Goal: Task Accomplishment & Management: Manage account settings

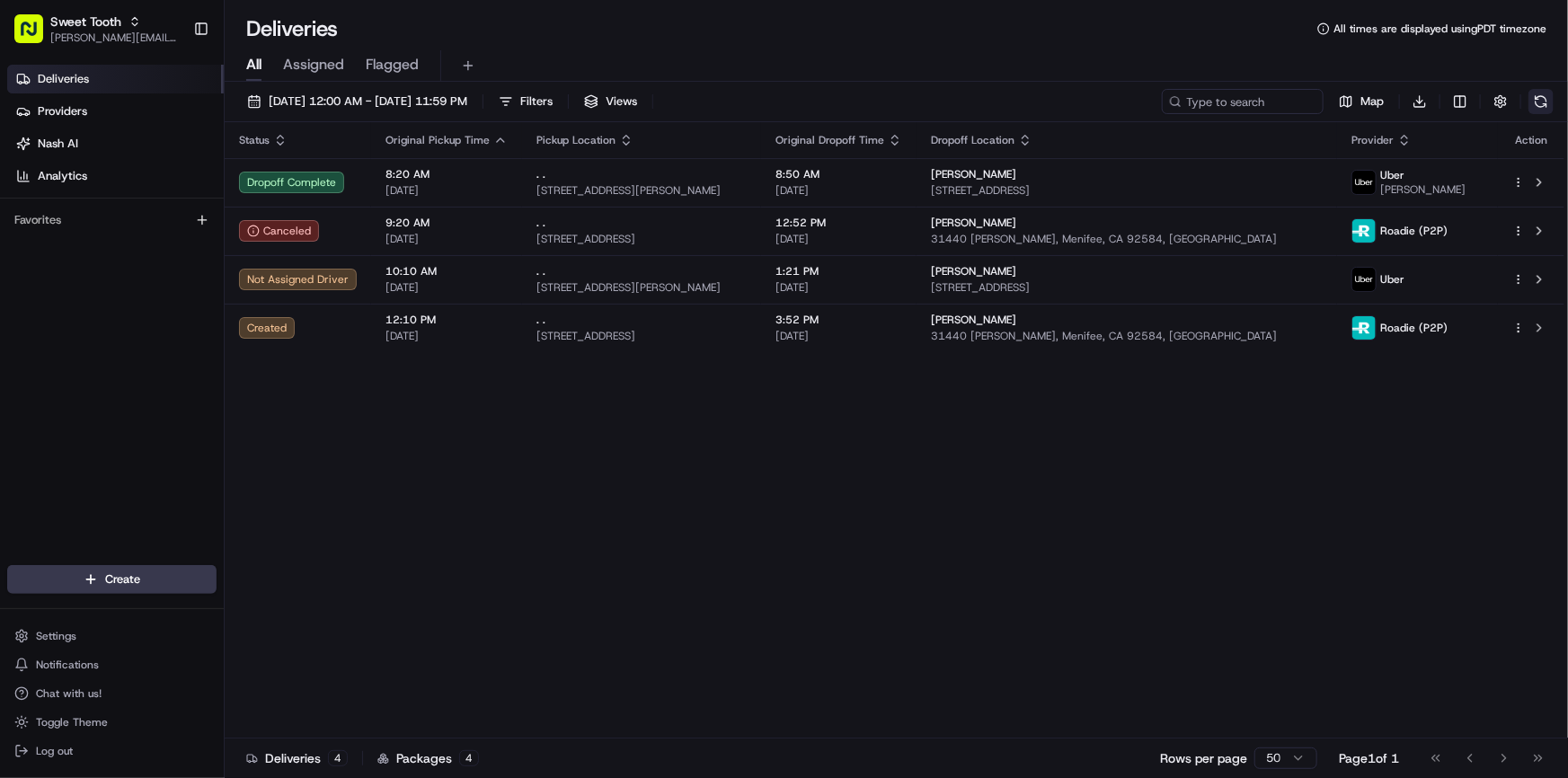
click at [1543, 97] on button at bounding box center [1540, 101] width 25 height 25
click at [1539, 103] on button at bounding box center [1540, 101] width 25 height 25
click at [133, 578] on html "Sweet Tooth [PERSON_NAME][EMAIL_ADDRESS][DOMAIN_NAME] Toggle Sidebar Deliveries…" at bounding box center [784, 389] width 1568 height 778
click at [325, 611] on link "Delivery" at bounding box center [325, 612] width 201 height 32
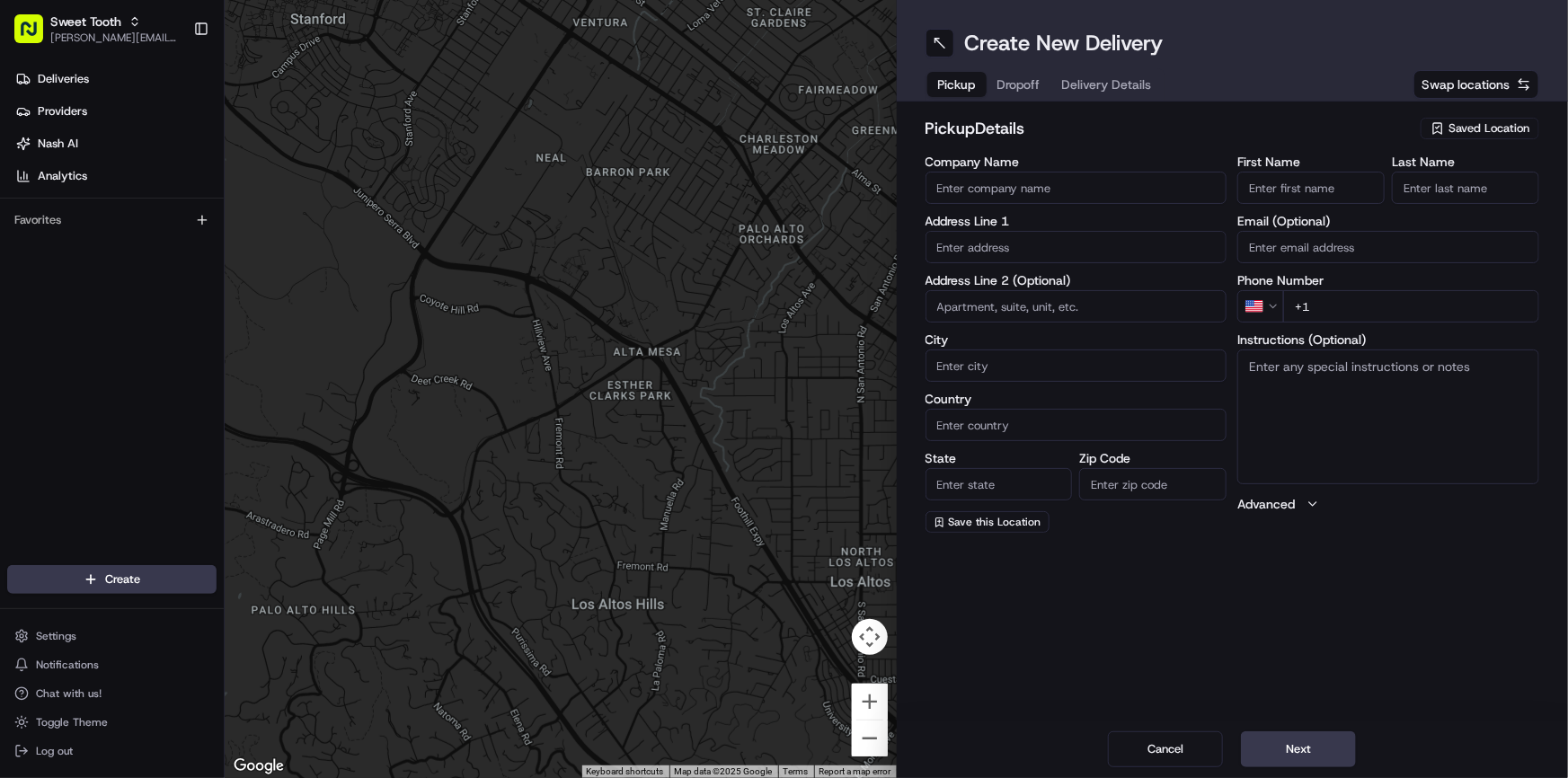
click at [1014, 243] on input "text" at bounding box center [1077, 246] width 302 height 32
click at [1221, 634] on div "Create New Delivery Pickup Dropoff Delivery Details Swap locations pickup Detai…" at bounding box center [1233, 389] width 672 height 778
click at [1470, 133] on span "Saved Location" at bounding box center [1489, 129] width 81 height 17
type input "adr"
click at [1297, 109] on html "Sweet Tooth [PERSON_NAME][EMAIL_ADDRESS][DOMAIN_NAME] Toggle Sidebar Deliveries…" at bounding box center [784, 389] width 1568 height 778
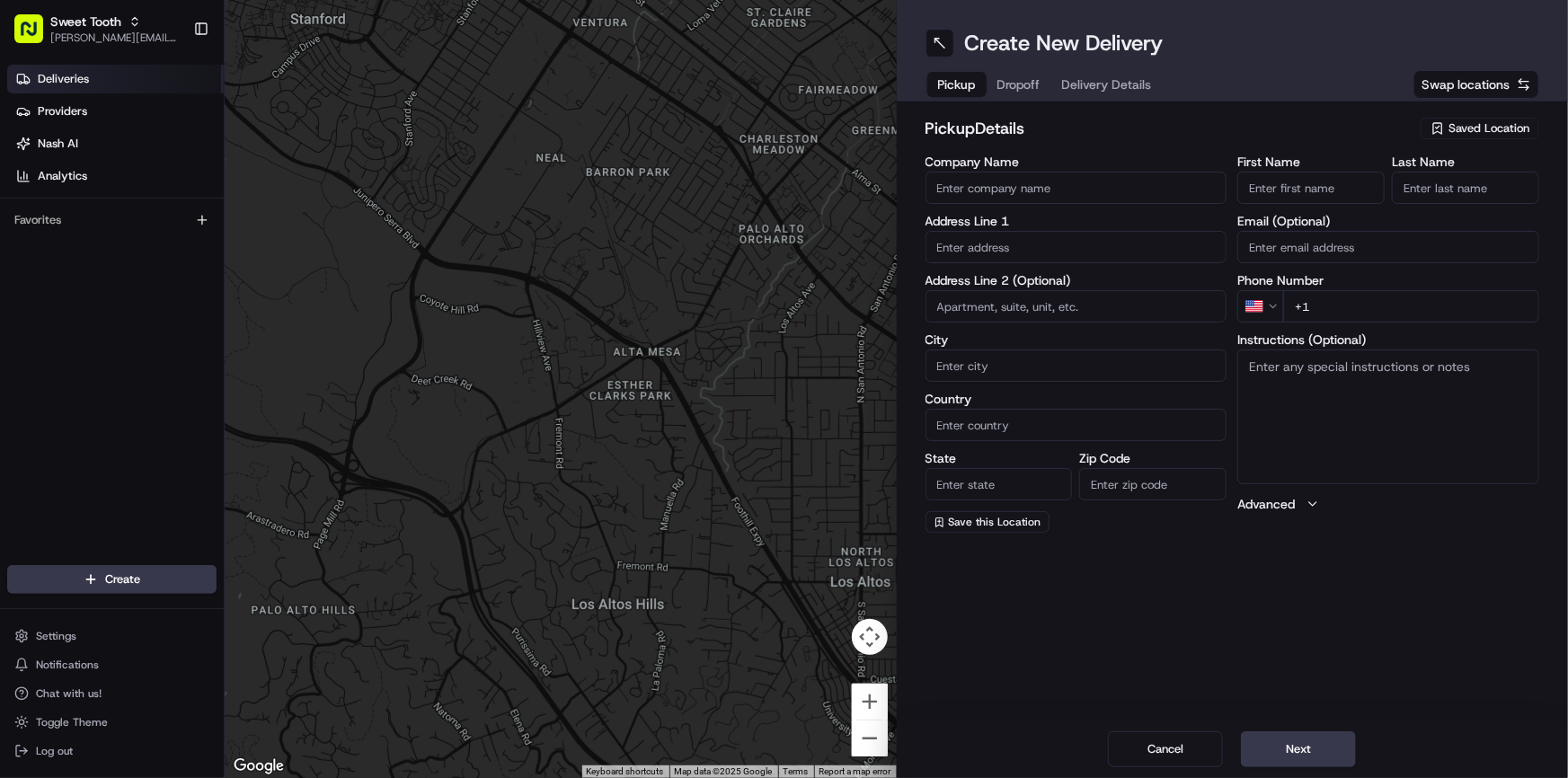
click at [78, 82] on span "Deliveries" at bounding box center [63, 79] width 52 height 17
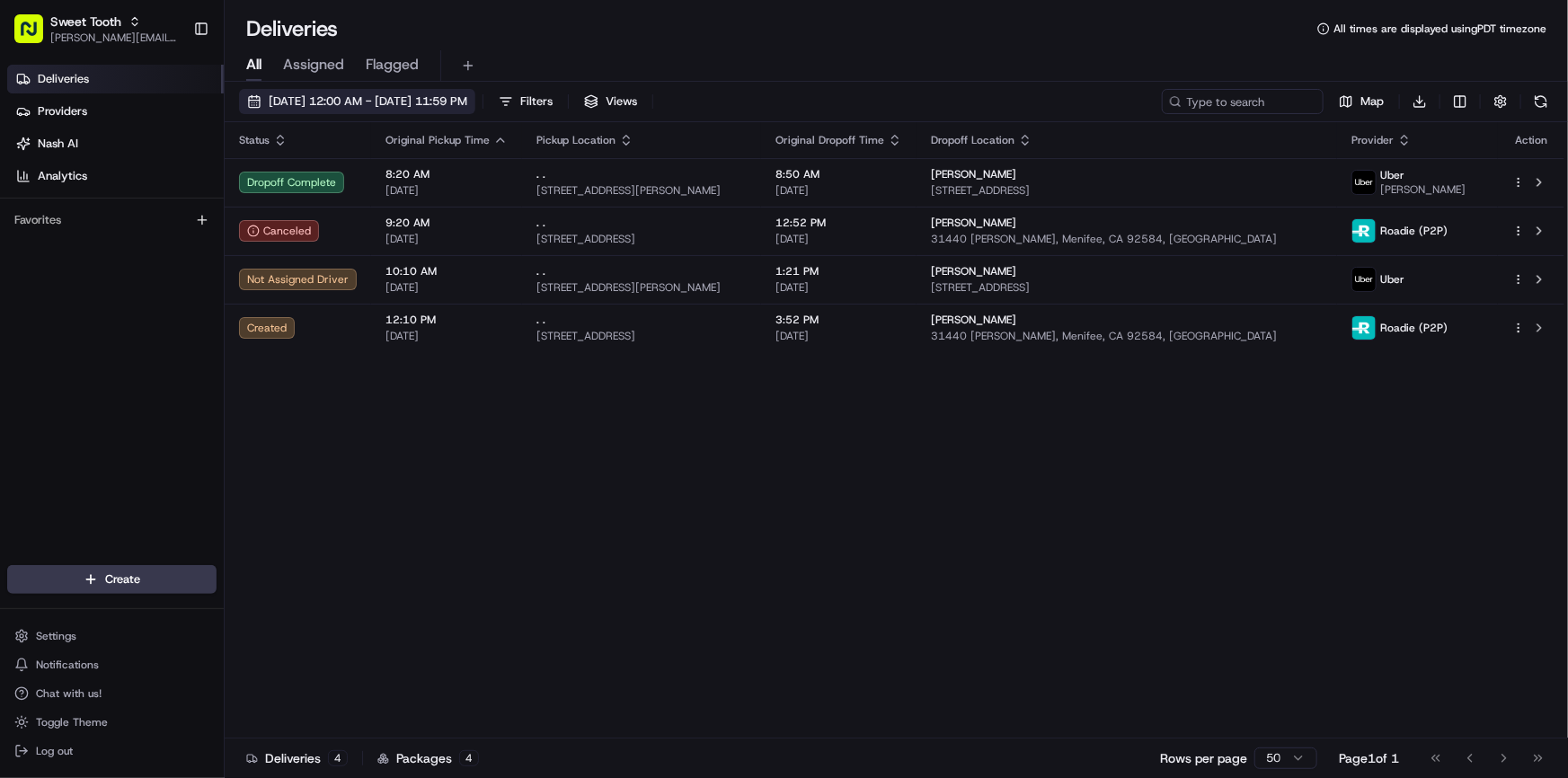
click at [455, 104] on span "[DATE] 12:00 AM - [DATE] 11:59 PM" at bounding box center [368, 102] width 199 height 17
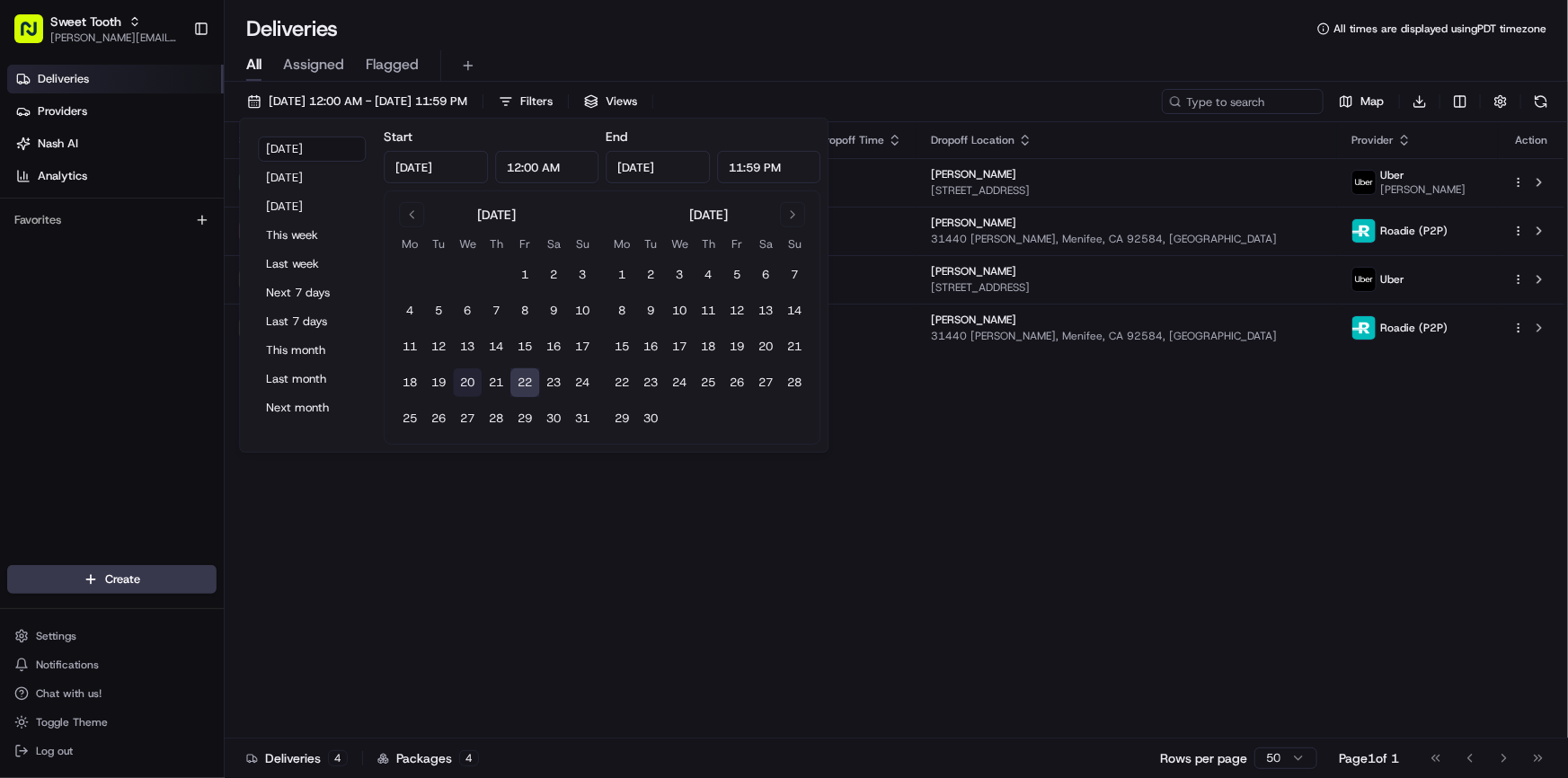
click at [471, 383] on button "20" at bounding box center [467, 382] width 29 height 29
type input "[DATE]"
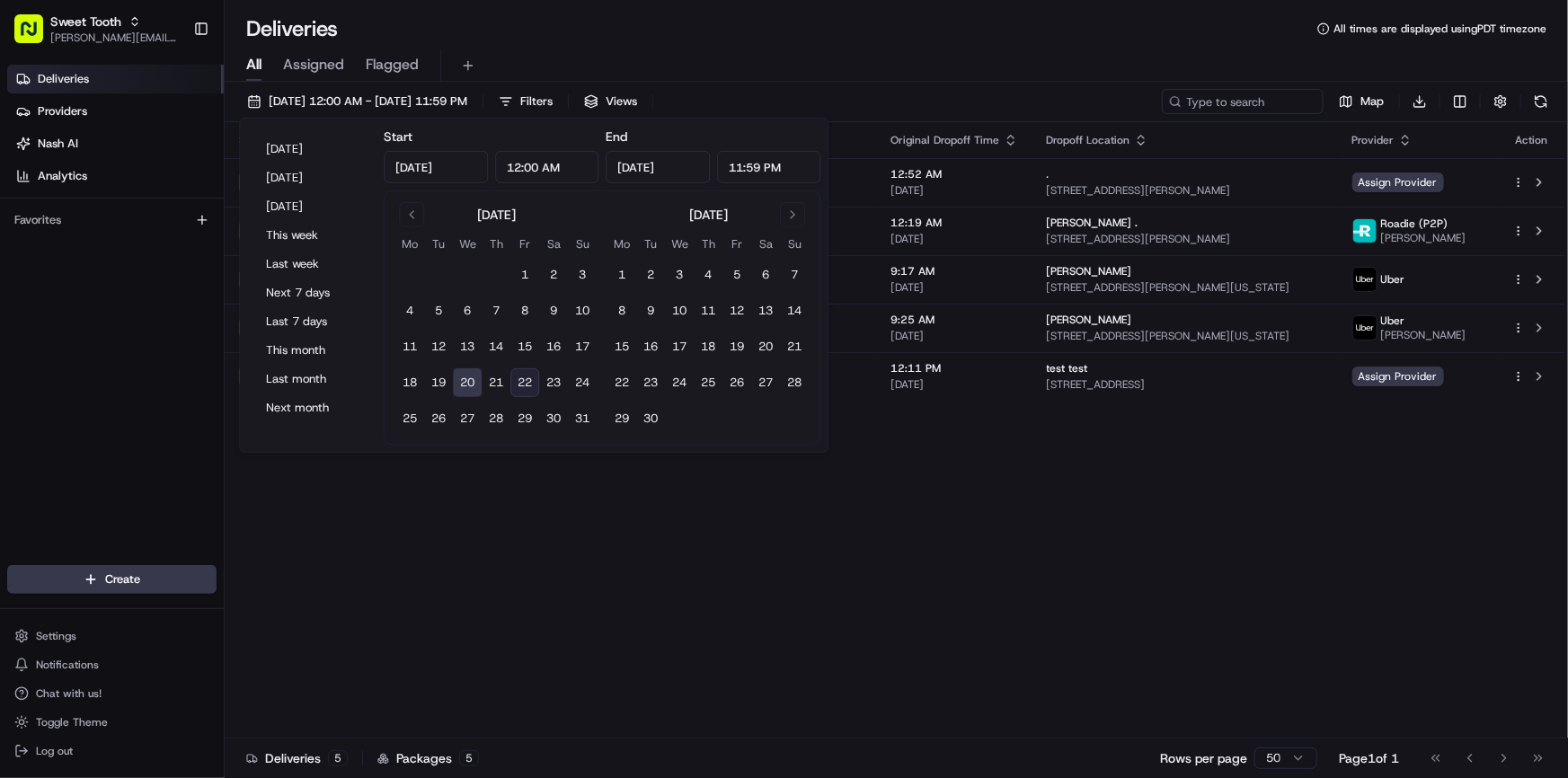
click at [807, 555] on div "Status Original Pickup Time Pickup Location Original Dropoff Time Dropoff Locat…" at bounding box center [894, 430] width 1340 height 616
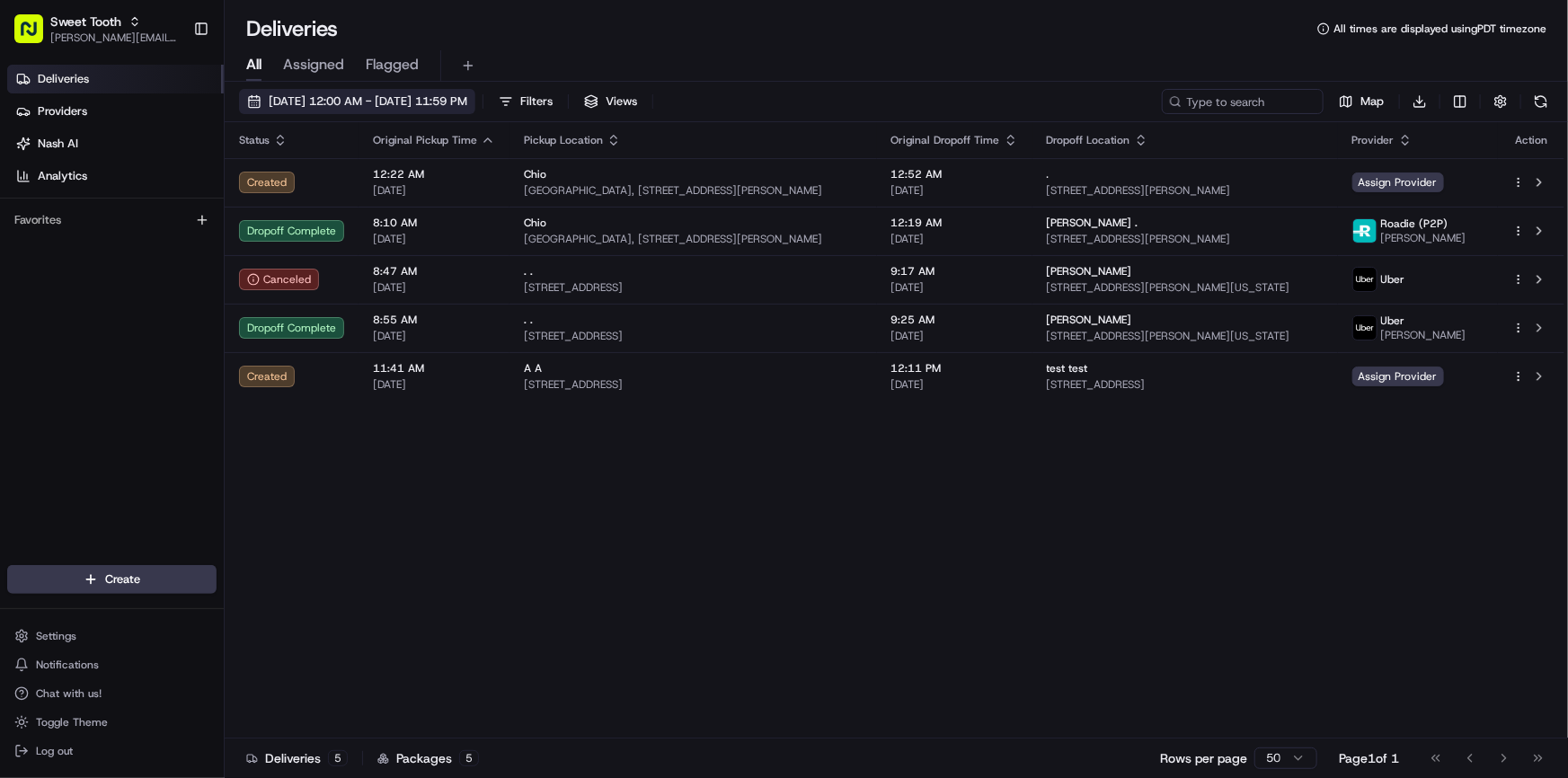
click at [363, 107] on span "[DATE] 12:00 AM - [DATE] 11:59 PM" at bounding box center [368, 102] width 199 height 17
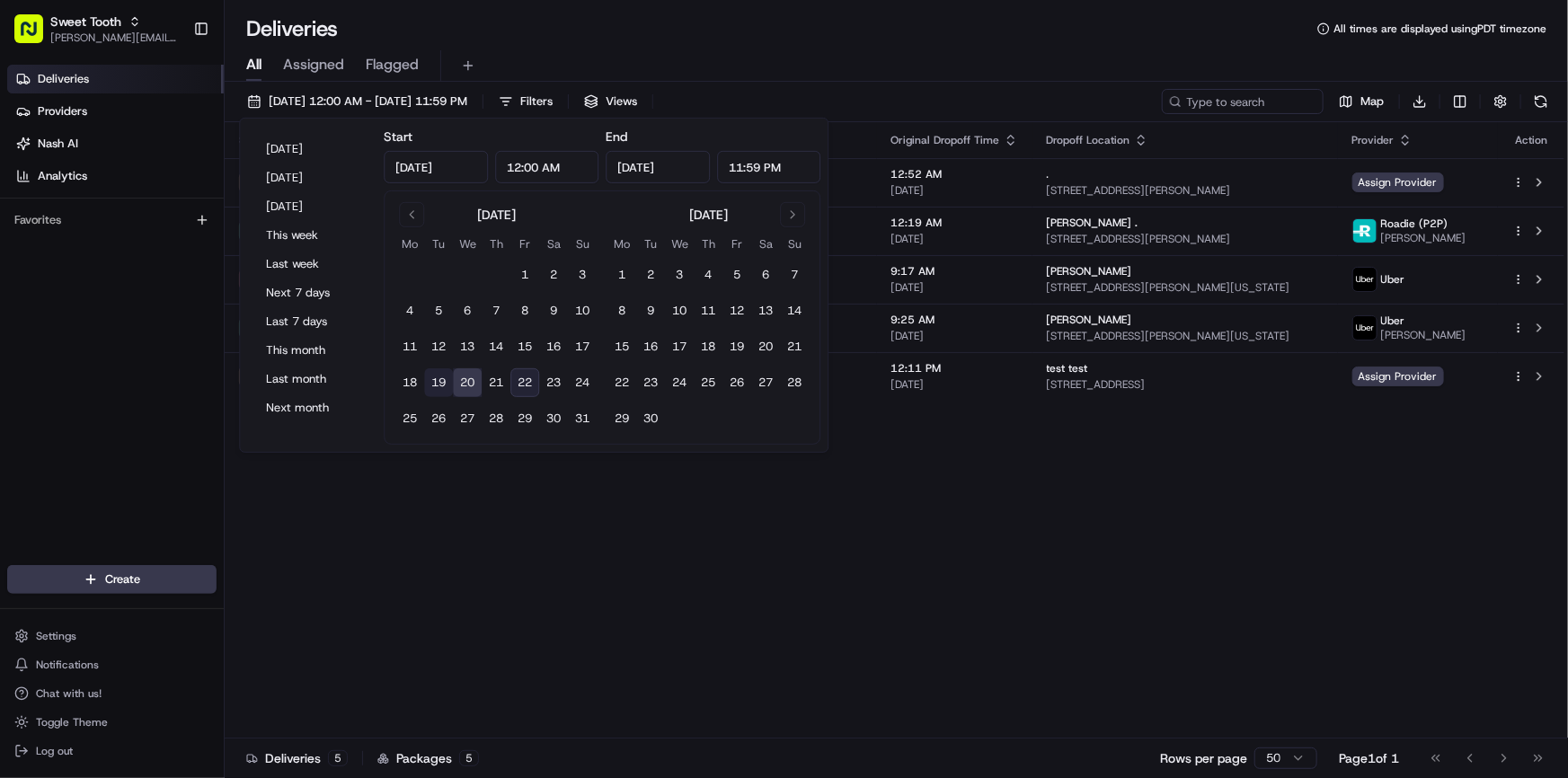
click at [445, 379] on button "19" at bounding box center [438, 382] width 29 height 29
type input "[DATE]"
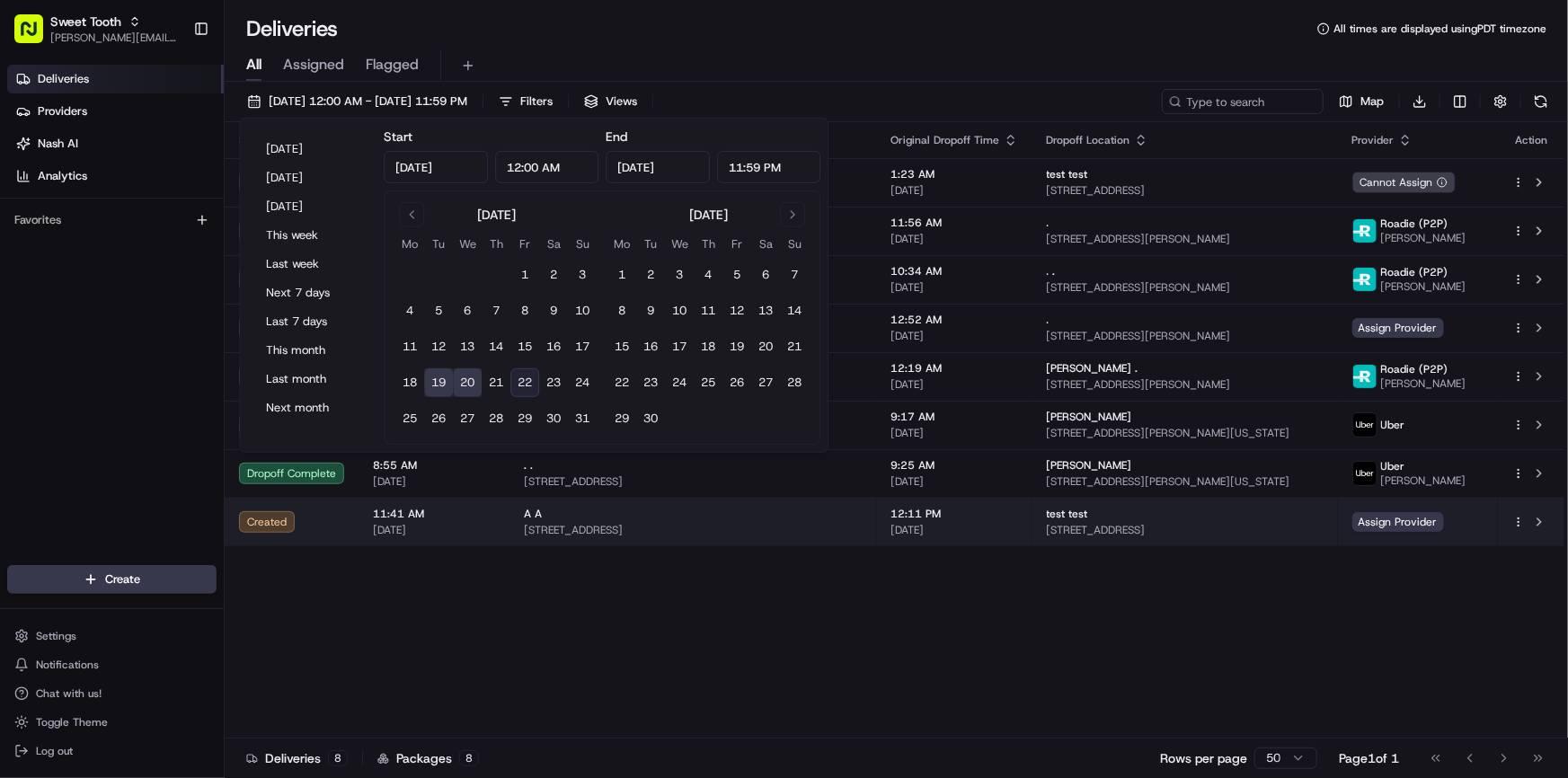
click at [737, 522] on span "[STREET_ADDRESS]" at bounding box center [693, 530] width 339 height 15
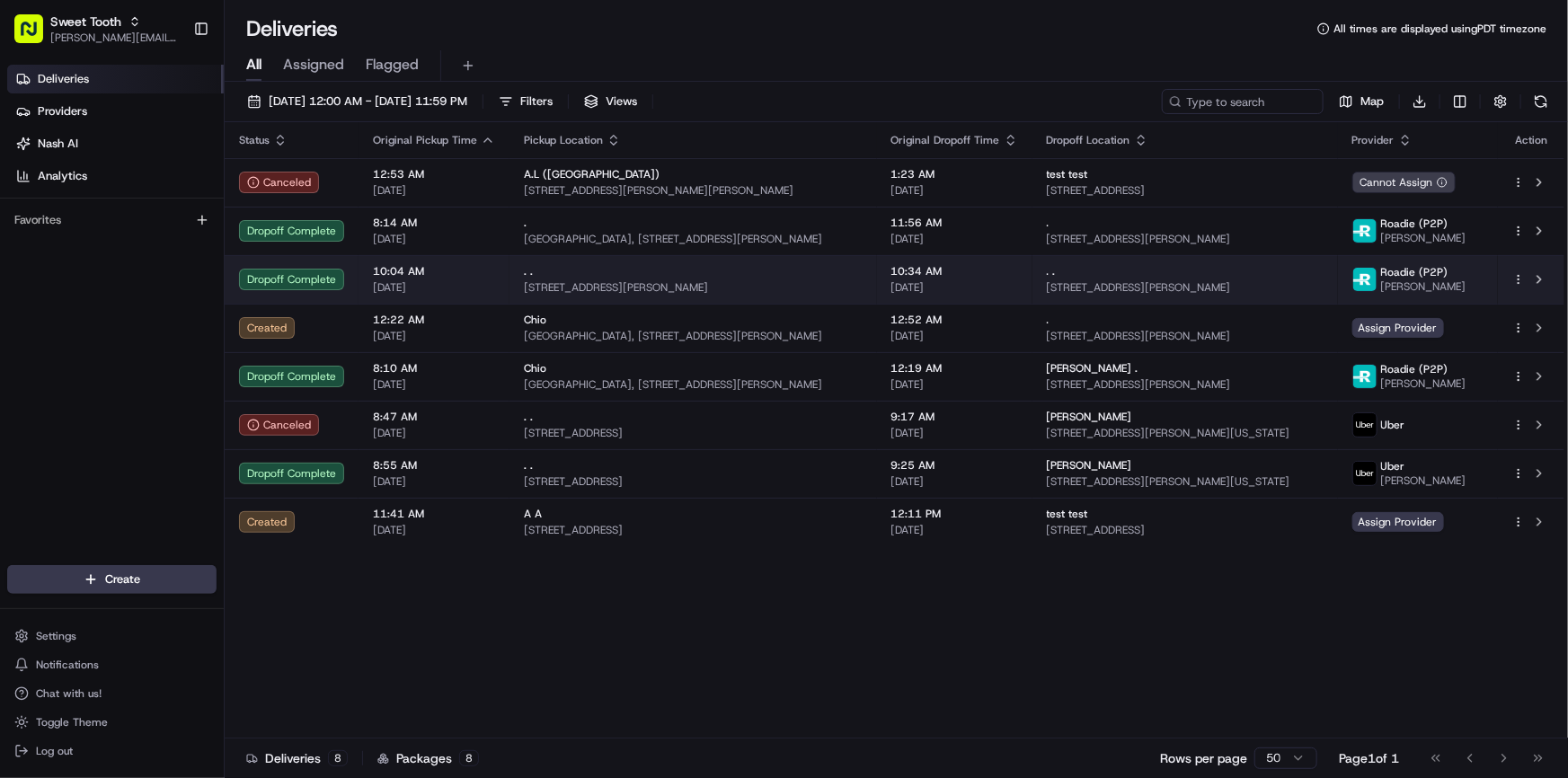
click at [1520, 277] on html "Sweet Tooth [PERSON_NAME][EMAIL_ADDRESS][DOMAIN_NAME] Toggle Sidebar Deliveries…" at bounding box center [784, 389] width 1568 height 778
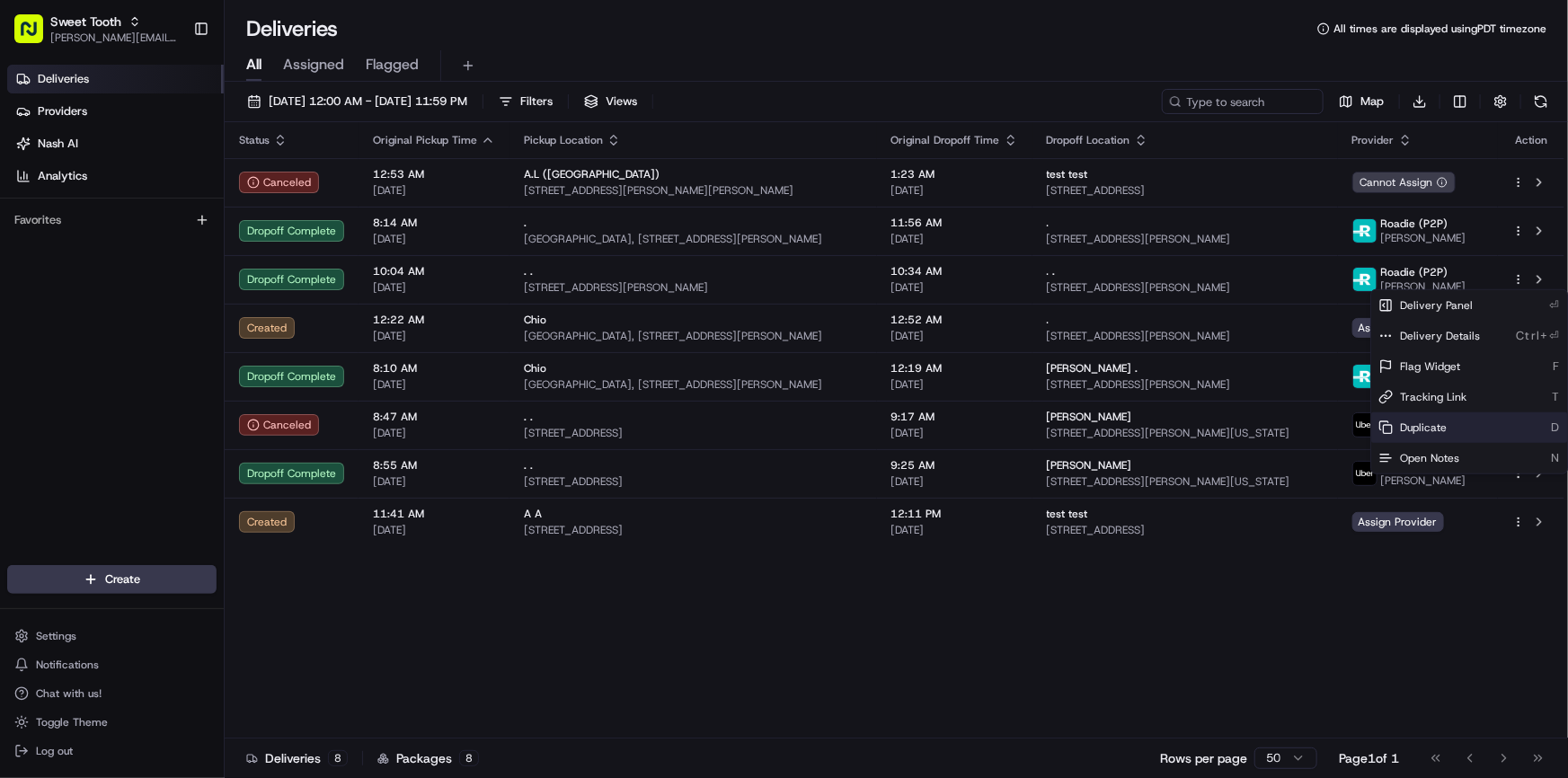
click at [1425, 428] on span "Duplicate" at bounding box center [1423, 428] width 47 height 15
click at [318, 98] on html "Sweet Tooth [PERSON_NAME][EMAIL_ADDRESS][DOMAIN_NAME] Toggle Sidebar Deliveries…" at bounding box center [784, 389] width 1568 height 778
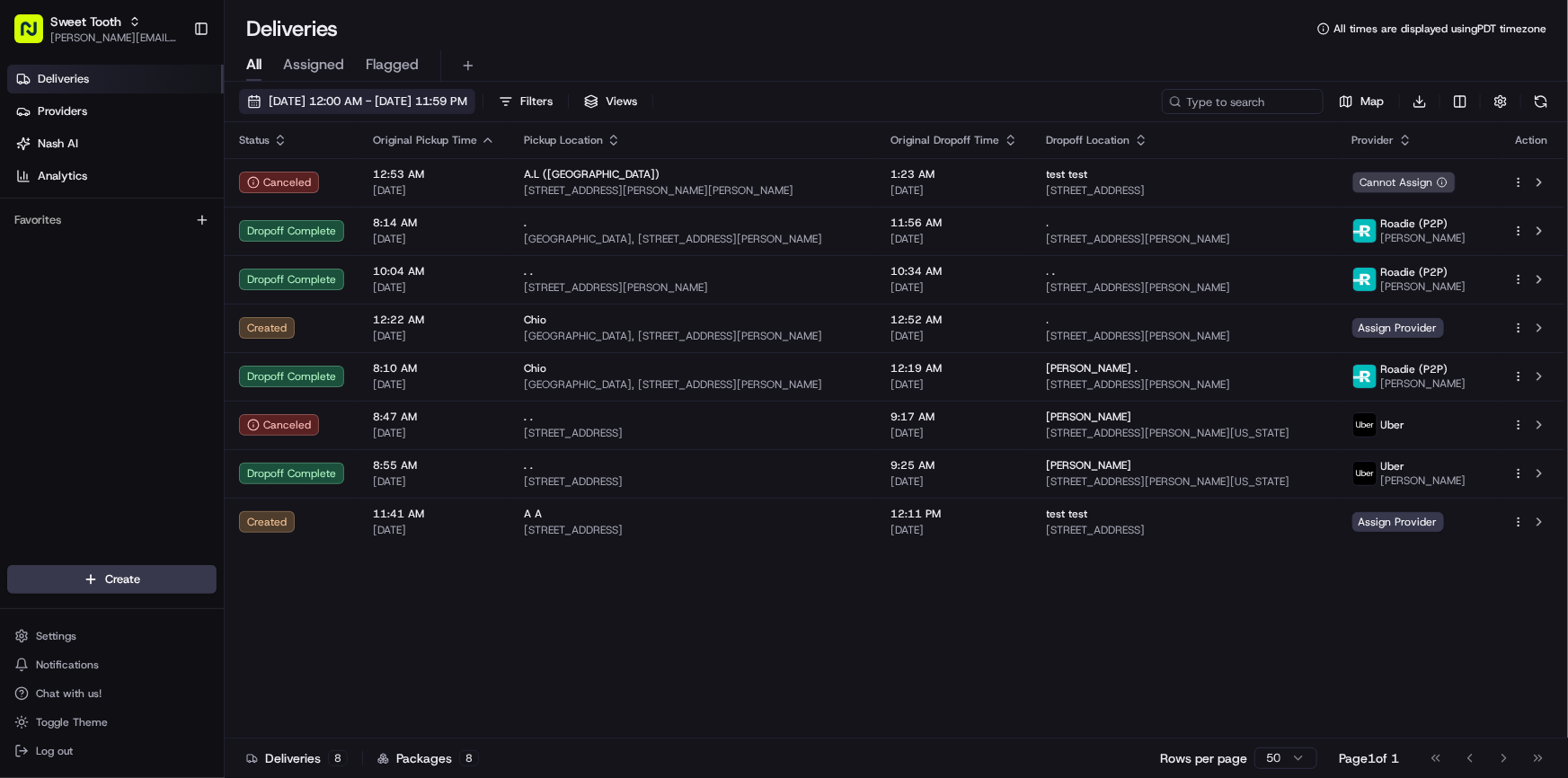
click at [361, 101] on span "[DATE] 12:00 AM - [DATE] 11:59 PM" at bounding box center [368, 102] width 199 height 17
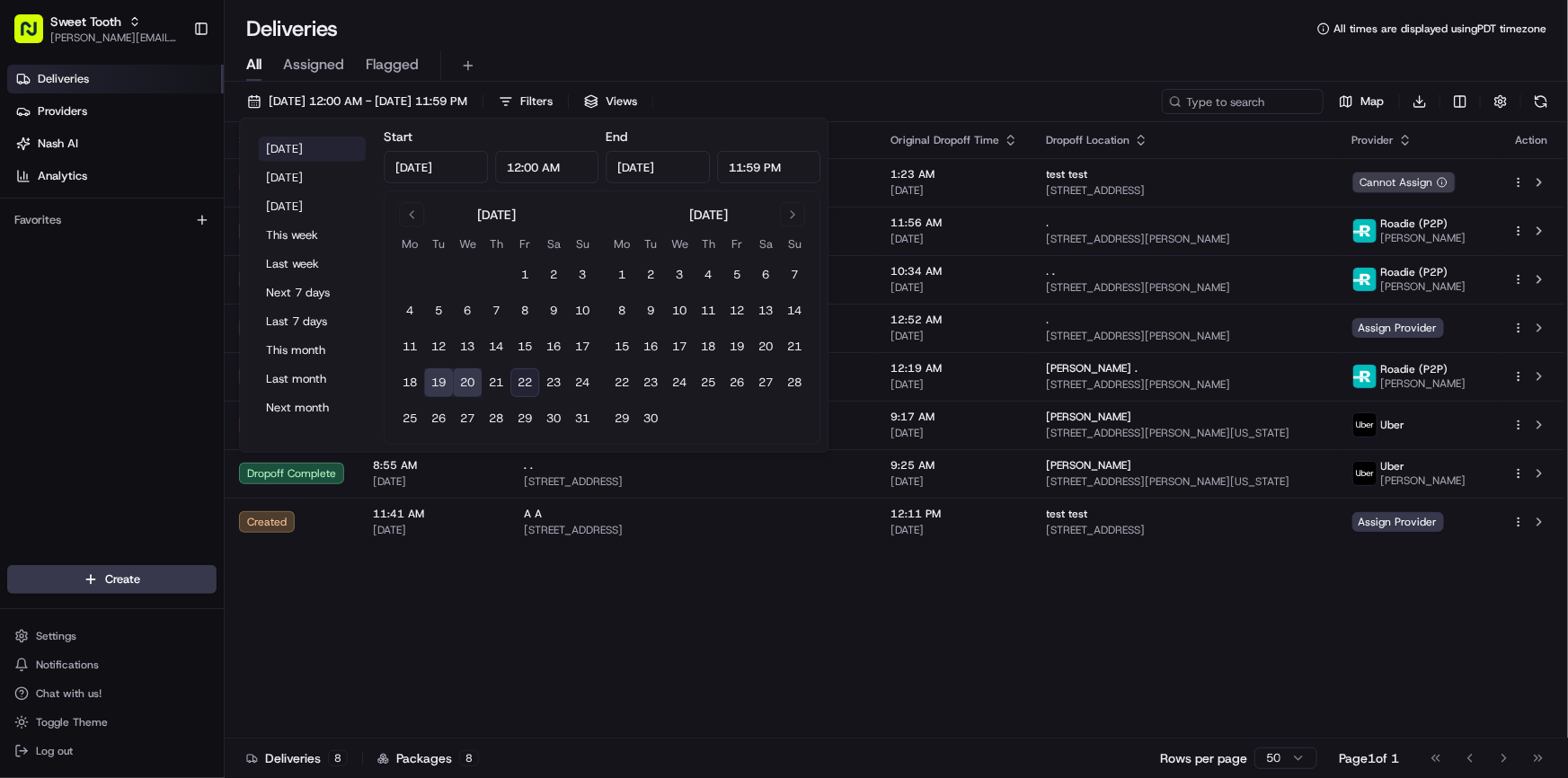
click at [291, 144] on button "[DATE]" at bounding box center [311, 148] width 108 height 25
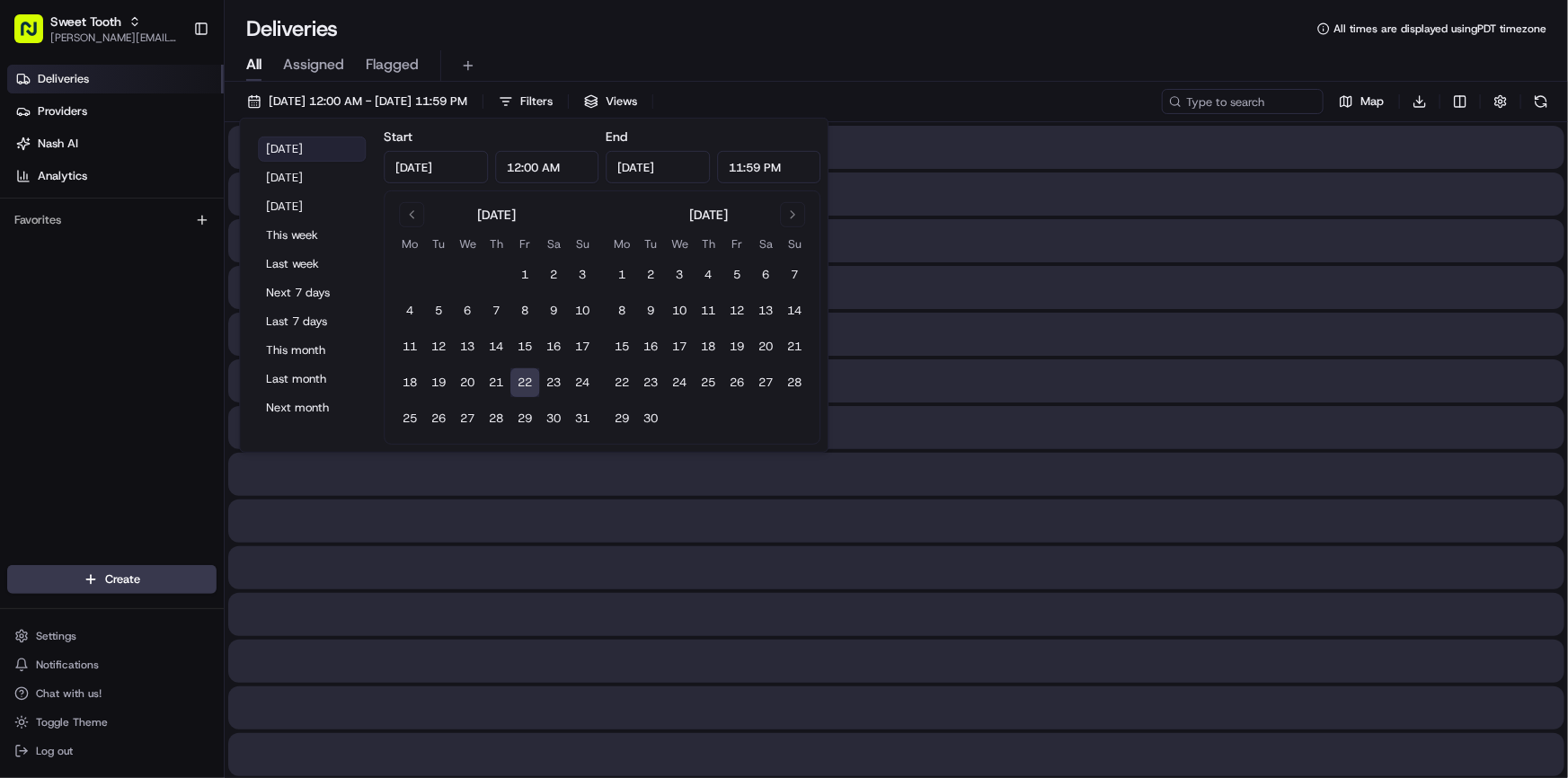
type input "[DATE]"
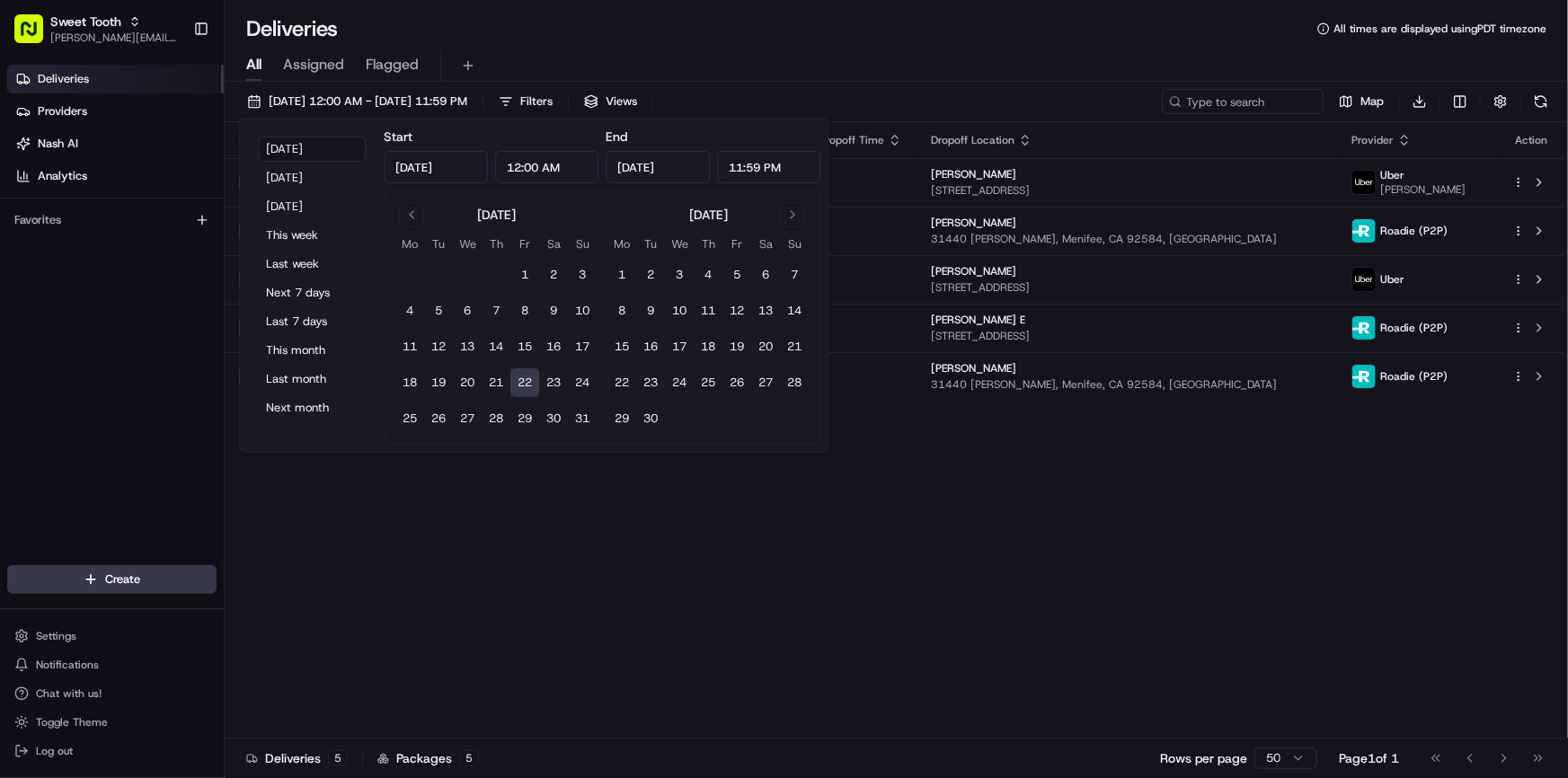
click at [1086, 517] on div "Status Original Pickup Time Pickup Location Original Dropoff Time Dropoff Locat…" at bounding box center [894, 430] width 1340 height 616
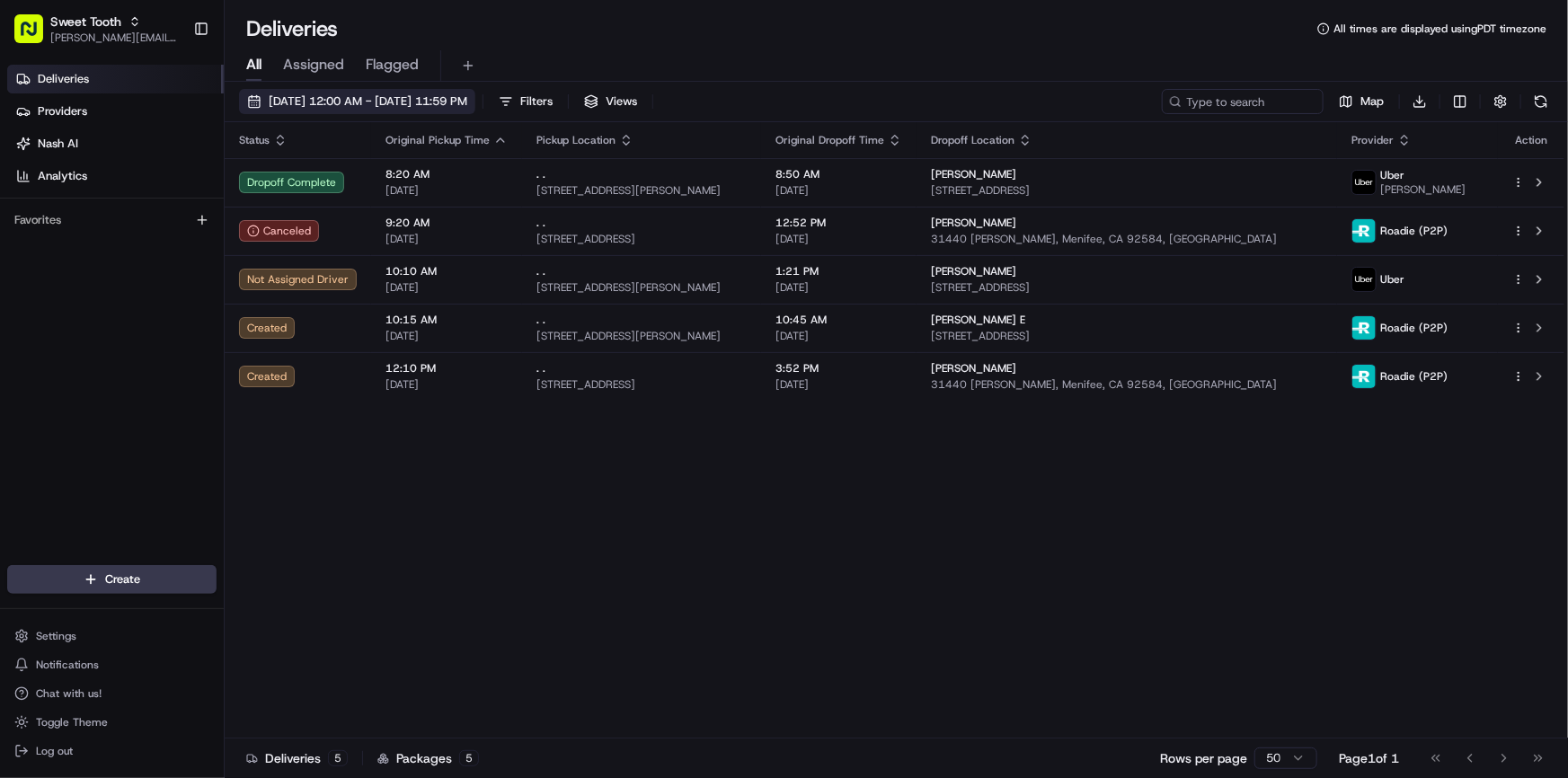
click at [335, 110] on button "[DATE] 12:00 AM - [DATE] 11:59 PM" at bounding box center [357, 101] width 236 height 25
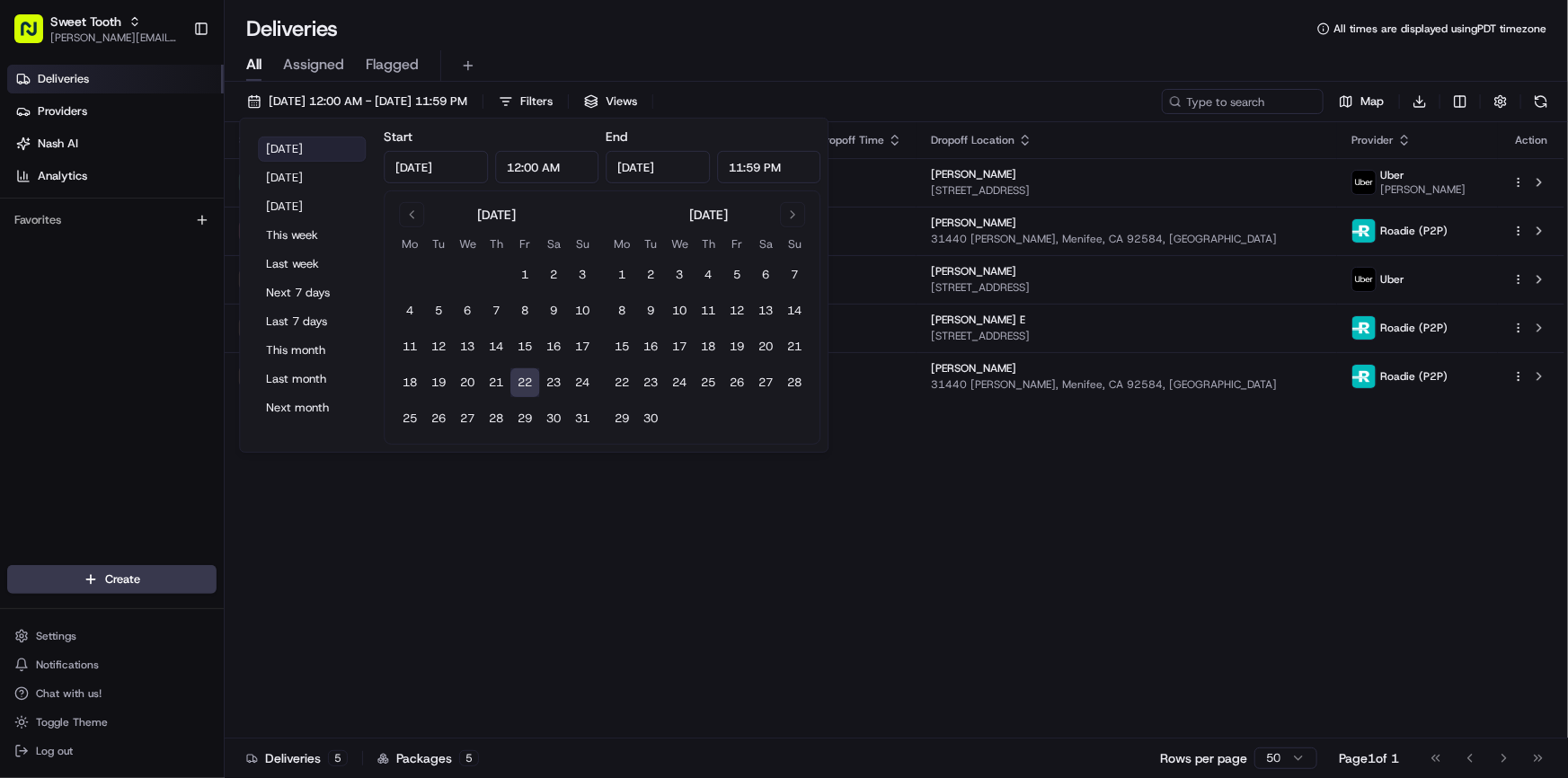
click at [282, 151] on button "[DATE]" at bounding box center [311, 148] width 108 height 25
click at [1022, 578] on div "Status Original Pickup Time Pickup Location Original Dropoff Time Dropoff Locat…" at bounding box center [894, 430] width 1340 height 616
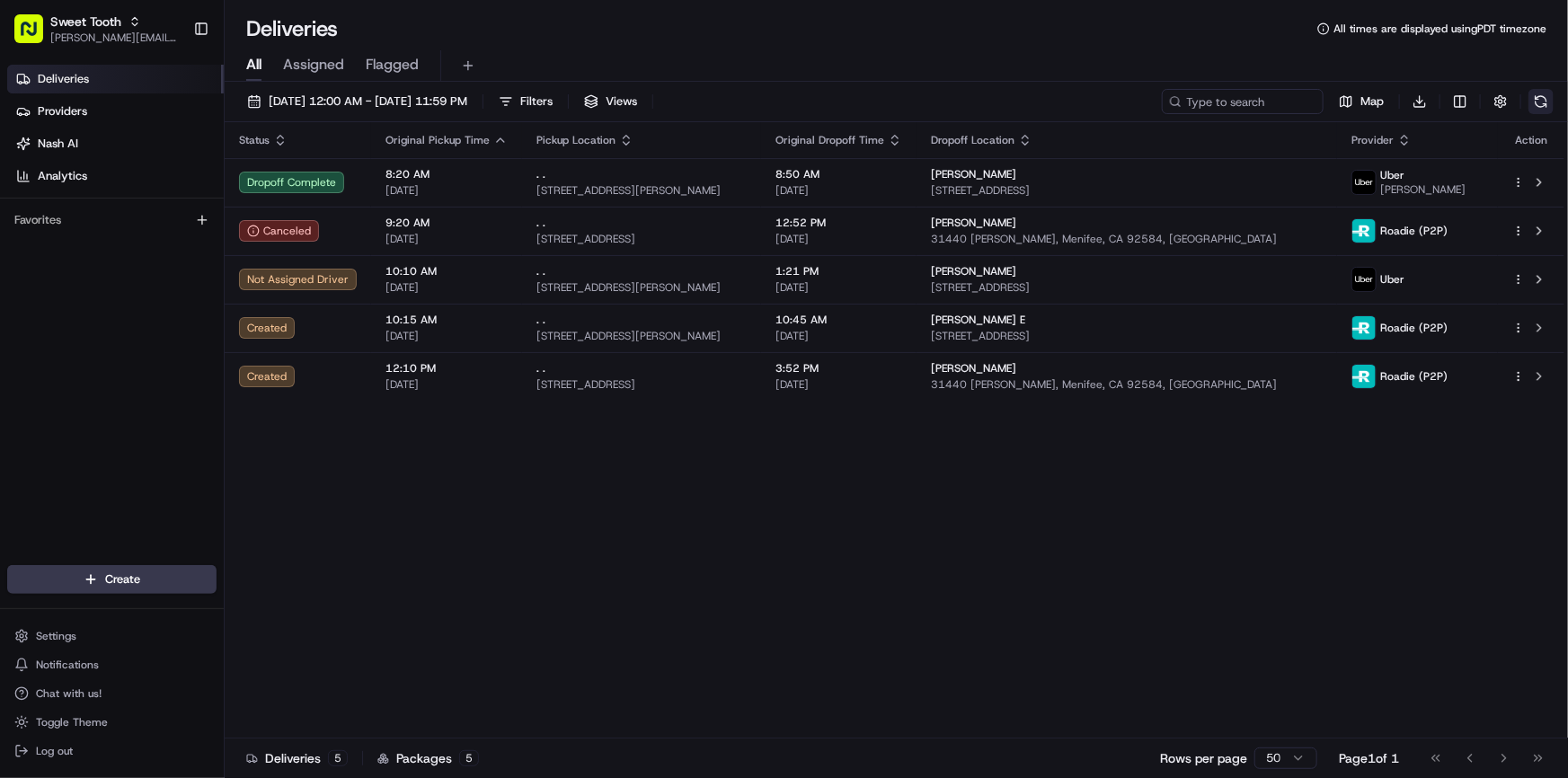
click at [1529, 105] on button at bounding box center [1540, 101] width 25 height 25
click at [1548, 98] on button at bounding box center [1540, 101] width 25 height 25
click at [1545, 97] on button at bounding box center [1540, 101] width 25 height 25
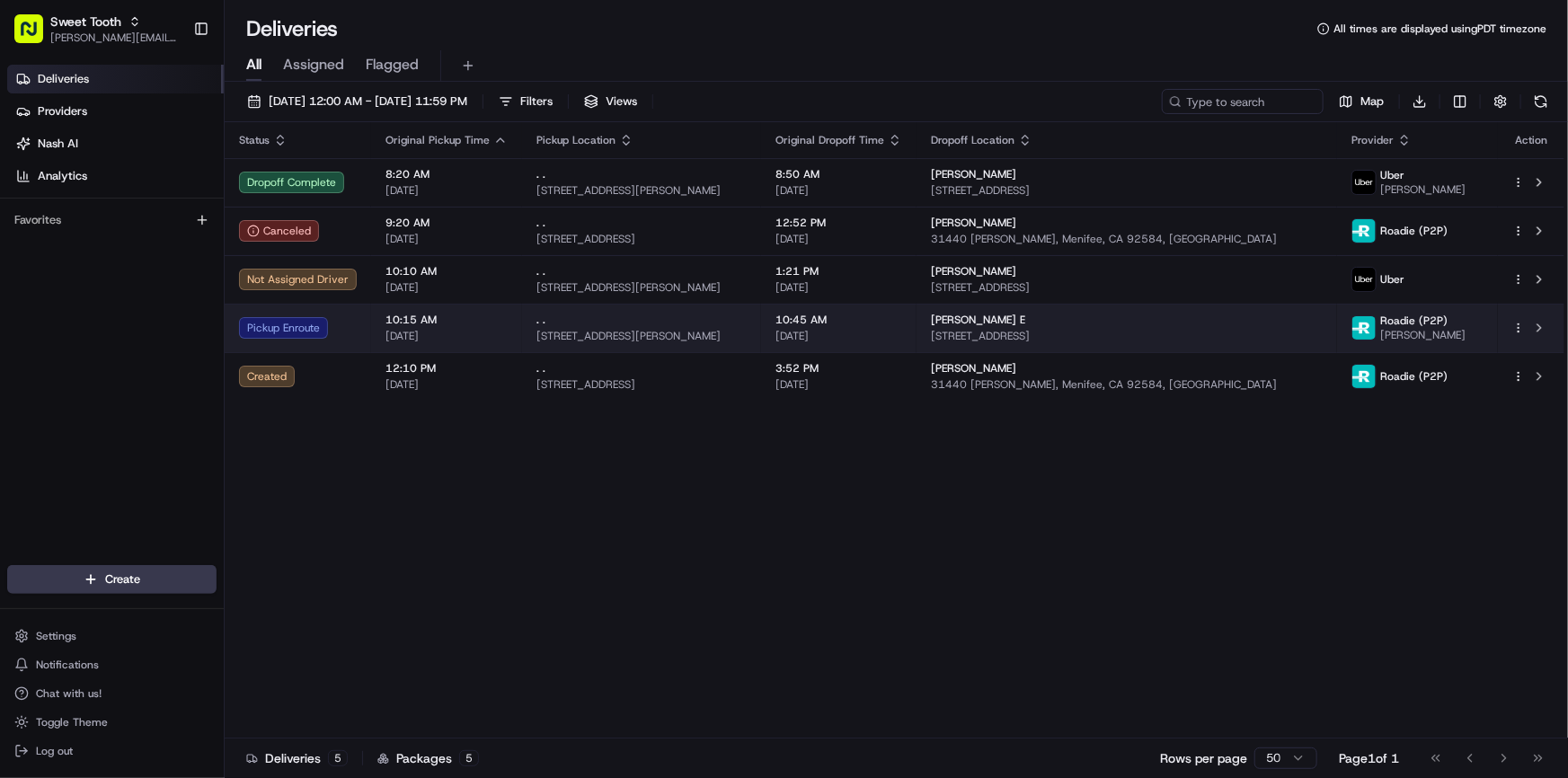
click at [343, 334] on div "Pickup Enroute" at bounding box center [298, 327] width 118 height 21
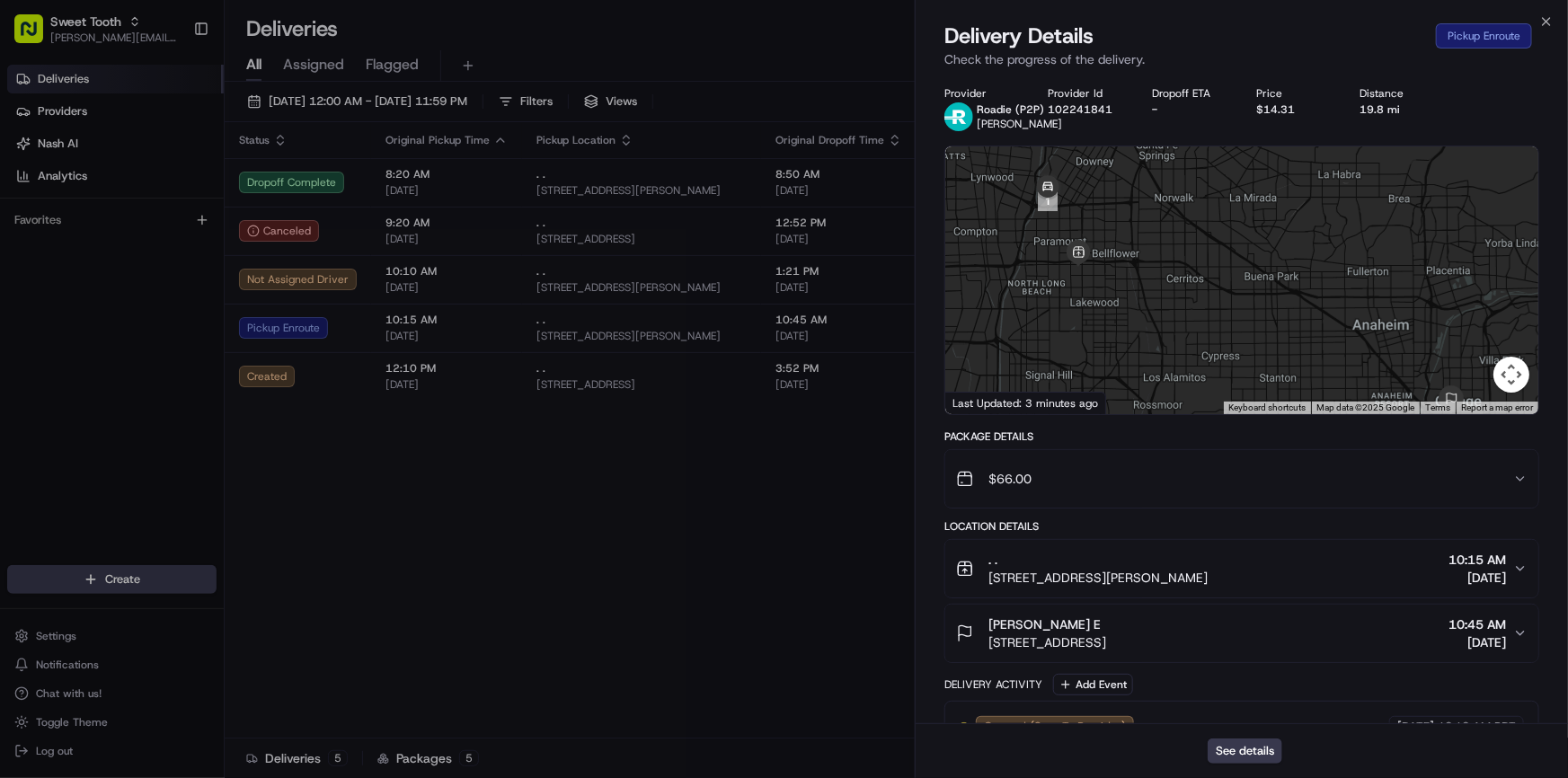
drag, startPoint x: 1078, startPoint y: 286, endPoint x: 1084, endPoint y: 300, distance: 15.2
click at [1084, 300] on div at bounding box center [1241, 280] width 593 height 268
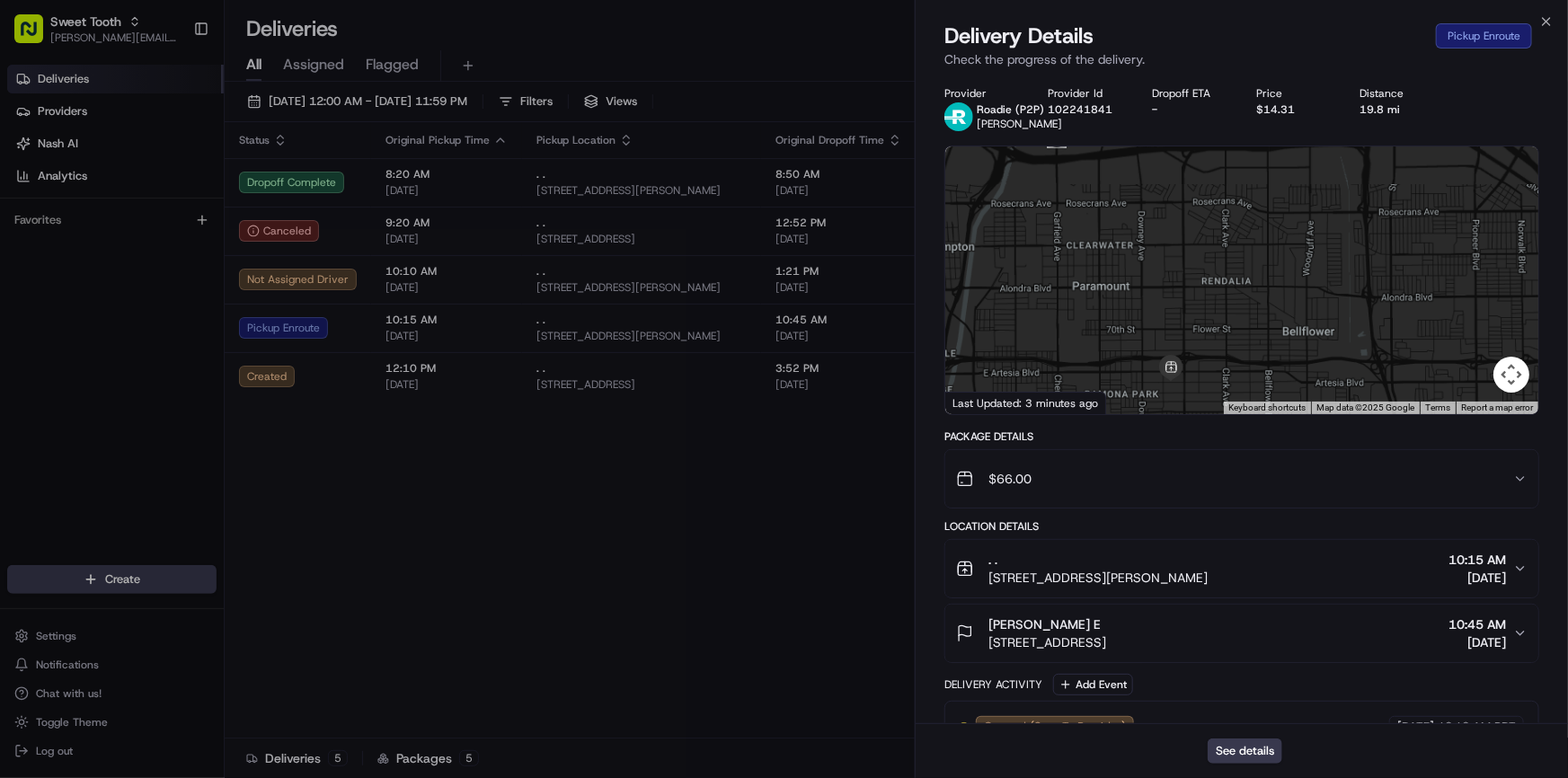
drag, startPoint x: 1090, startPoint y: 280, endPoint x: 1116, endPoint y: 328, distance: 54.6
click at [1116, 326] on div at bounding box center [1241, 280] width 593 height 268
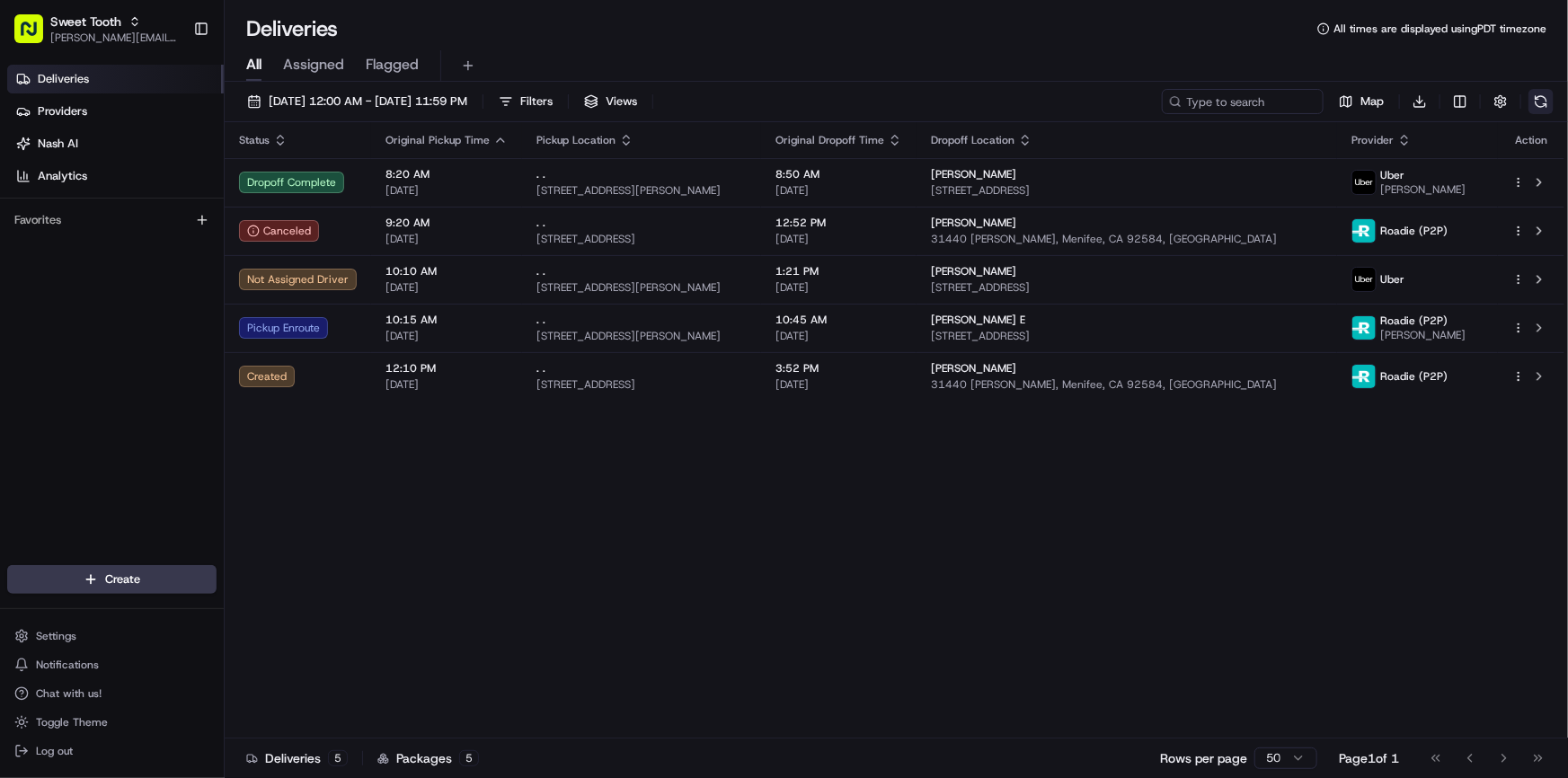
click at [1547, 102] on button at bounding box center [1540, 101] width 25 height 25
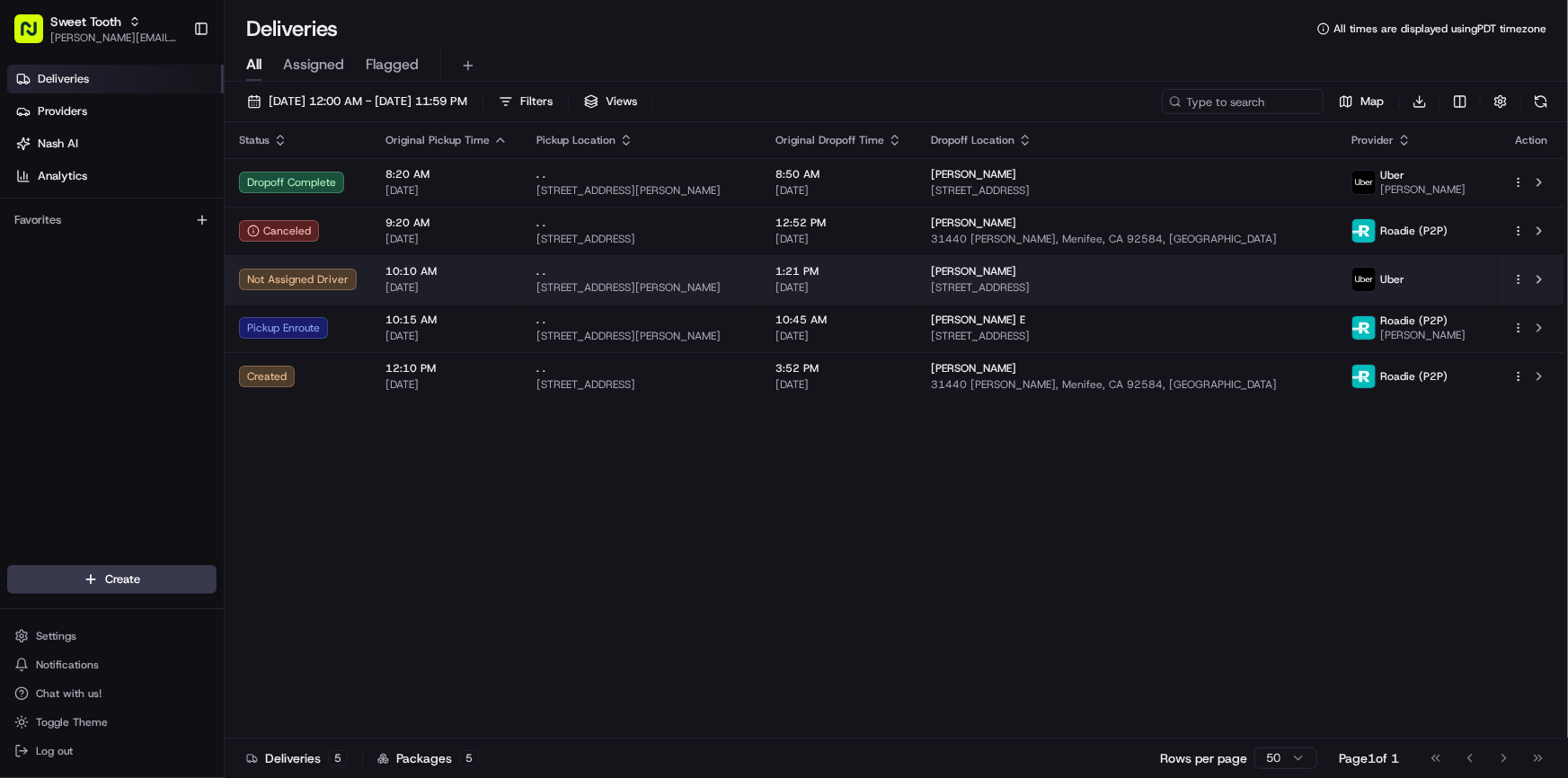
click at [1519, 278] on html "Sweet Tooth [PERSON_NAME][EMAIL_ADDRESS][DOMAIN_NAME] Toggle Sidebar Deliveries…" at bounding box center [784, 389] width 1568 height 778
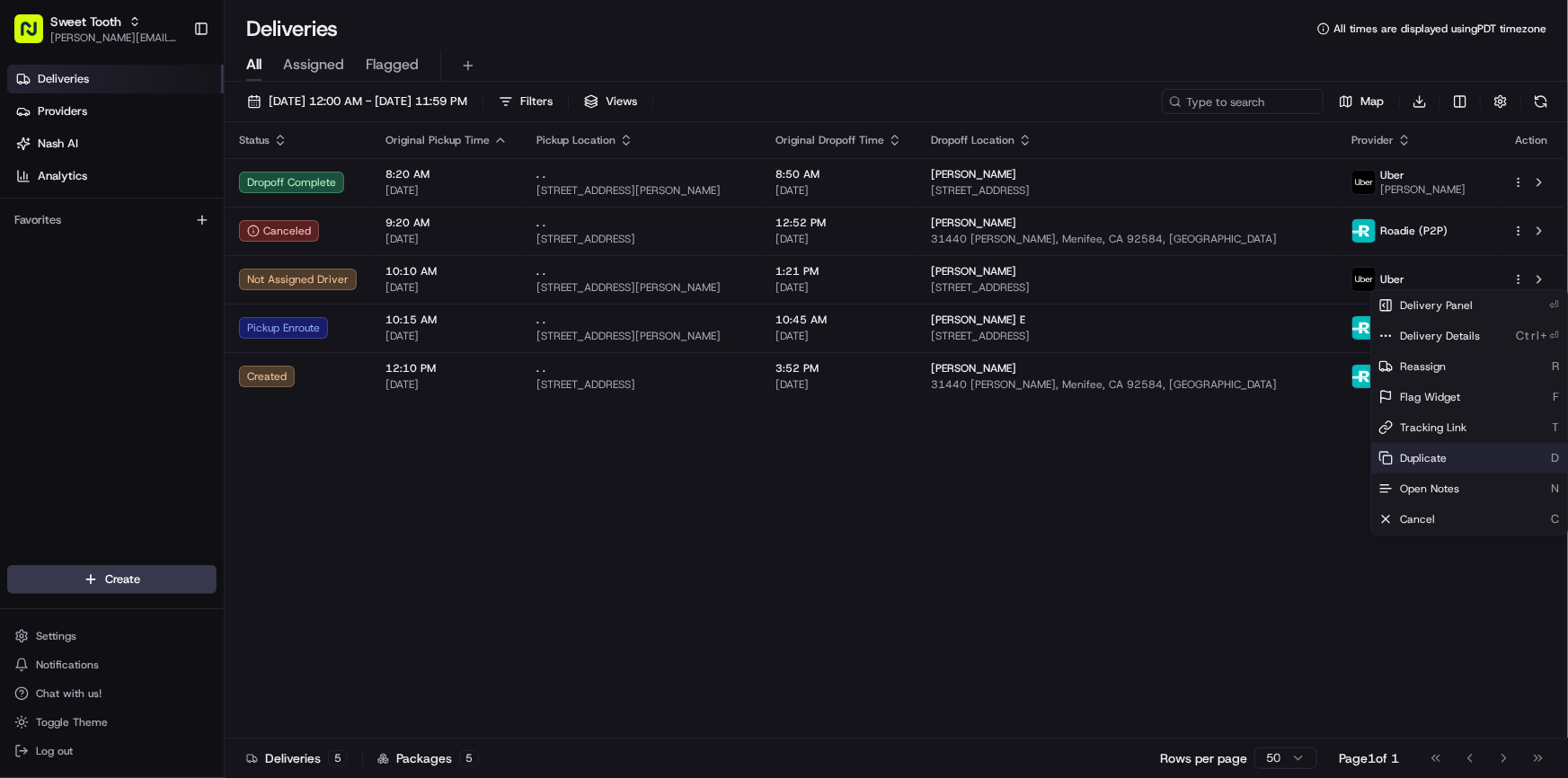
click at [1424, 462] on span "Duplicate" at bounding box center [1423, 458] width 47 height 15
click at [1424, 515] on span "Cancel" at bounding box center [1417, 520] width 35 height 15
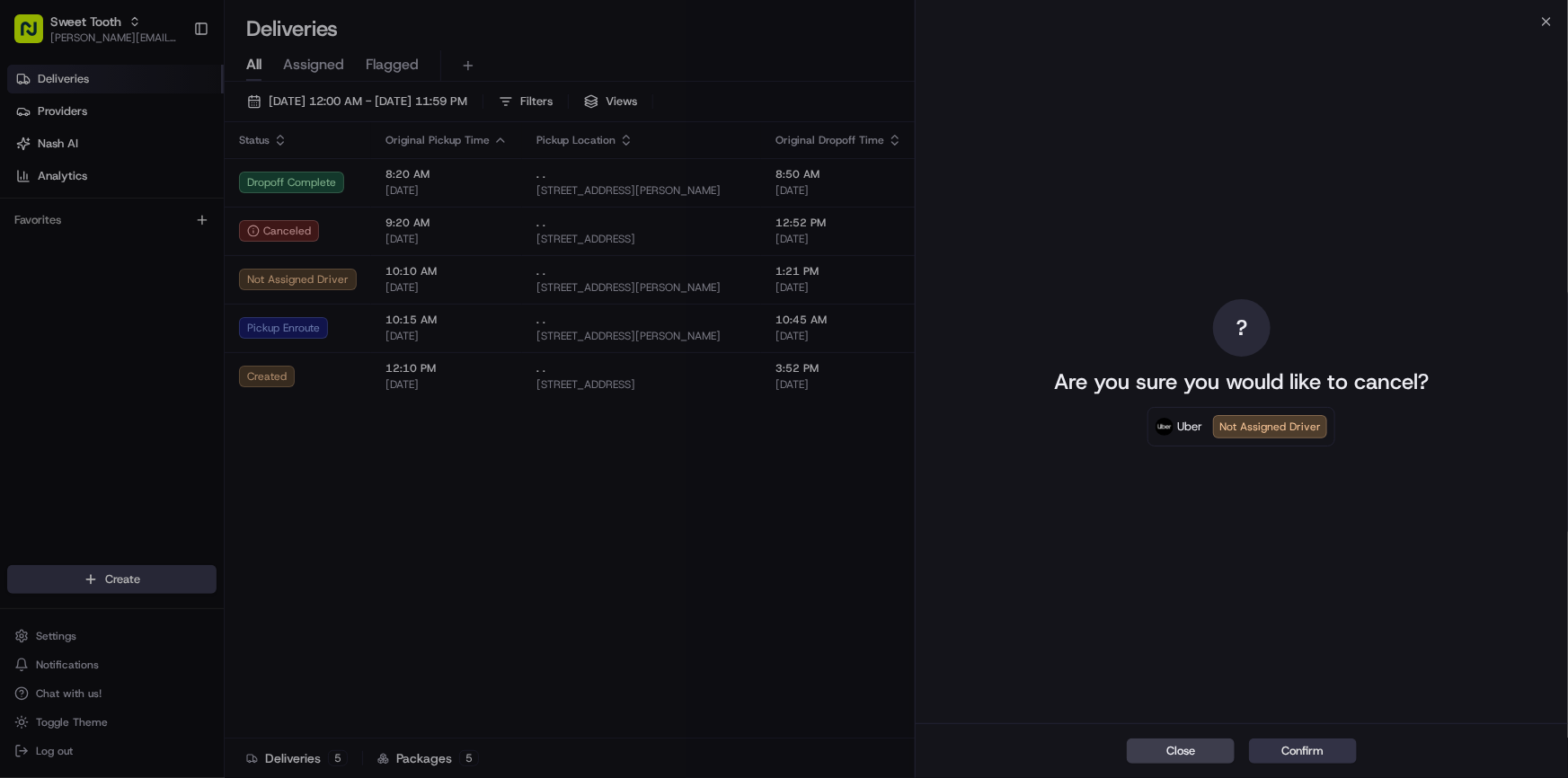
click at [1309, 754] on button "Confirm" at bounding box center [1302, 750] width 108 height 25
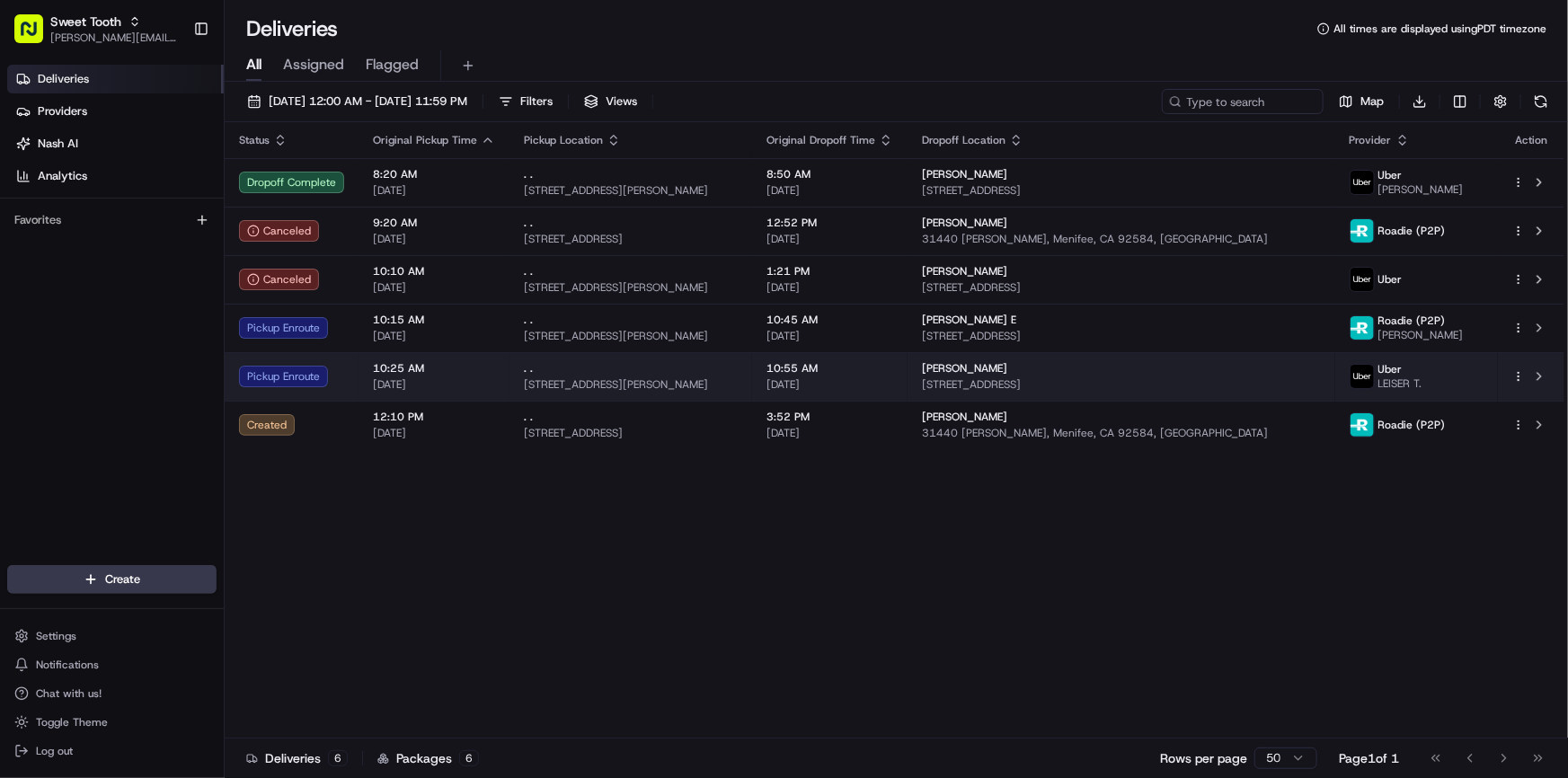
click at [299, 385] on div "Pickup Enroute" at bounding box center [292, 375] width 105 height 21
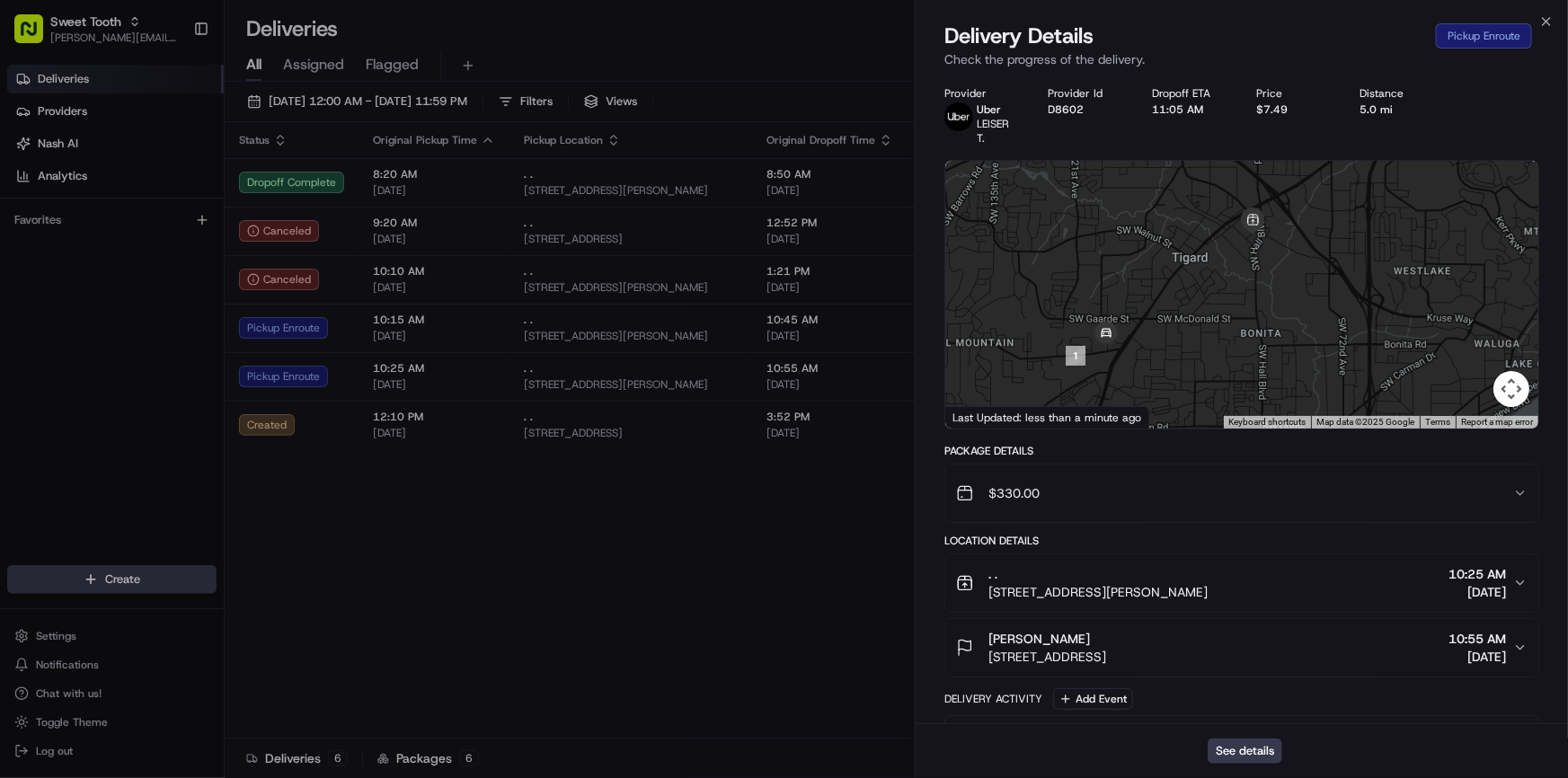
drag, startPoint x: 1269, startPoint y: 248, endPoint x: 1217, endPoint y: 326, distance: 93.7
click at [1217, 326] on div at bounding box center [1241, 294] width 593 height 268
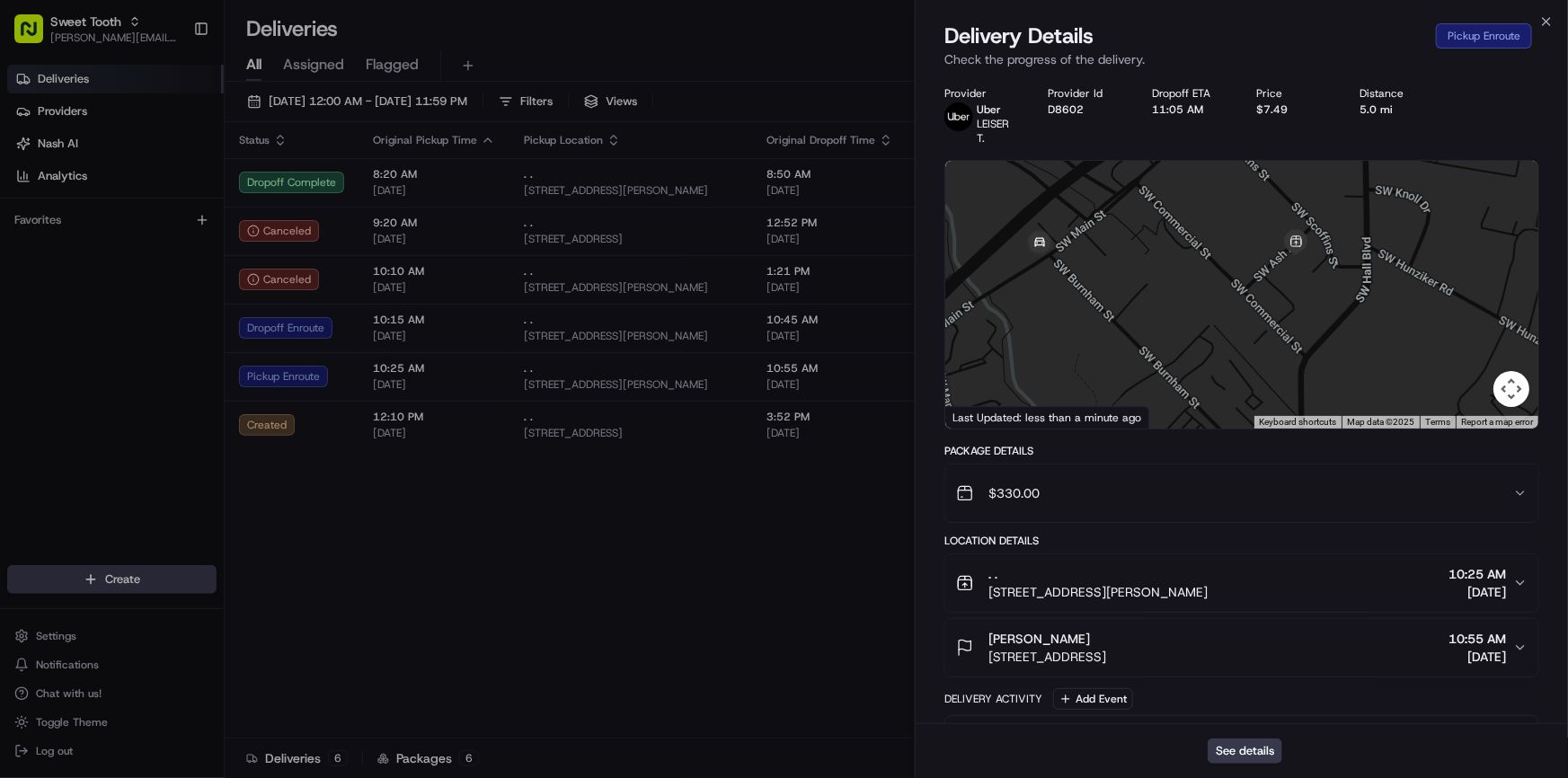
drag, startPoint x: 1219, startPoint y: 251, endPoint x: 1219, endPoint y: 308, distance: 57.0
click at [1219, 308] on div at bounding box center [1241, 294] width 593 height 268
click at [1265, 745] on button "See details" at bounding box center [1244, 750] width 75 height 25
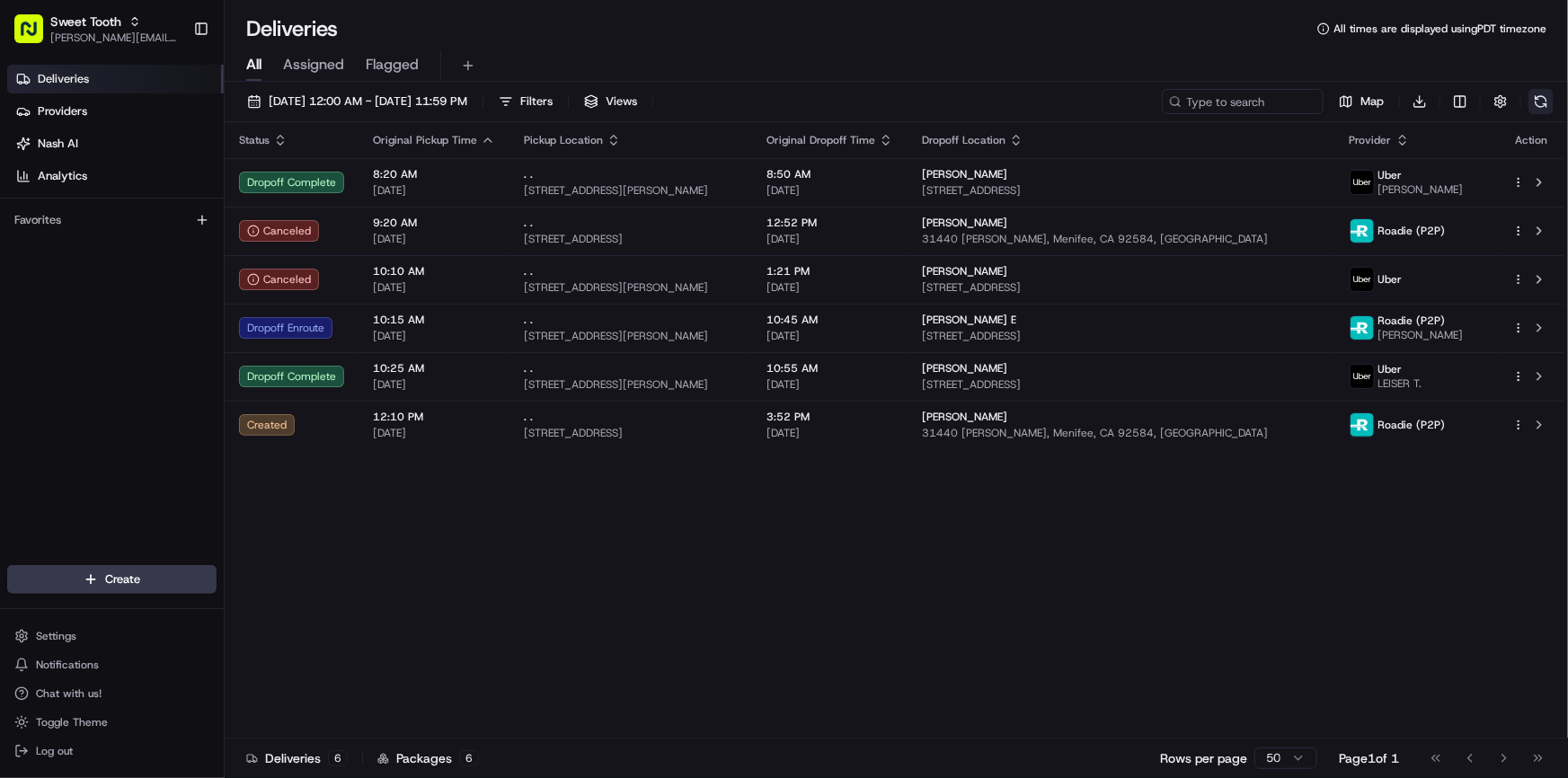
click at [1545, 102] on button at bounding box center [1540, 101] width 25 height 25
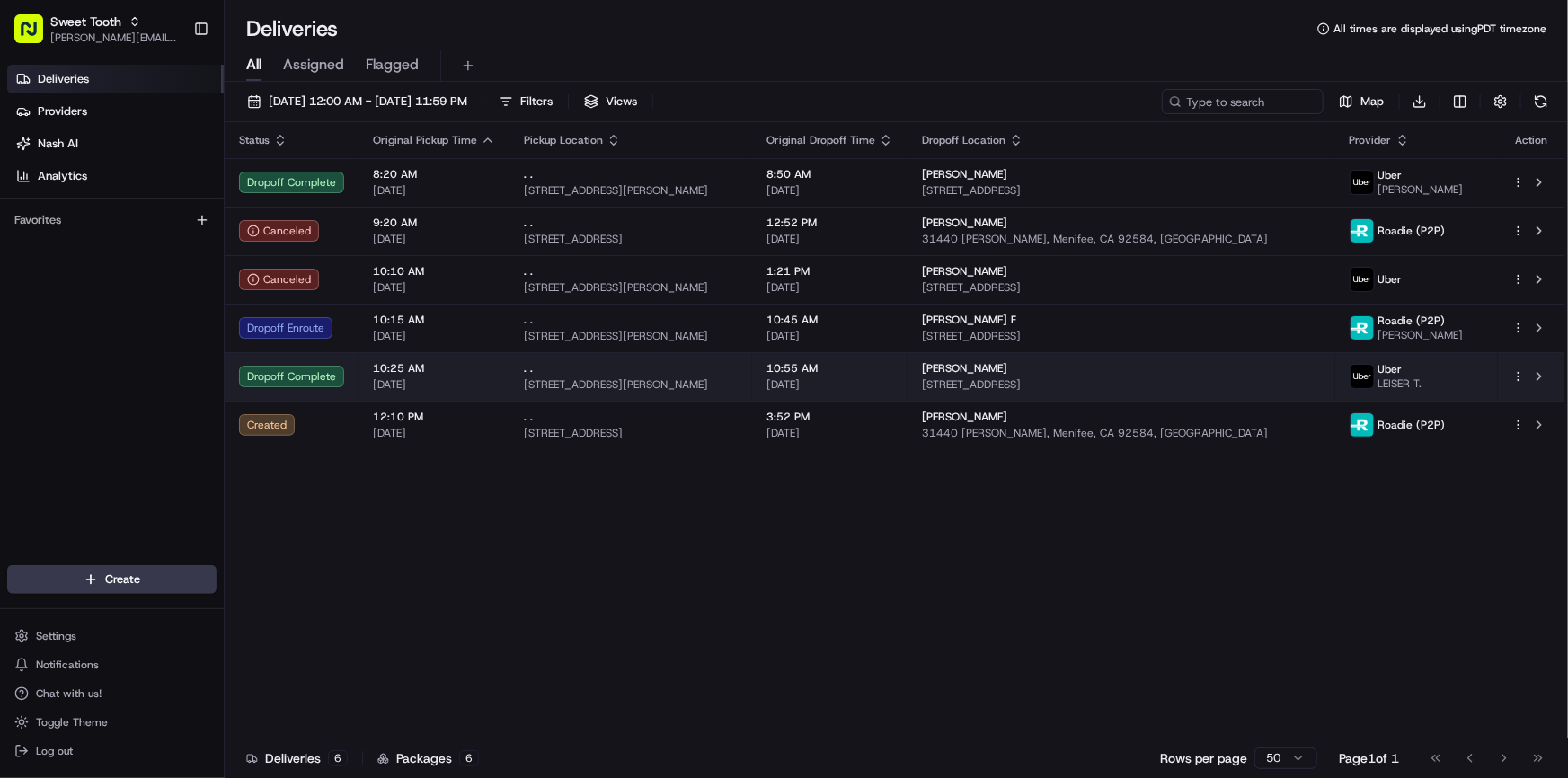
click at [340, 380] on div "Dropoff Complete" at bounding box center [292, 375] width 105 height 21
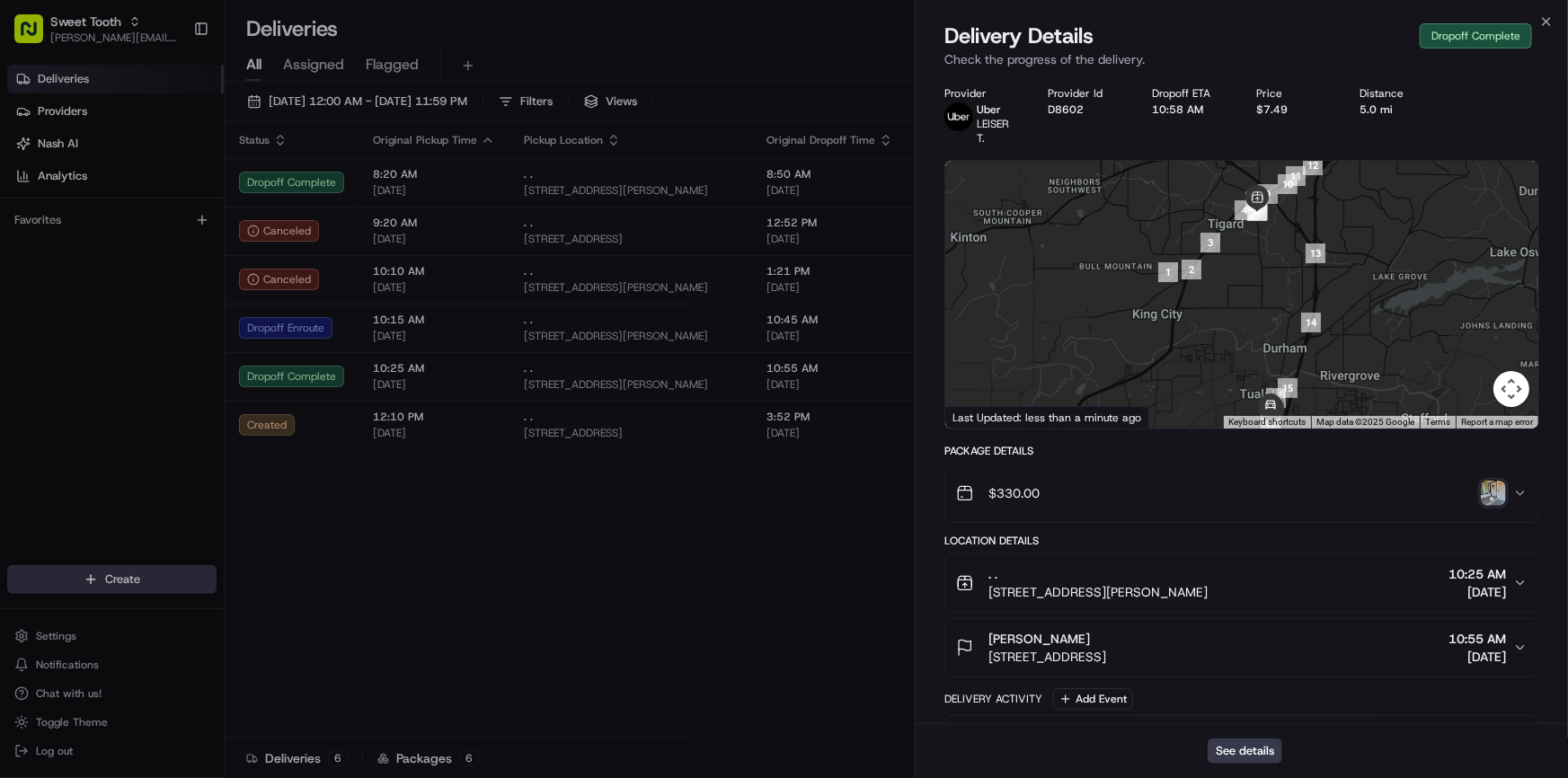
click at [1484, 496] on img "button" at bounding box center [1493, 492] width 25 height 25
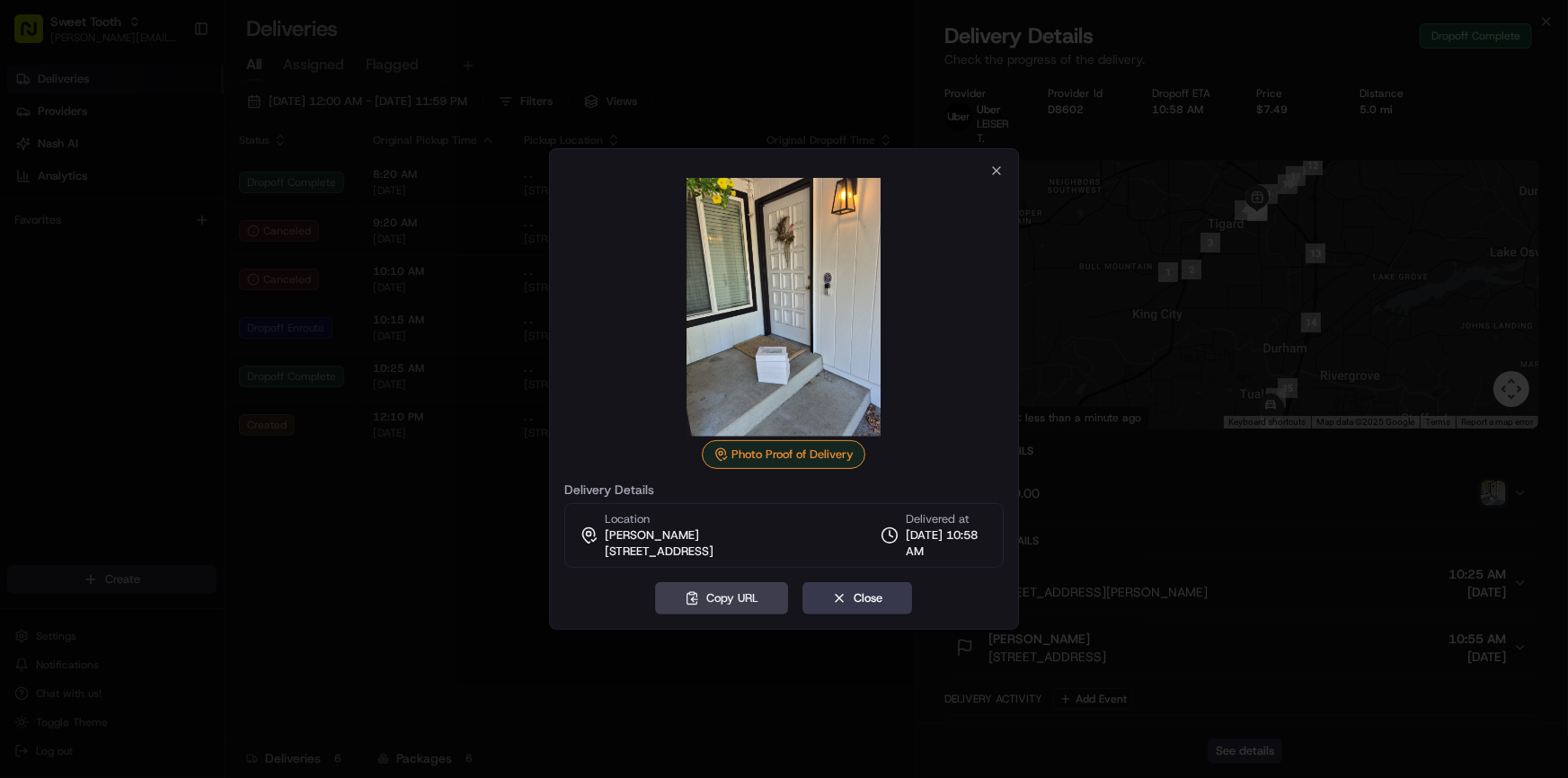
click at [464, 575] on div at bounding box center [784, 389] width 1568 height 778
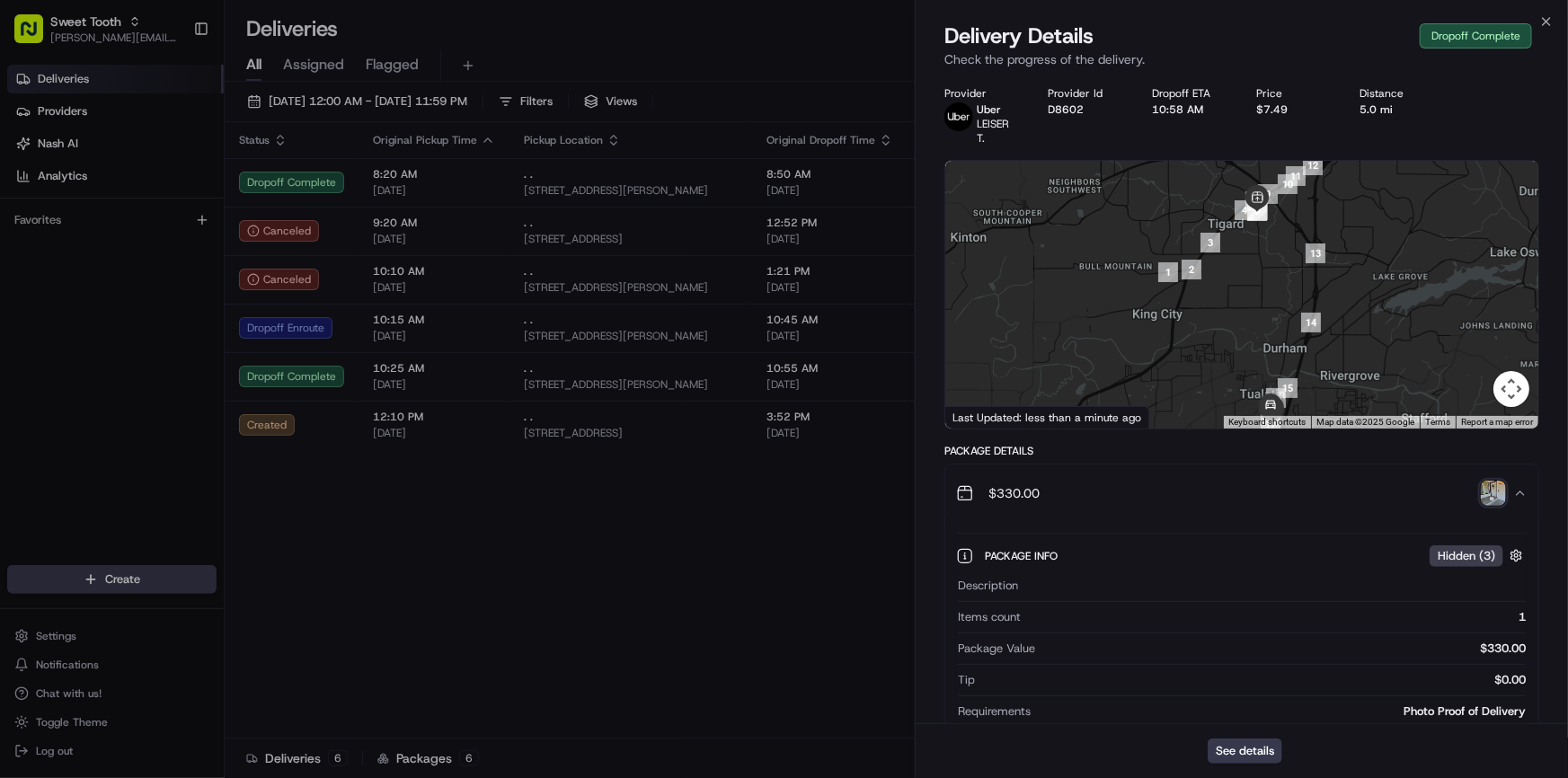
click at [1485, 489] on img "button" at bounding box center [1493, 492] width 25 height 25
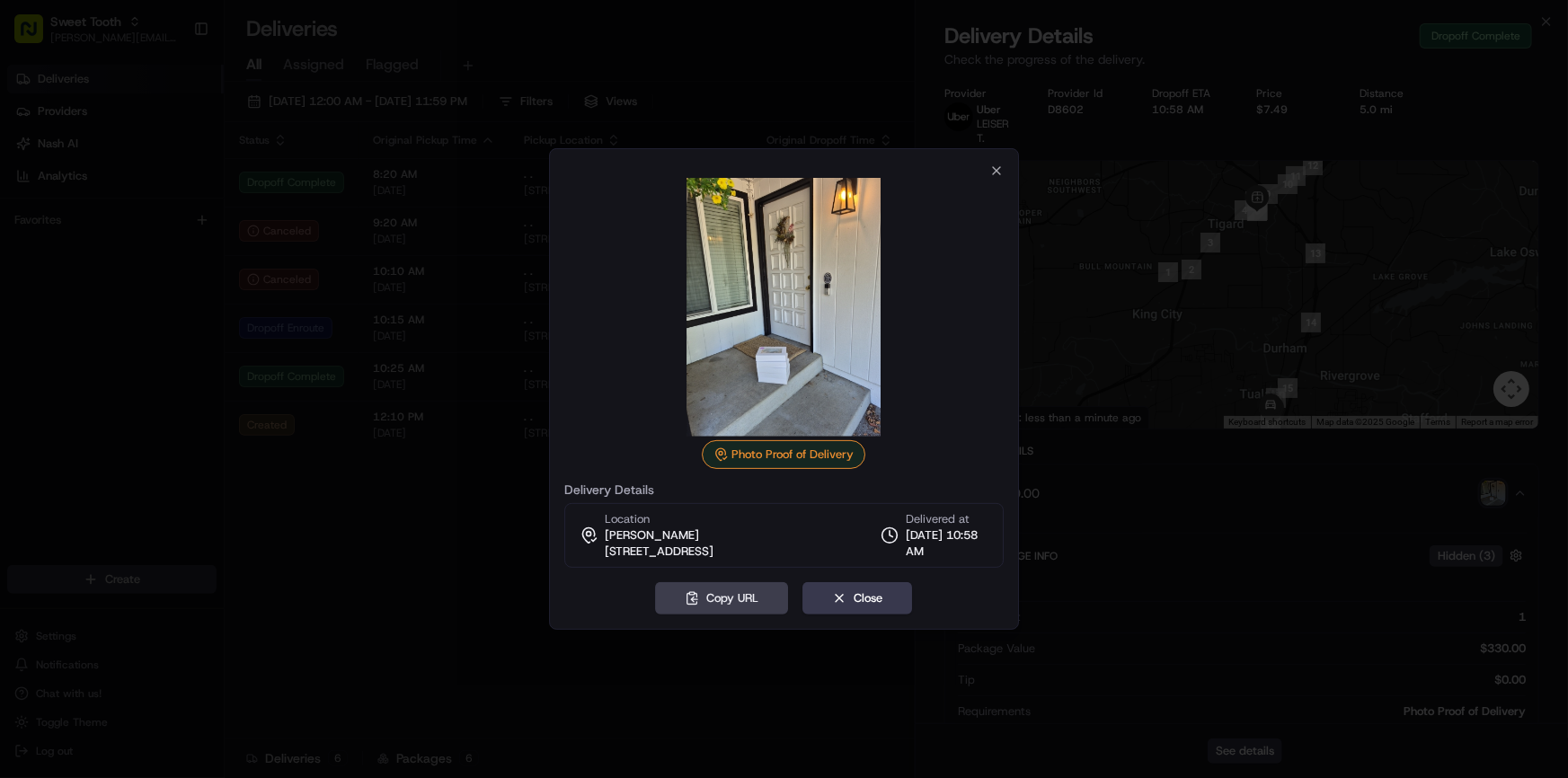
click at [425, 586] on div at bounding box center [784, 389] width 1568 height 778
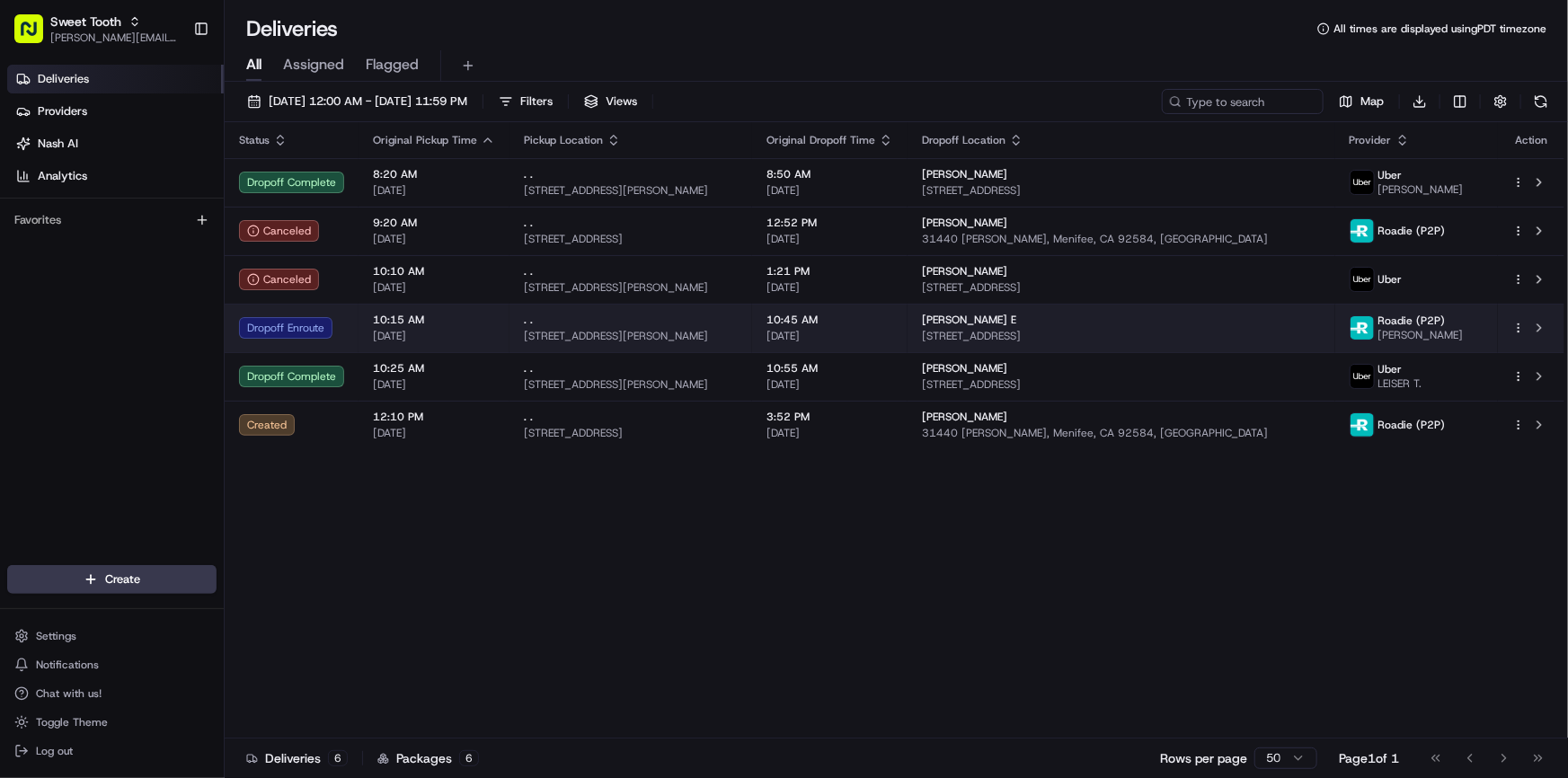
click at [359, 317] on td "10:15 AM [DATE]" at bounding box center [434, 327] width 151 height 49
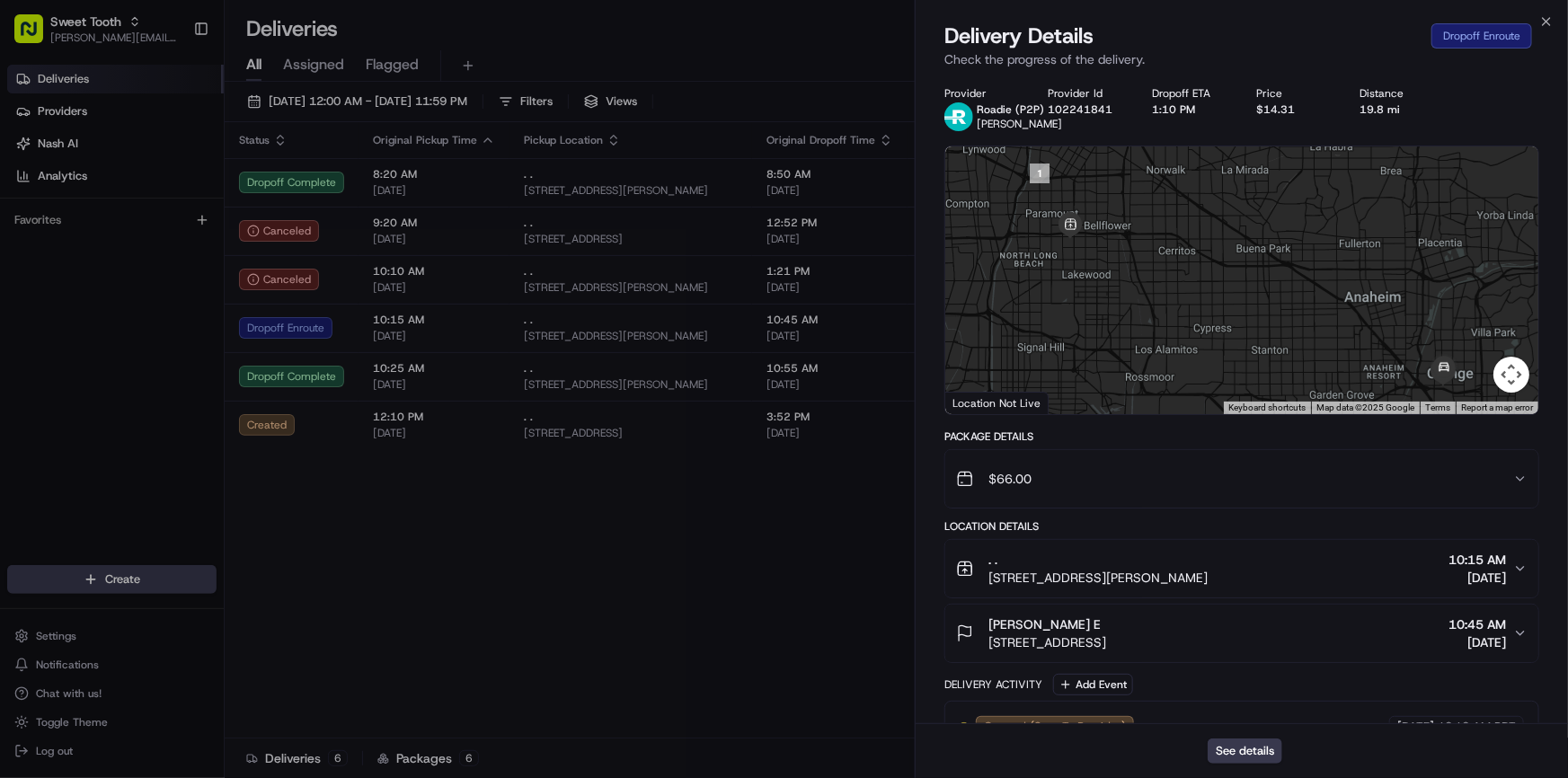
drag, startPoint x: 1369, startPoint y: 330, endPoint x: 1258, endPoint y: 279, distance: 122.2
click at [1285, 285] on div at bounding box center [1241, 280] width 593 height 268
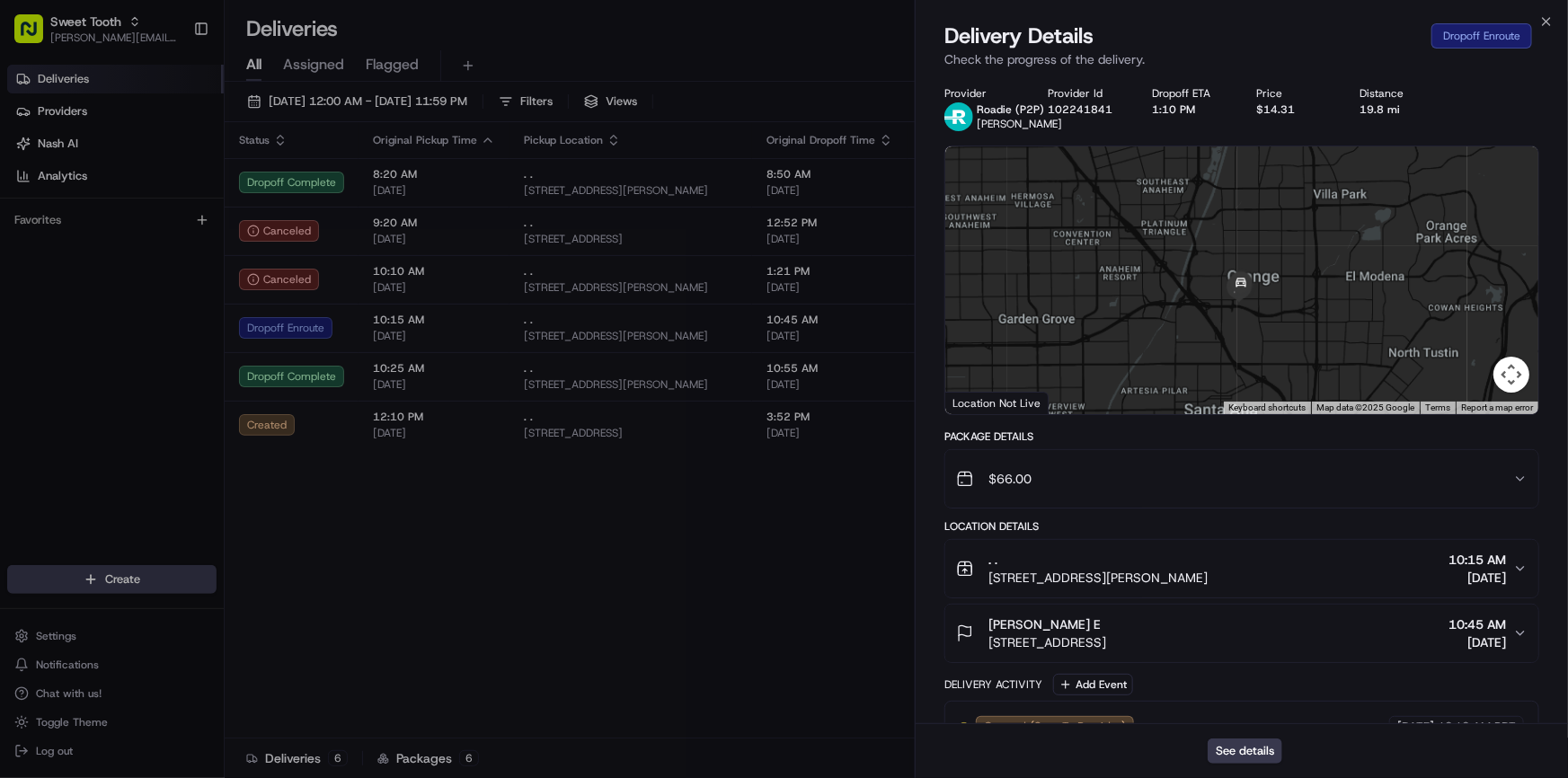
drag, startPoint x: 1177, startPoint y: 294, endPoint x: 1258, endPoint y: 342, distance: 94.2
click at [1257, 341] on div at bounding box center [1241, 280] width 593 height 268
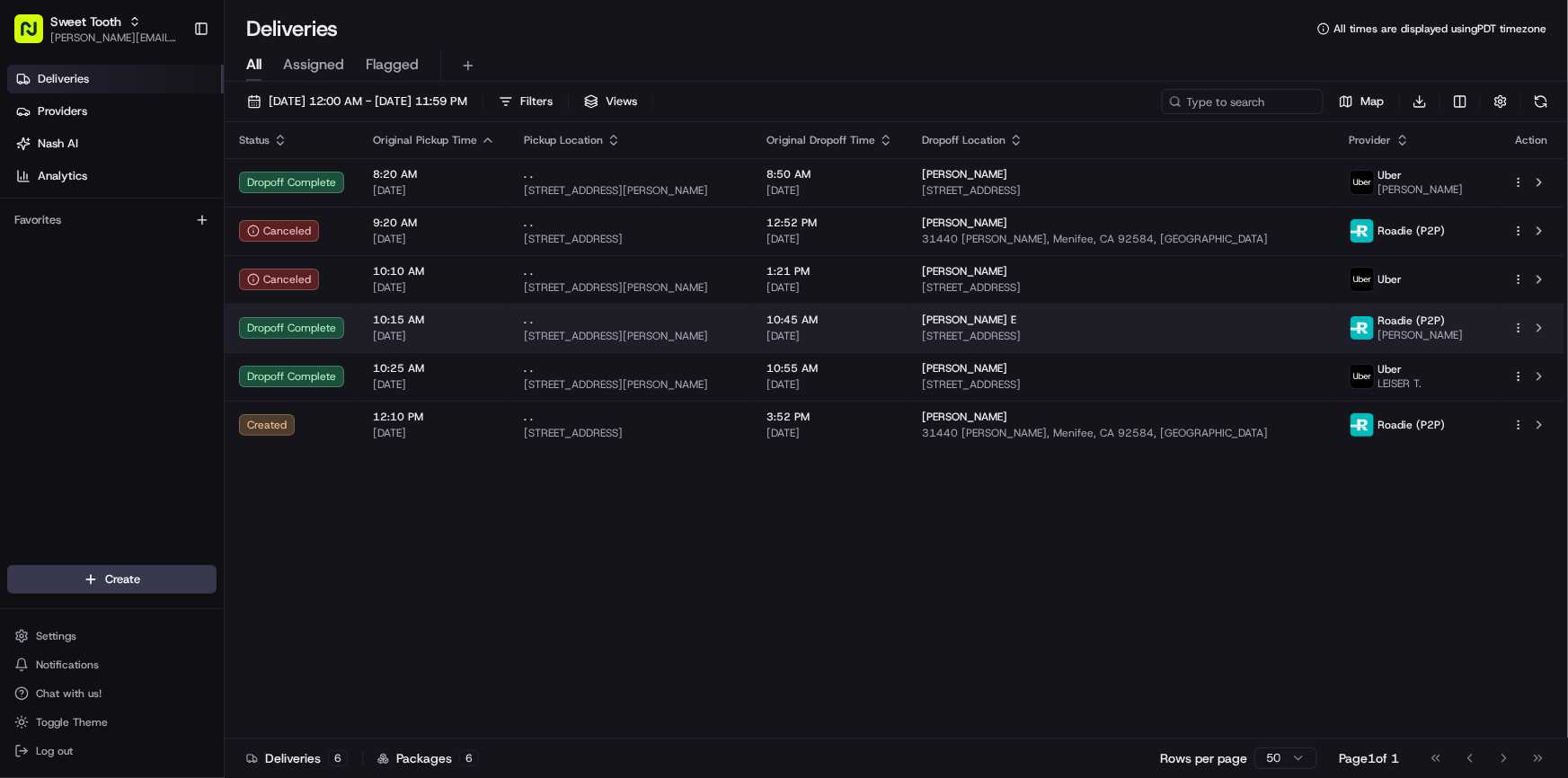
click at [331, 327] on div "Dropoff Complete" at bounding box center [292, 327] width 105 height 21
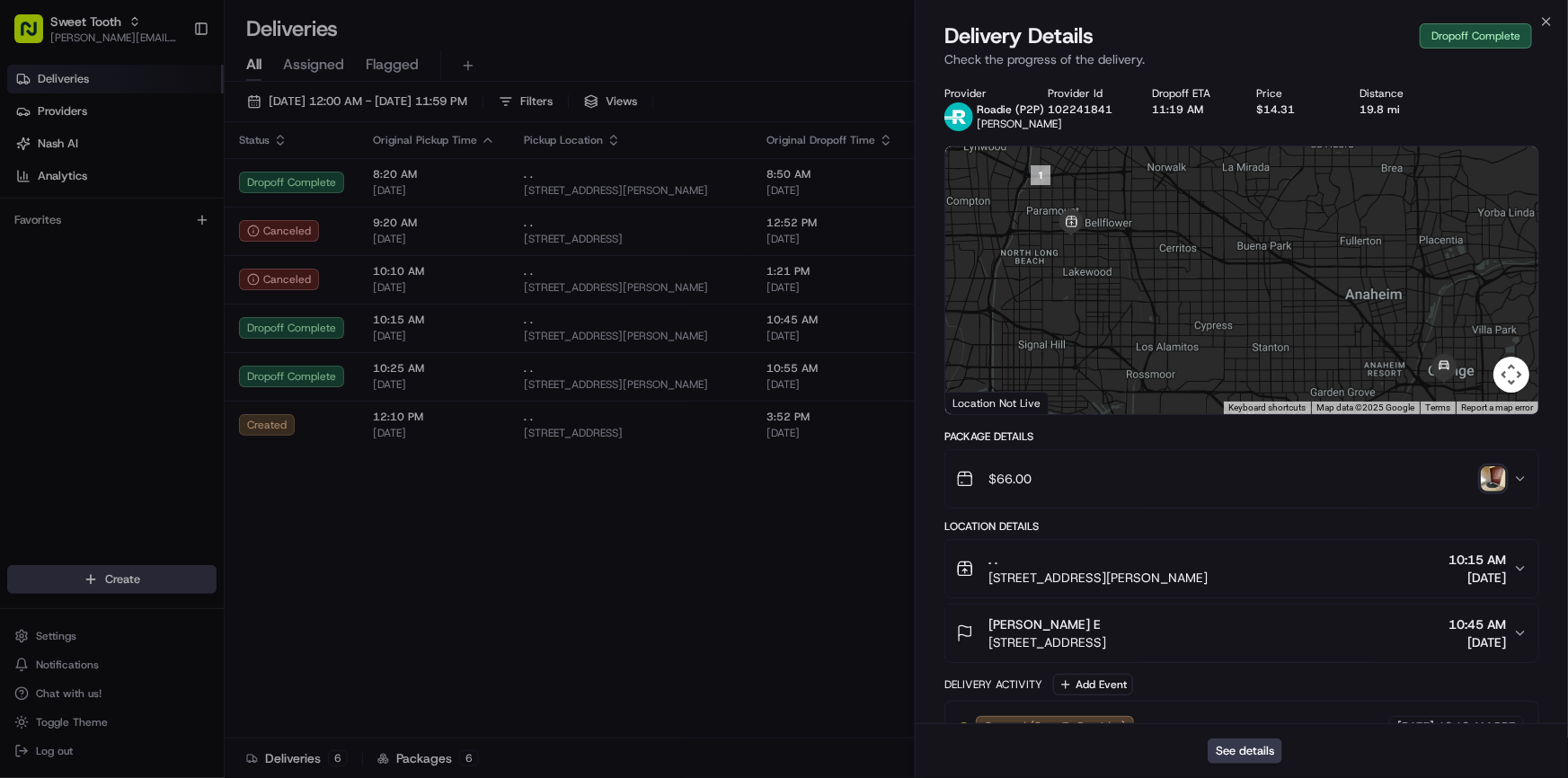
click at [1492, 476] on img "button" at bounding box center [1493, 478] width 25 height 25
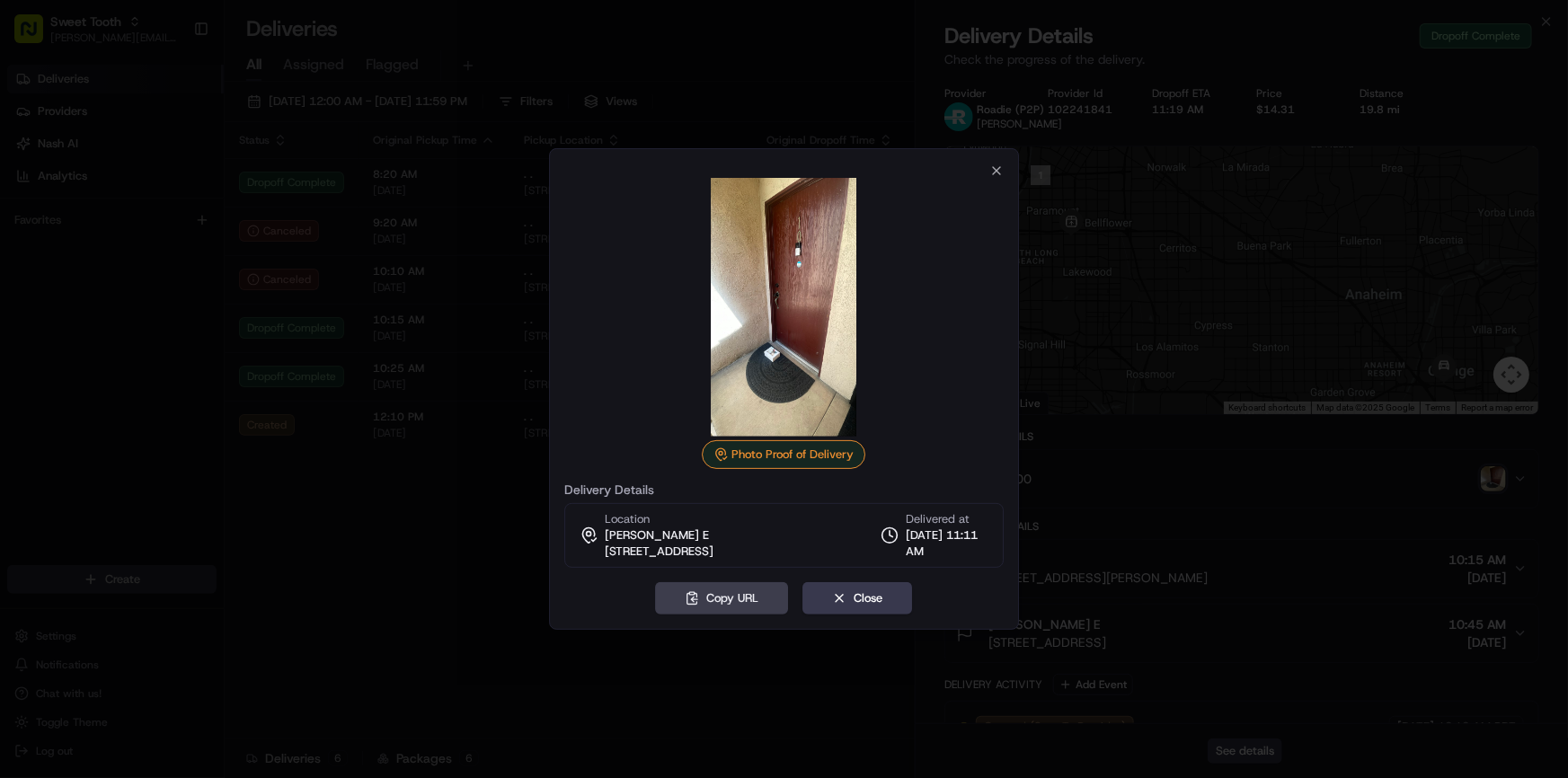
click at [477, 494] on div at bounding box center [784, 389] width 1568 height 778
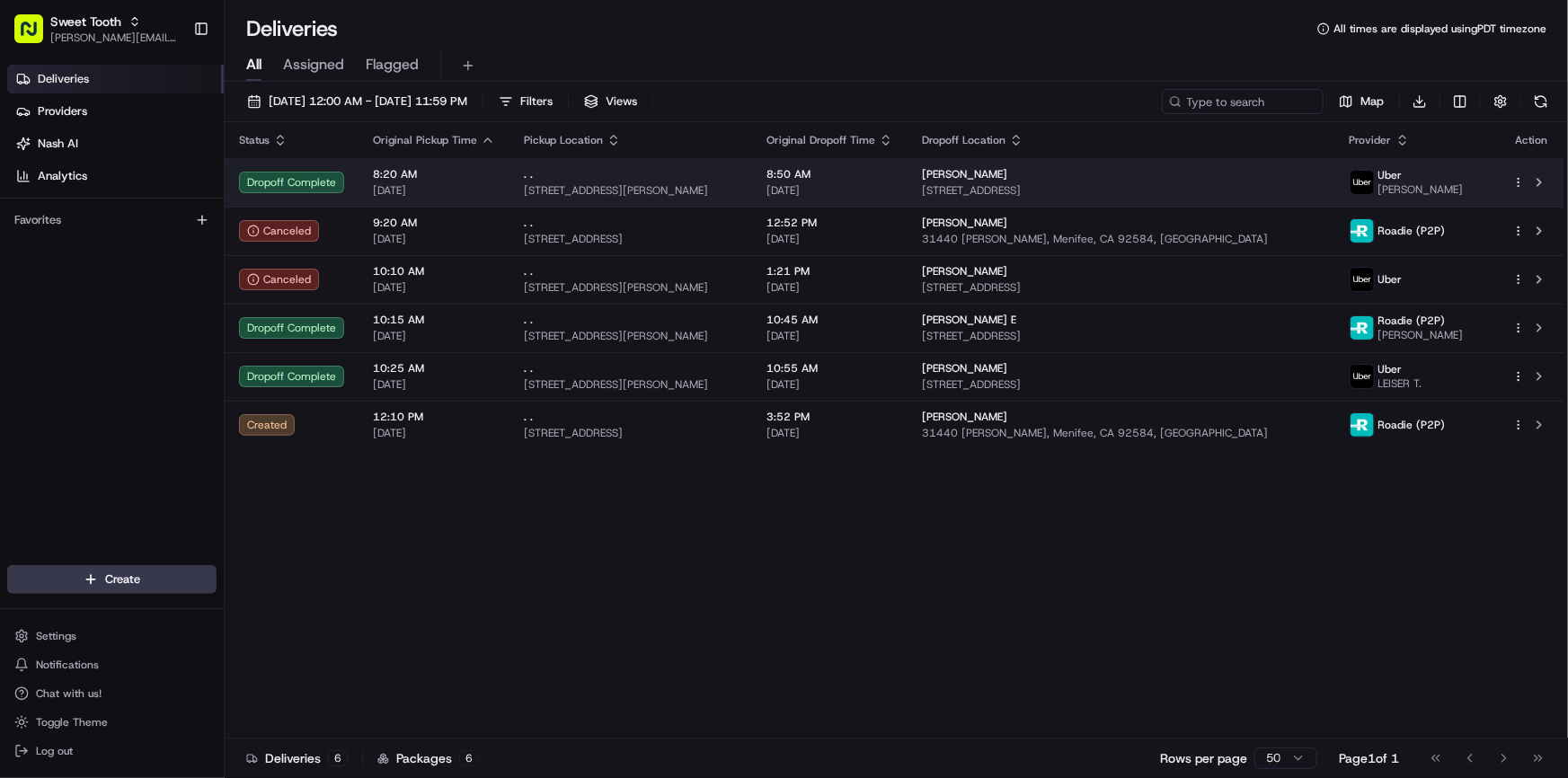
click at [337, 180] on div "Dropoff Complete" at bounding box center [292, 182] width 105 height 21
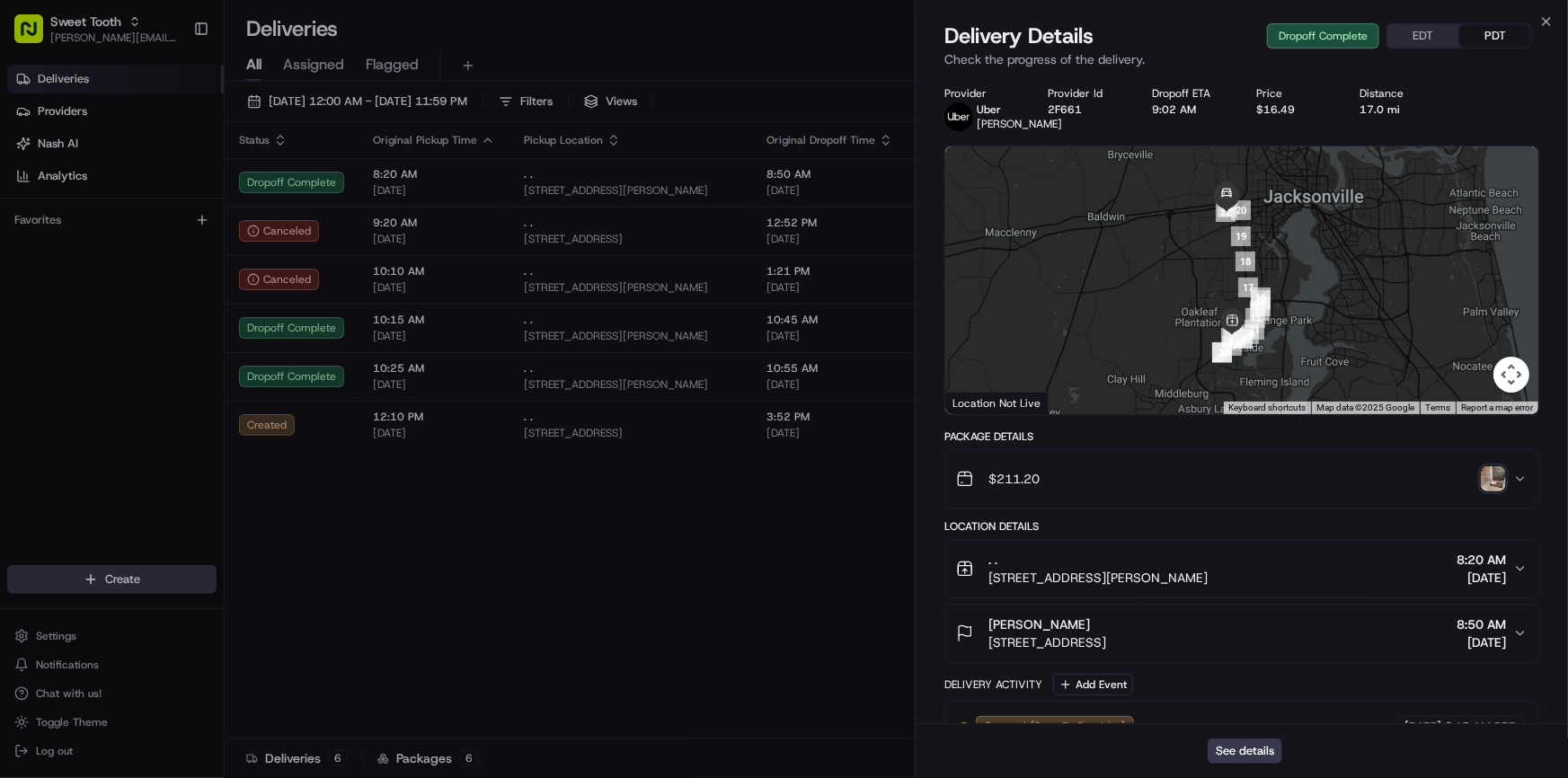
click at [1495, 491] on img "button" at bounding box center [1493, 478] width 25 height 25
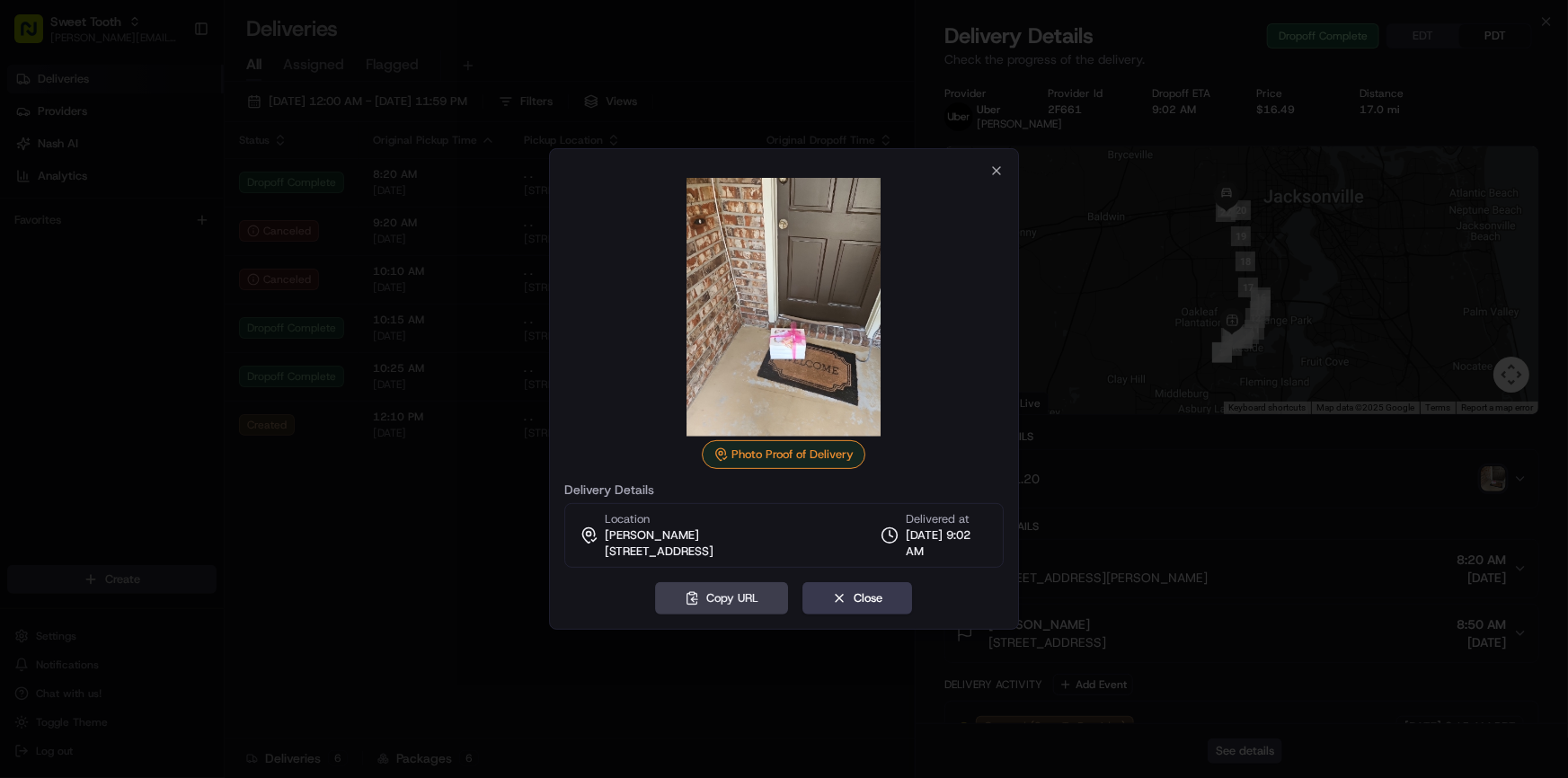
click at [325, 496] on div at bounding box center [784, 389] width 1568 height 778
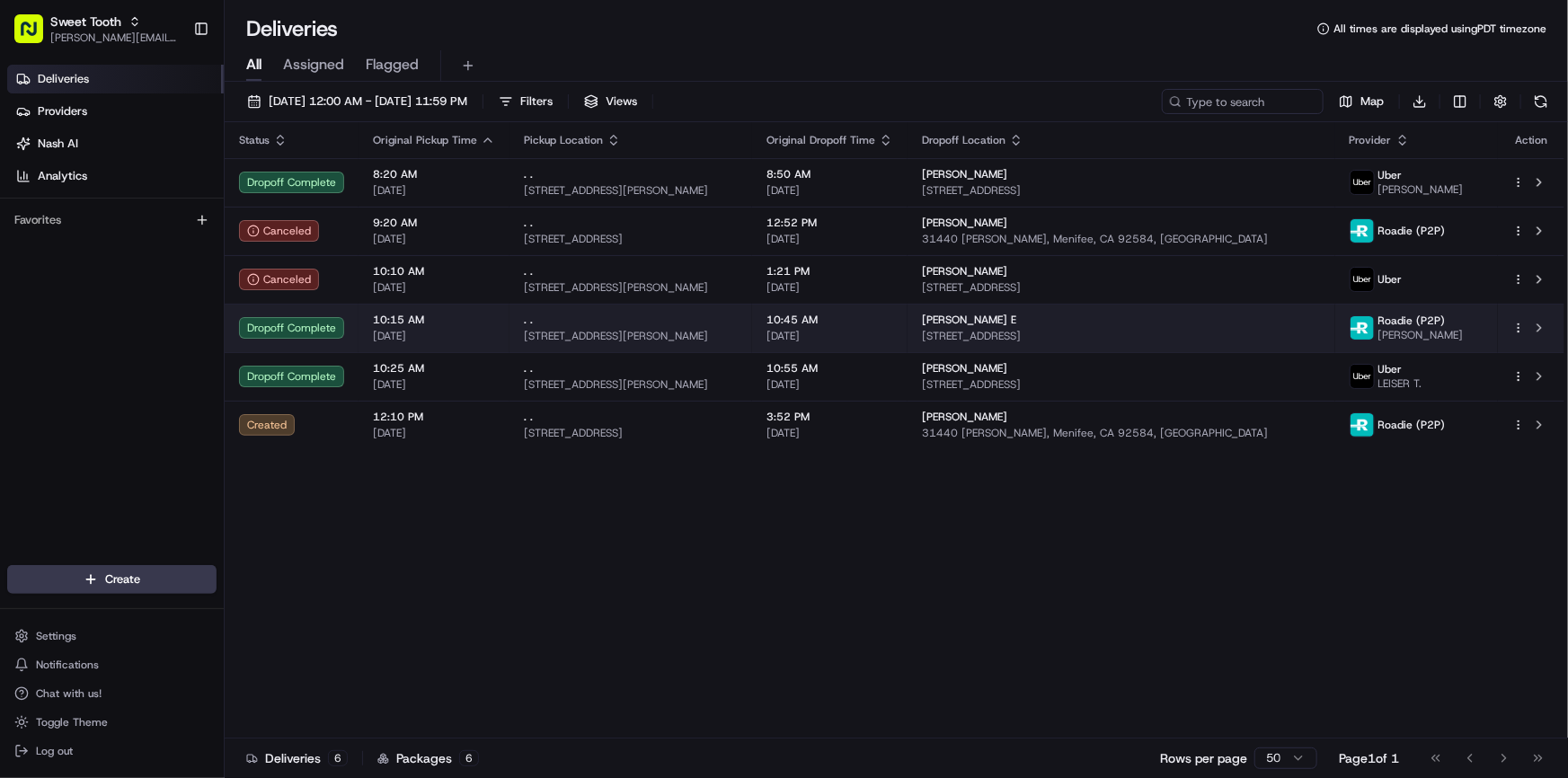
click at [353, 333] on td "Dropoff Complete" at bounding box center [291, 327] width 133 height 49
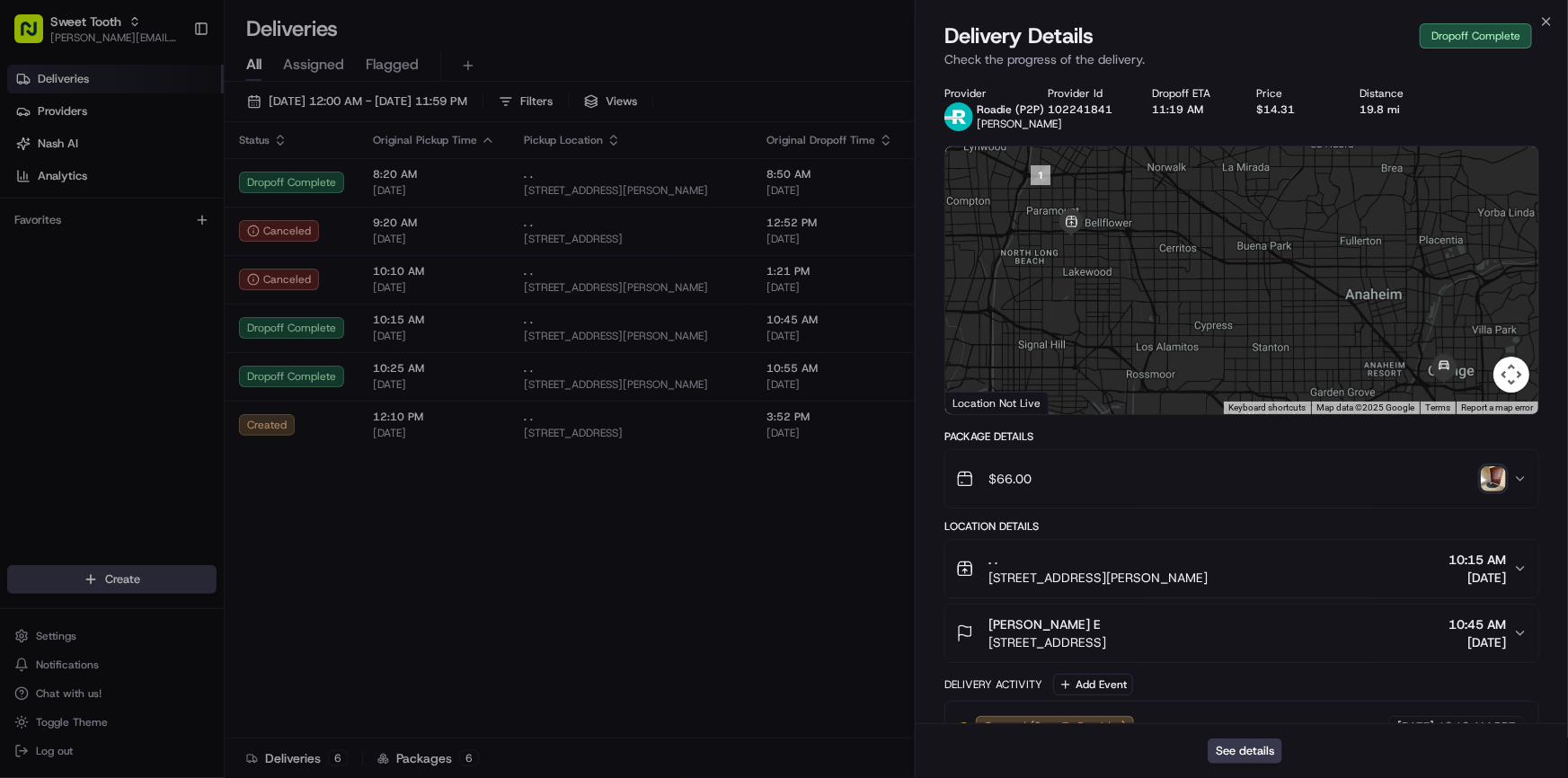
click at [1490, 485] on img "button" at bounding box center [1493, 478] width 25 height 25
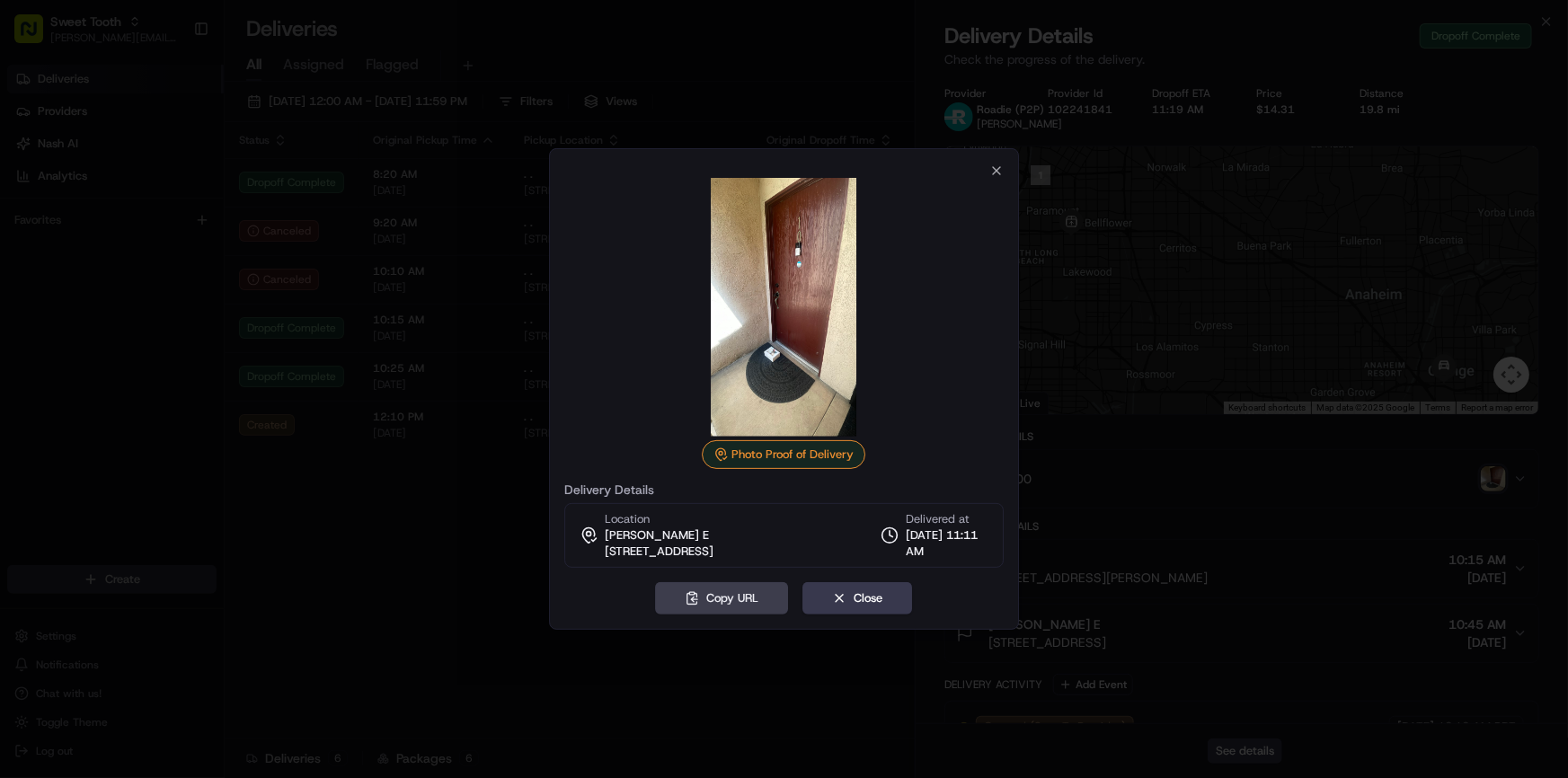
drag, startPoint x: 341, startPoint y: 586, endPoint x: 356, endPoint y: 568, distance: 23.4
click at [343, 584] on div at bounding box center [784, 389] width 1568 height 778
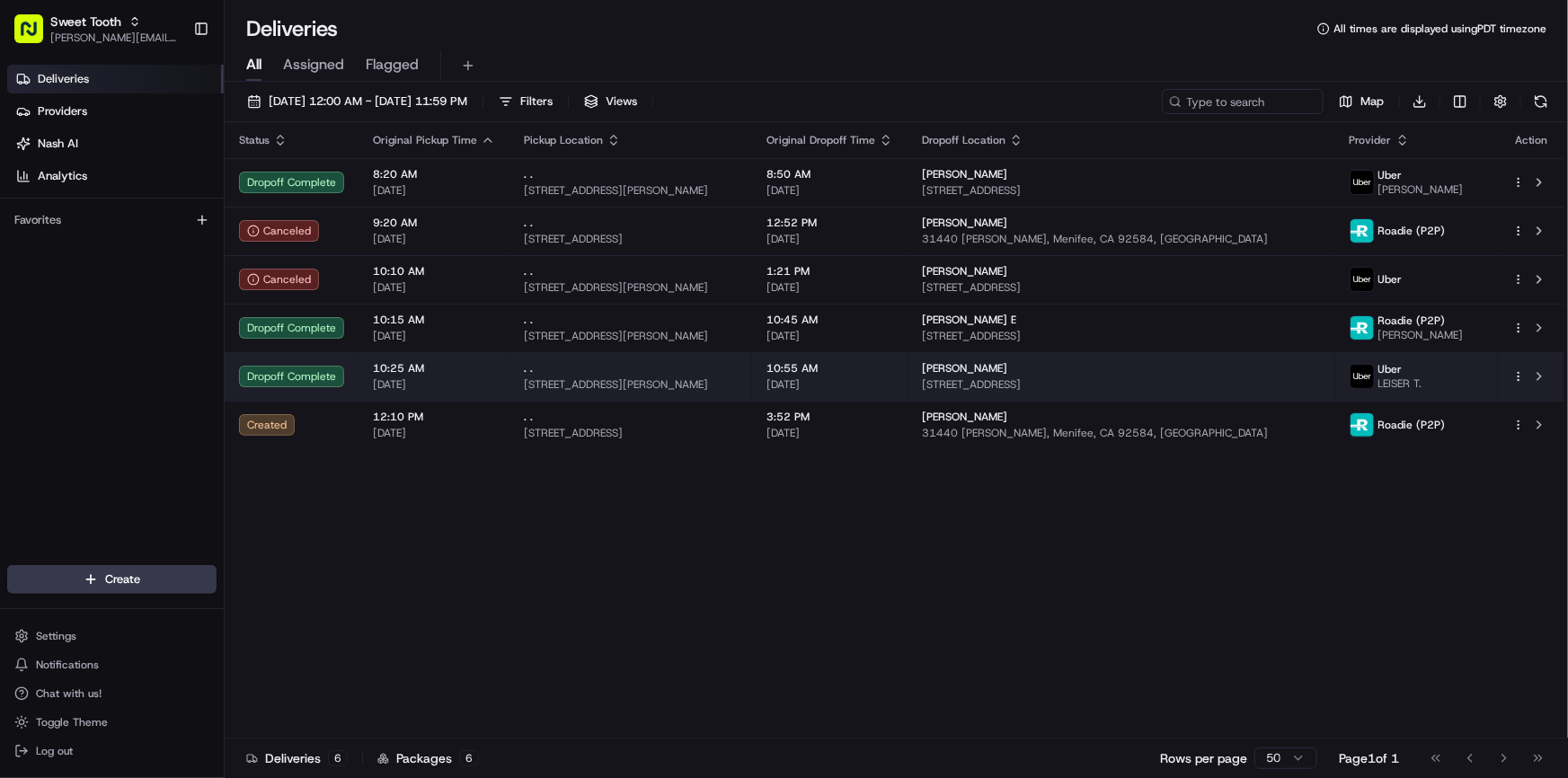
click at [340, 382] on div "Dropoff Complete" at bounding box center [292, 375] width 105 height 21
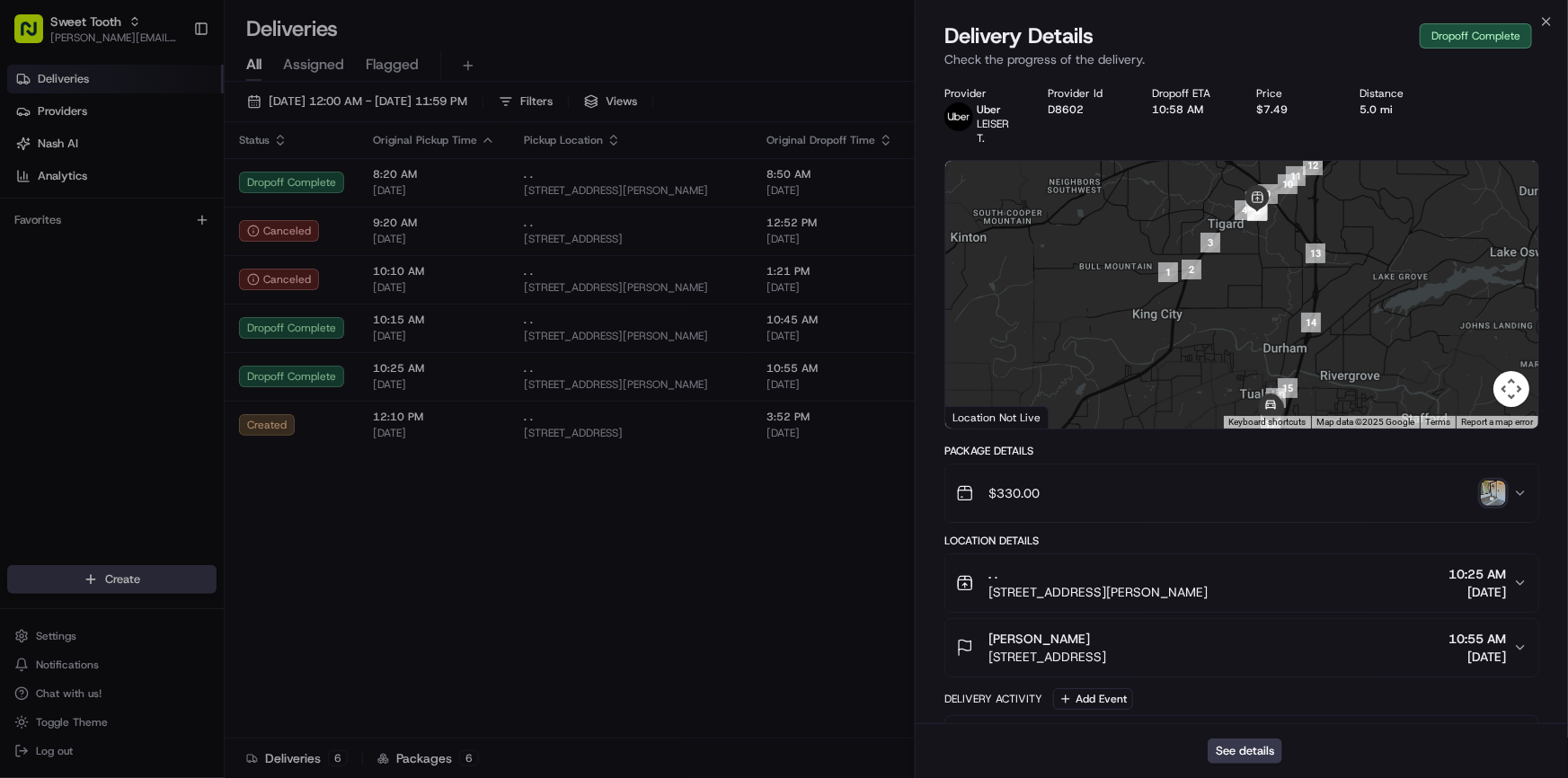
click at [1496, 494] on img "button" at bounding box center [1493, 492] width 25 height 25
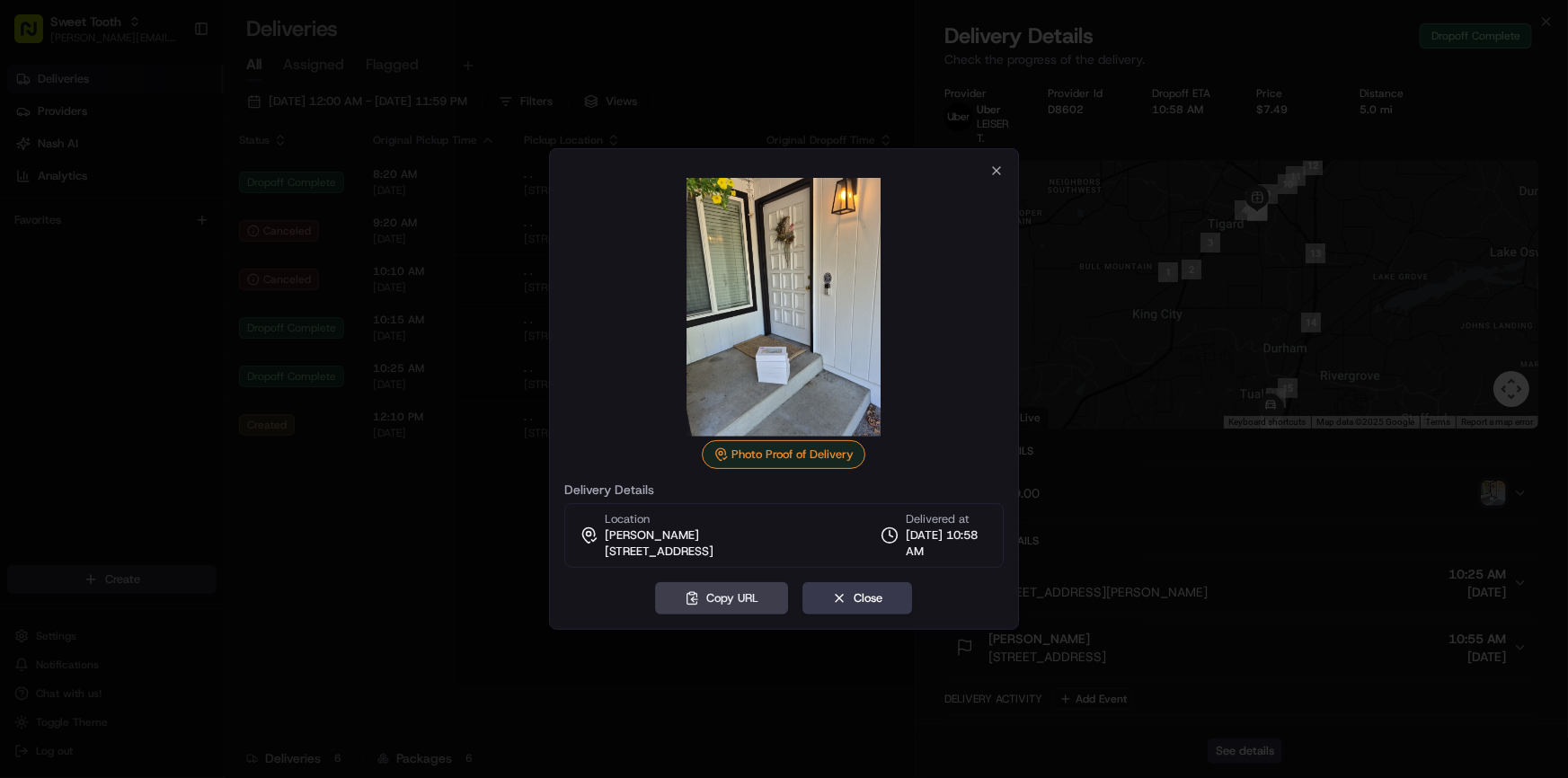
click at [440, 545] on div at bounding box center [784, 389] width 1568 height 778
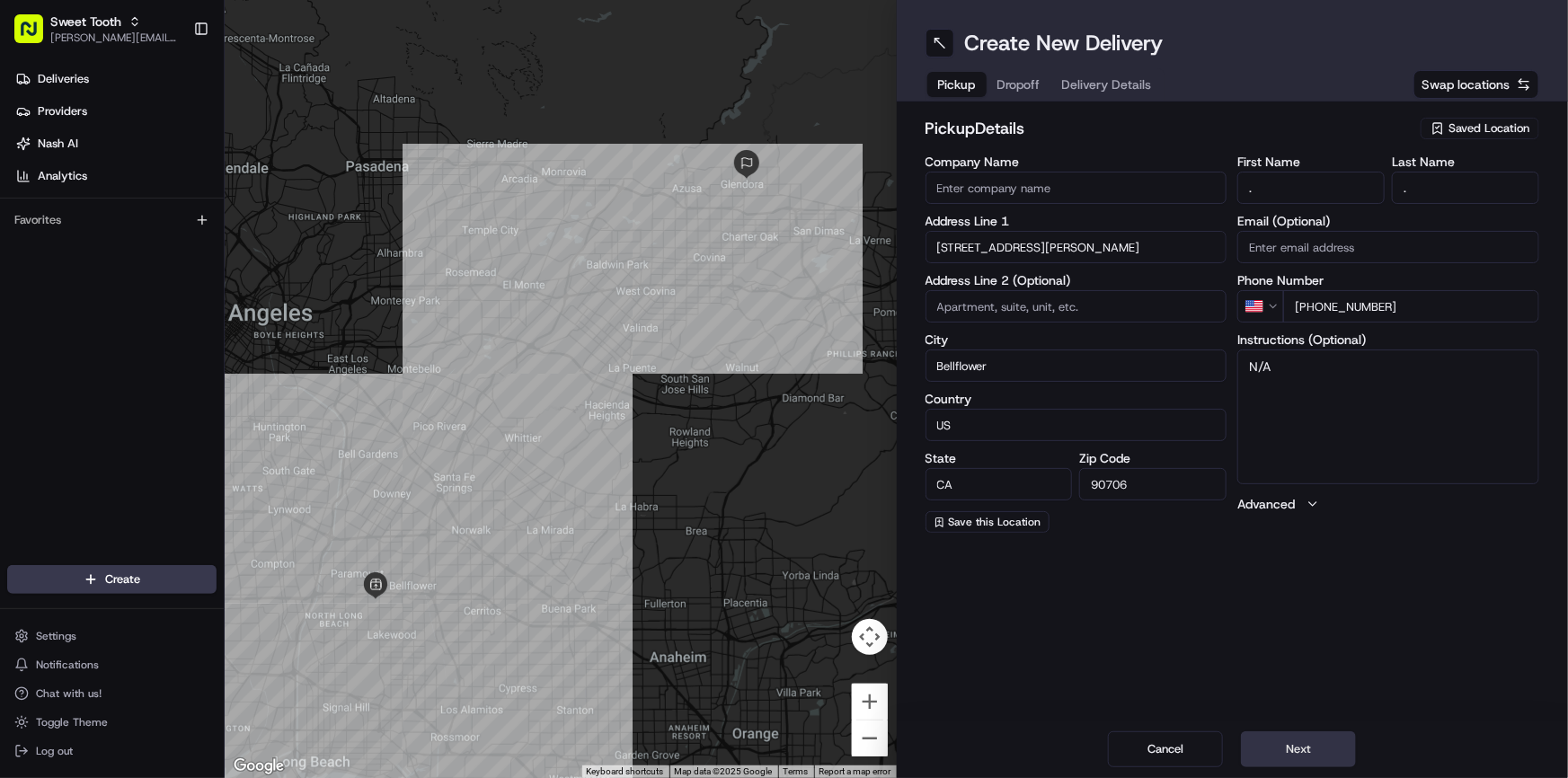
click at [1304, 748] on button "Next" at bounding box center [1298, 749] width 115 height 36
click at [1002, 243] on input "314 E Bennett Ave" at bounding box center [1077, 246] width 302 height 32
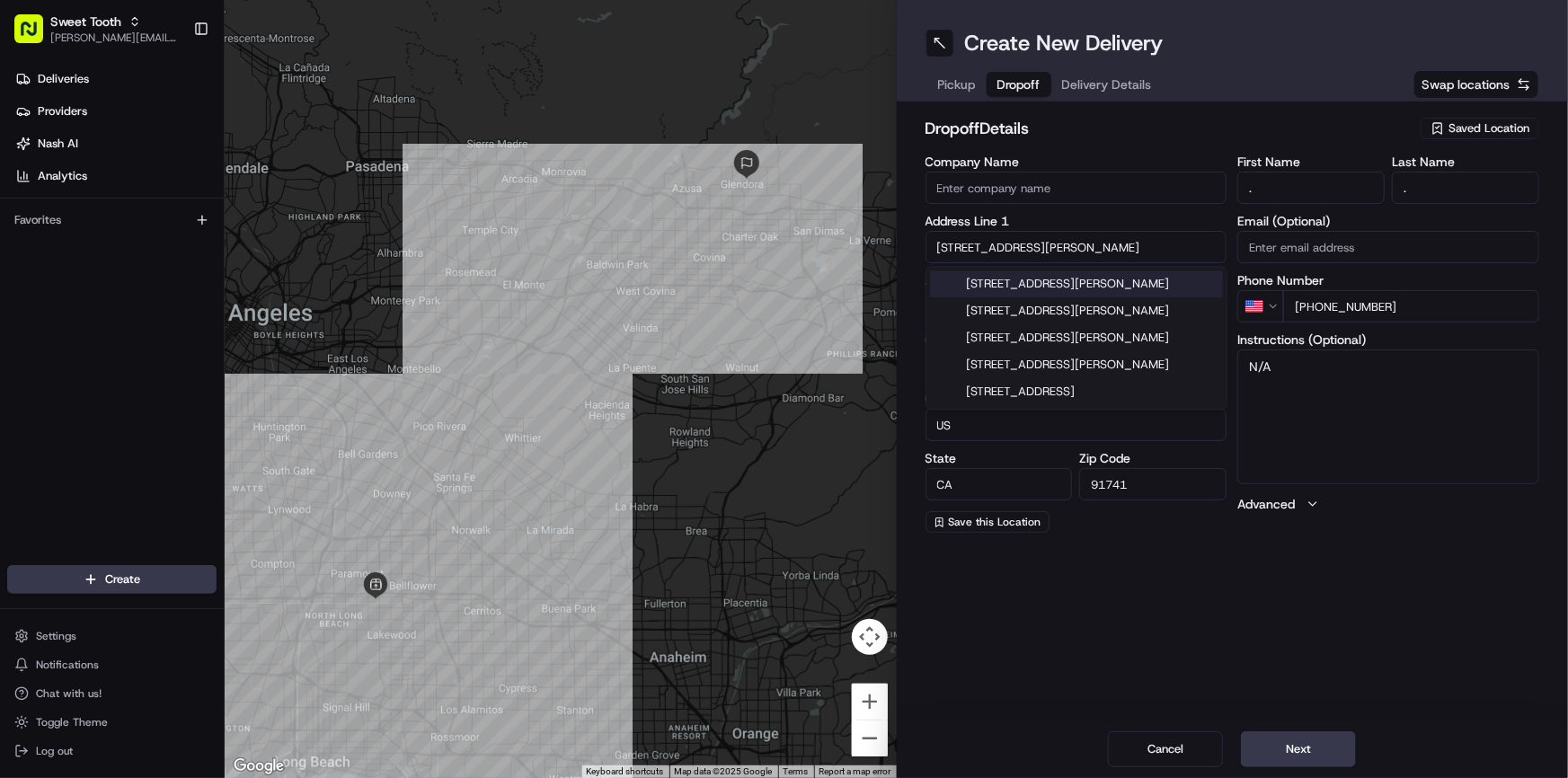
click at [1002, 243] on input "314 E Bennett Ave" at bounding box center [1077, 246] width 302 height 32
paste input "700 West La Veta Avenu"
click at [1082, 292] on div "700 West La Veta Avenue, Orange, CA" at bounding box center [1077, 283] width 293 height 27
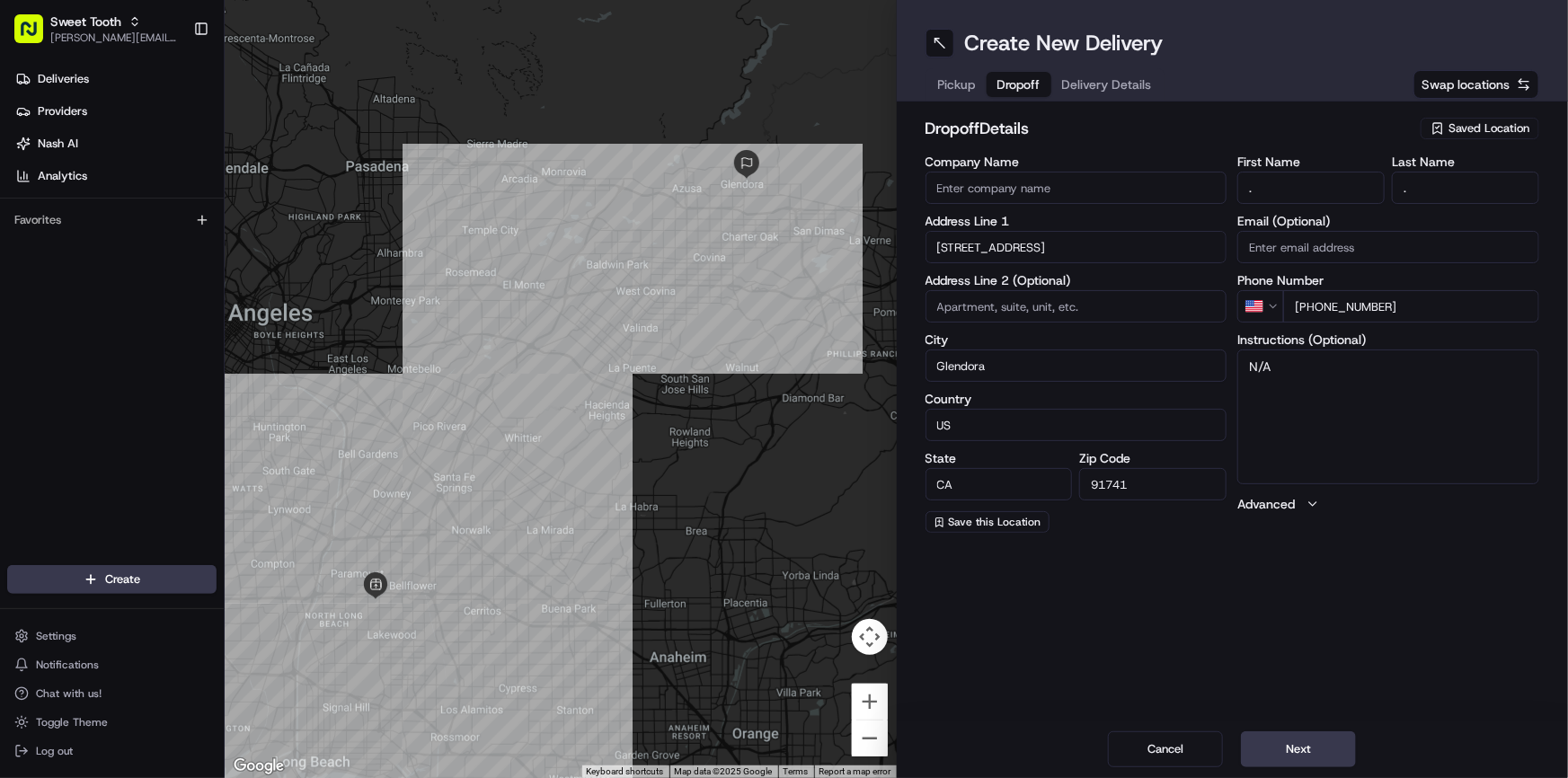
type input "700 W La Veta Ave, Orange, CA 92868, USA"
type input "Orange"
type input "United States"
type input "92868"
type input "700 West La Veta Avenue"
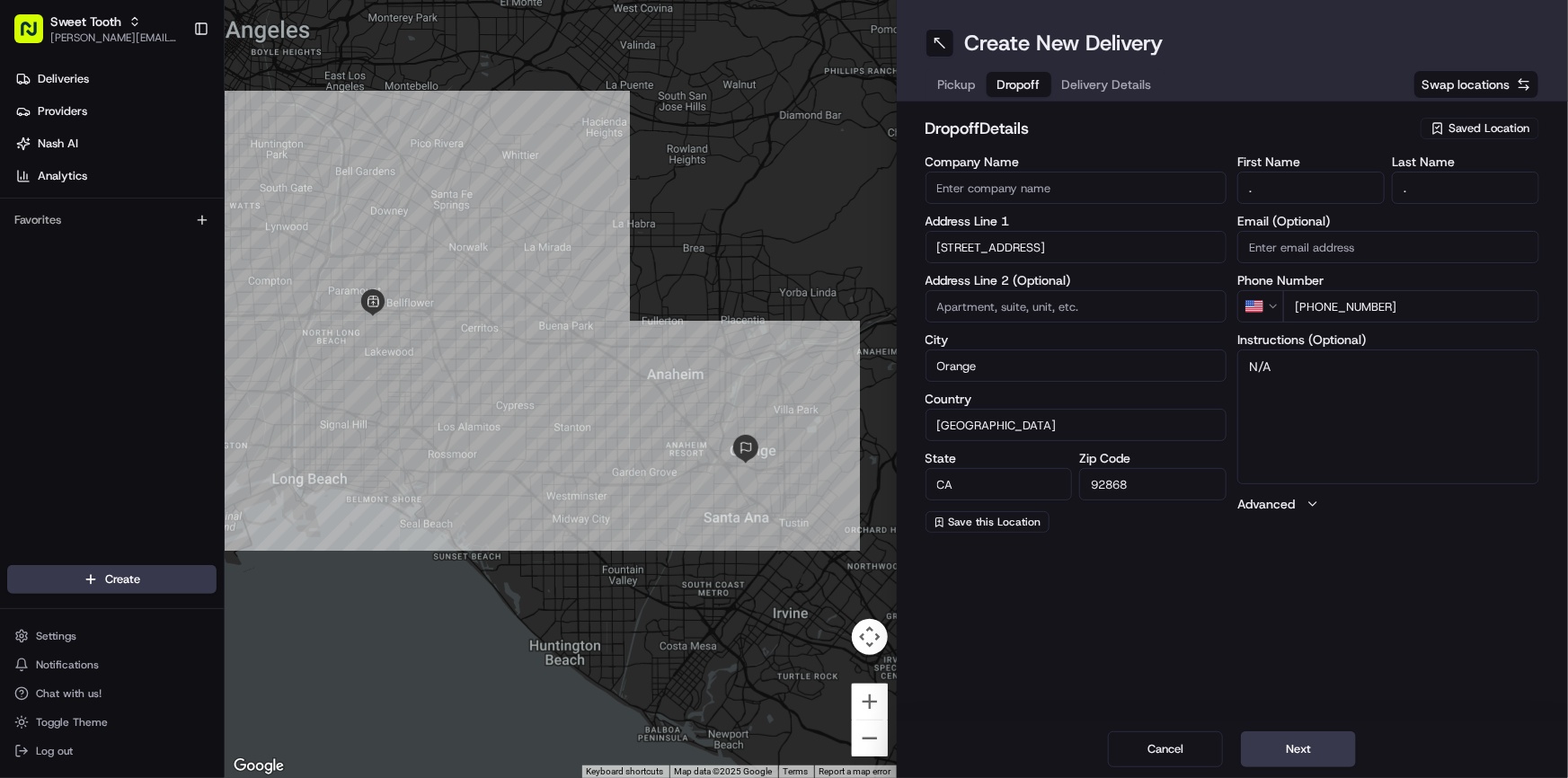
paste input "Unit G10"
type input "Unit G10"
click at [1185, 623] on div "Create New Delivery Pickup Dropoff Delivery Details Swap locations dropoff Deta…" at bounding box center [1233, 389] width 672 height 778
drag, startPoint x: 1410, startPoint y: 305, endPoint x: 1312, endPoint y: 312, distance: 98.2
click at [1312, 312] on input "[PHONE_NUMBER]" at bounding box center [1411, 305] width 256 height 32
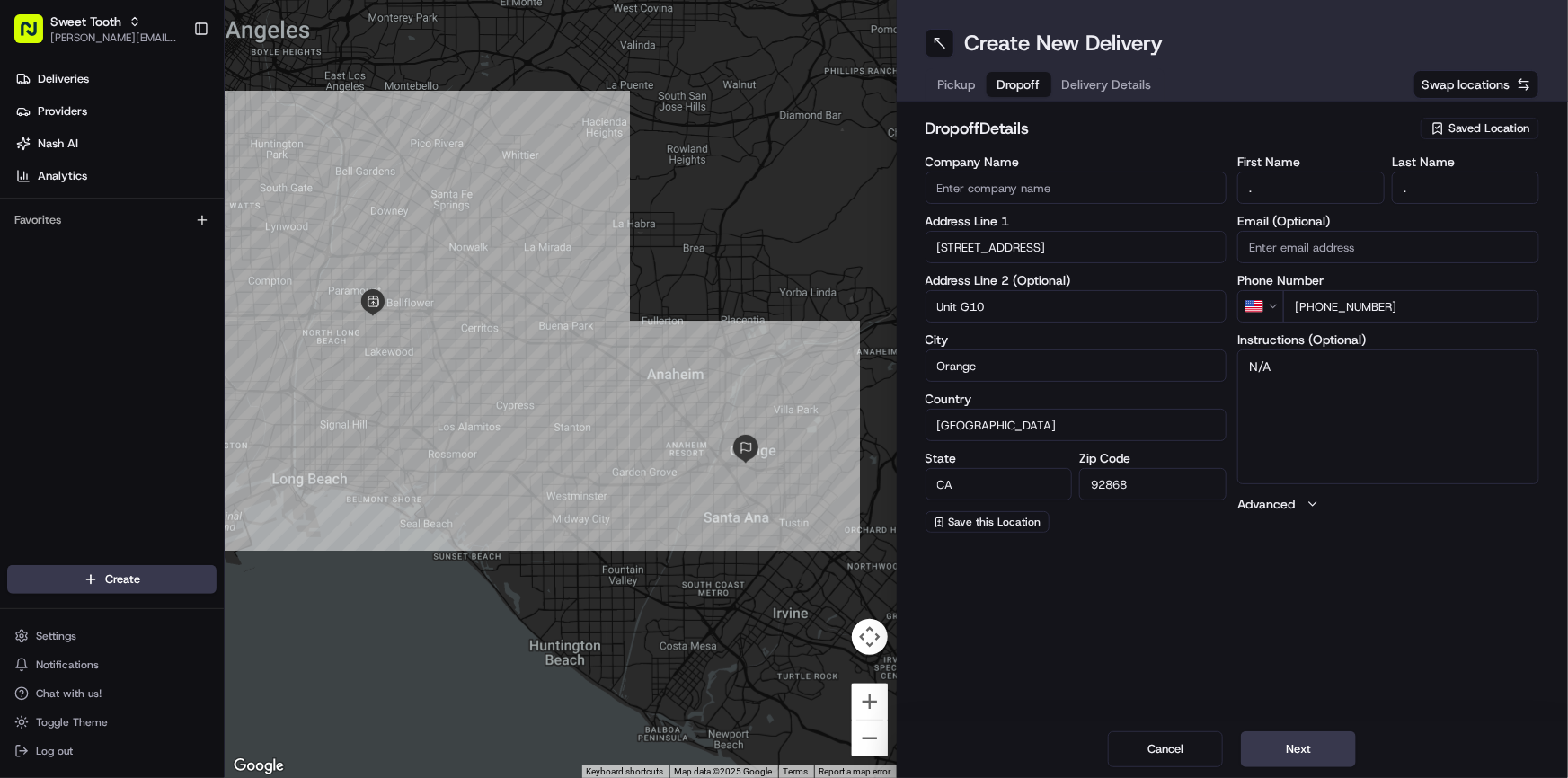
paste input "949 307 7134"
type input "+1 949 307 7134"
click at [1303, 194] on input "." at bounding box center [1311, 188] width 147 height 32
type input "[PERSON_NAME]"
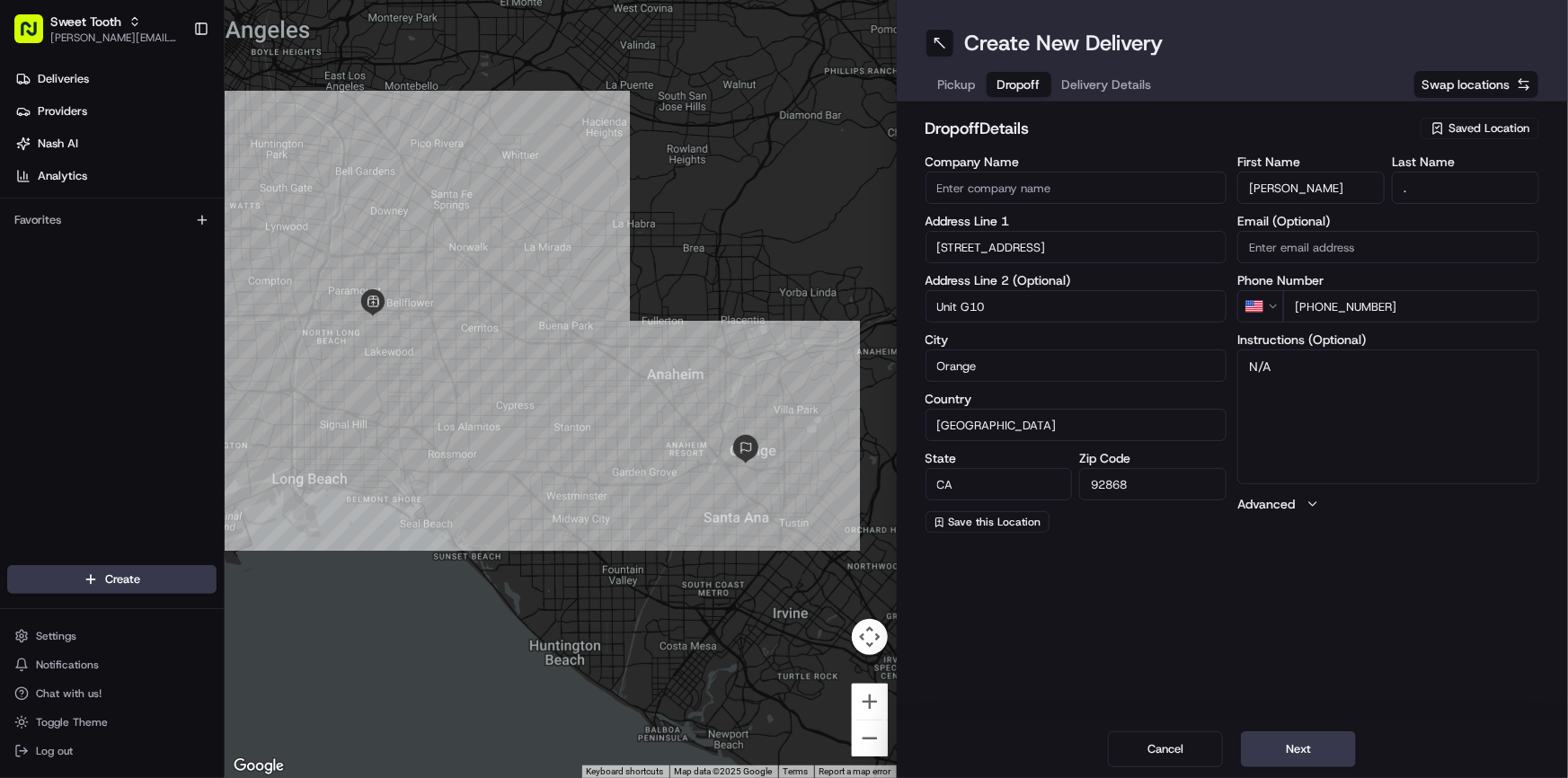
drag, startPoint x: 1421, startPoint y: 196, endPoint x: 1402, endPoint y: 193, distance: 19.2
click at [1402, 193] on input "." at bounding box center [1466, 188] width 147 height 32
click at [1349, 110] on div "dropoff Details Saved Location Company Name Address Line 1 700 West La Veta Ave…" at bounding box center [1233, 324] width 672 height 445
click at [1444, 179] on input "." at bounding box center [1466, 188] width 147 height 32
type input "E"
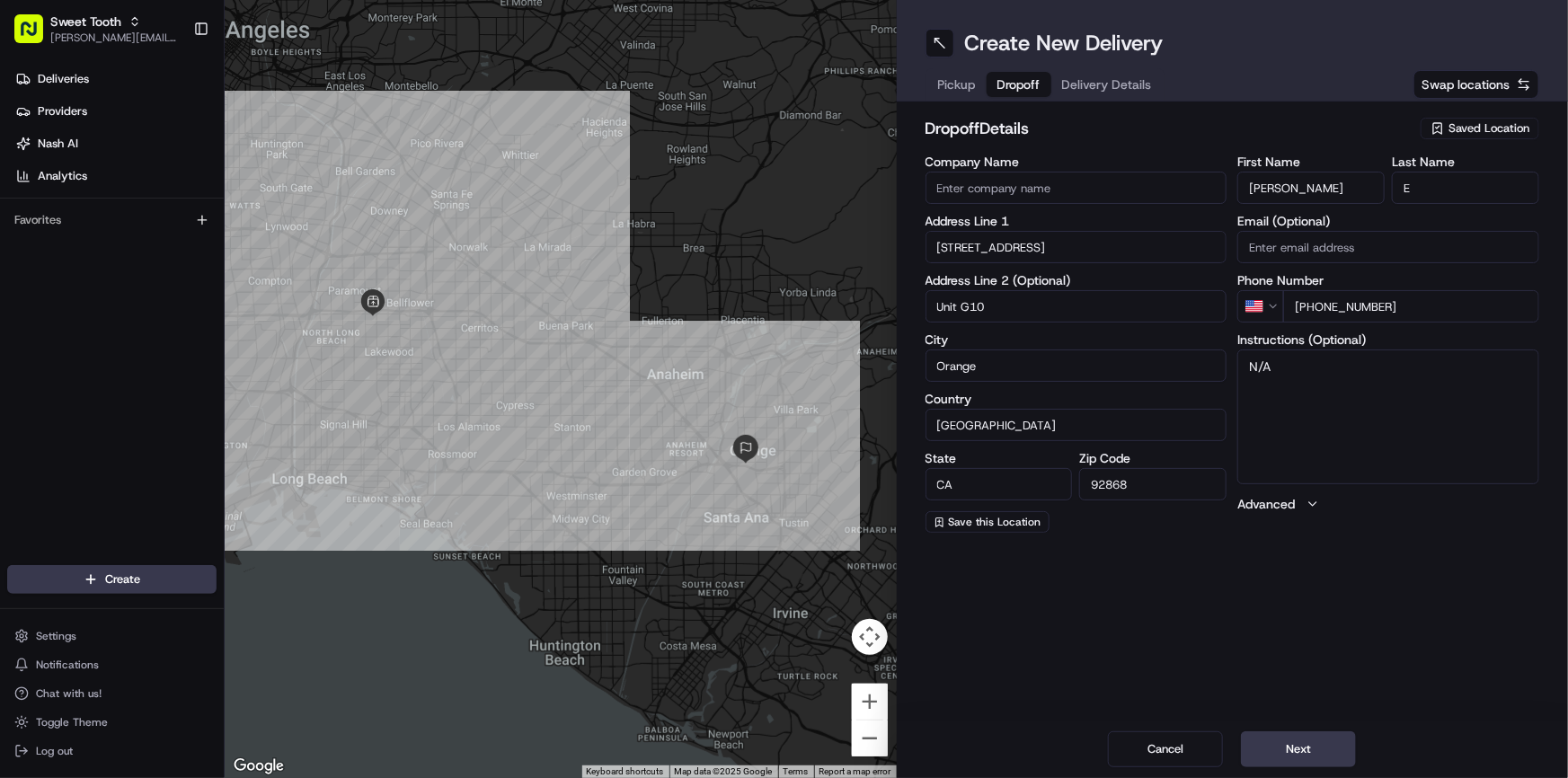
click at [1313, 134] on h2 "dropoff Details" at bounding box center [1168, 128] width 485 height 25
click at [1291, 739] on button "Next" at bounding box center [1298, 749] width 115 height 36
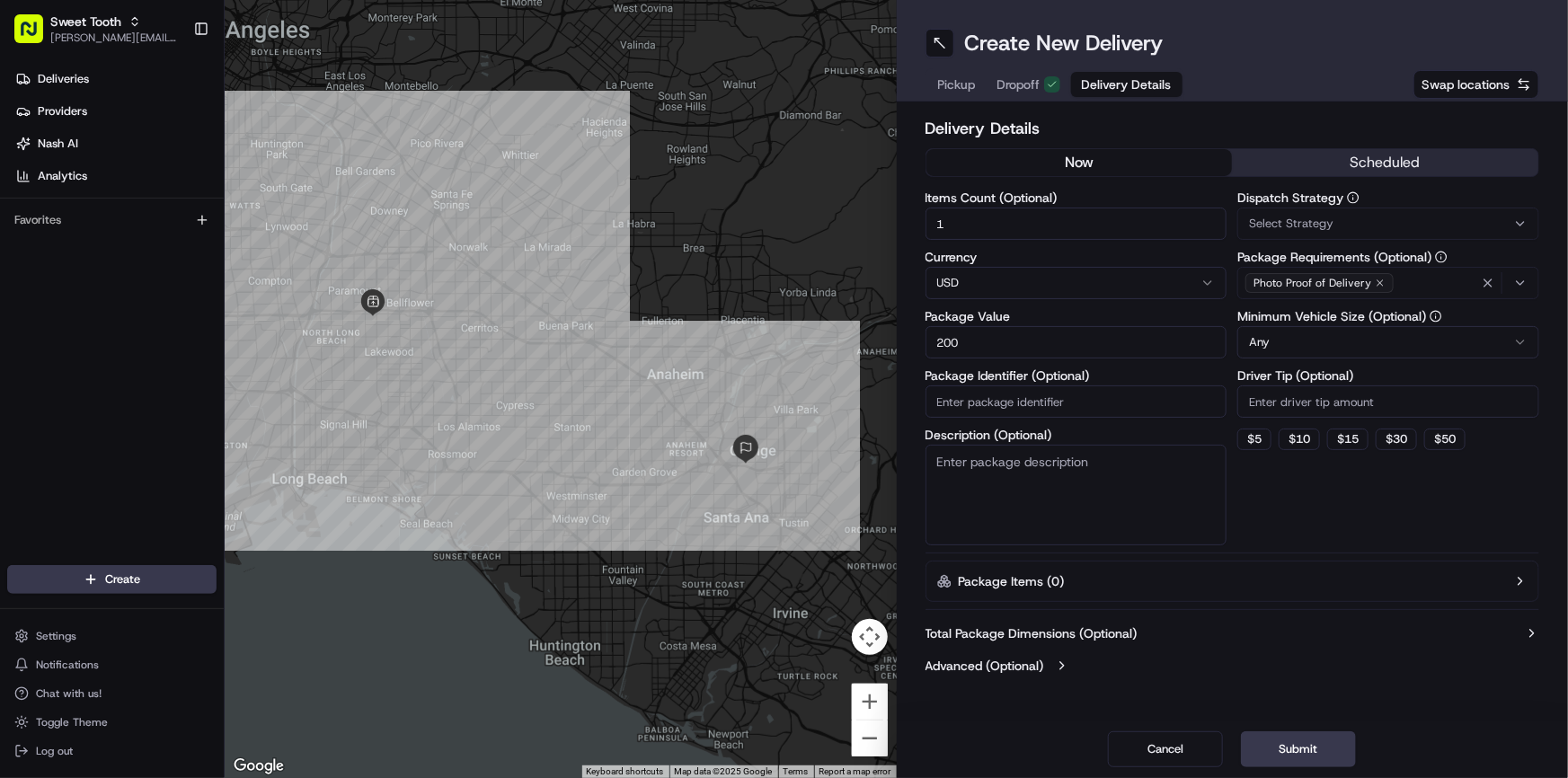
click at [983, 337] on input "200" at bounding box center [1077, 341] width 302 height 32
type input "2"
type input "66"
click at [1274, 757] on button "Submit" at bounding box center [1298, 749] width 115 height 36
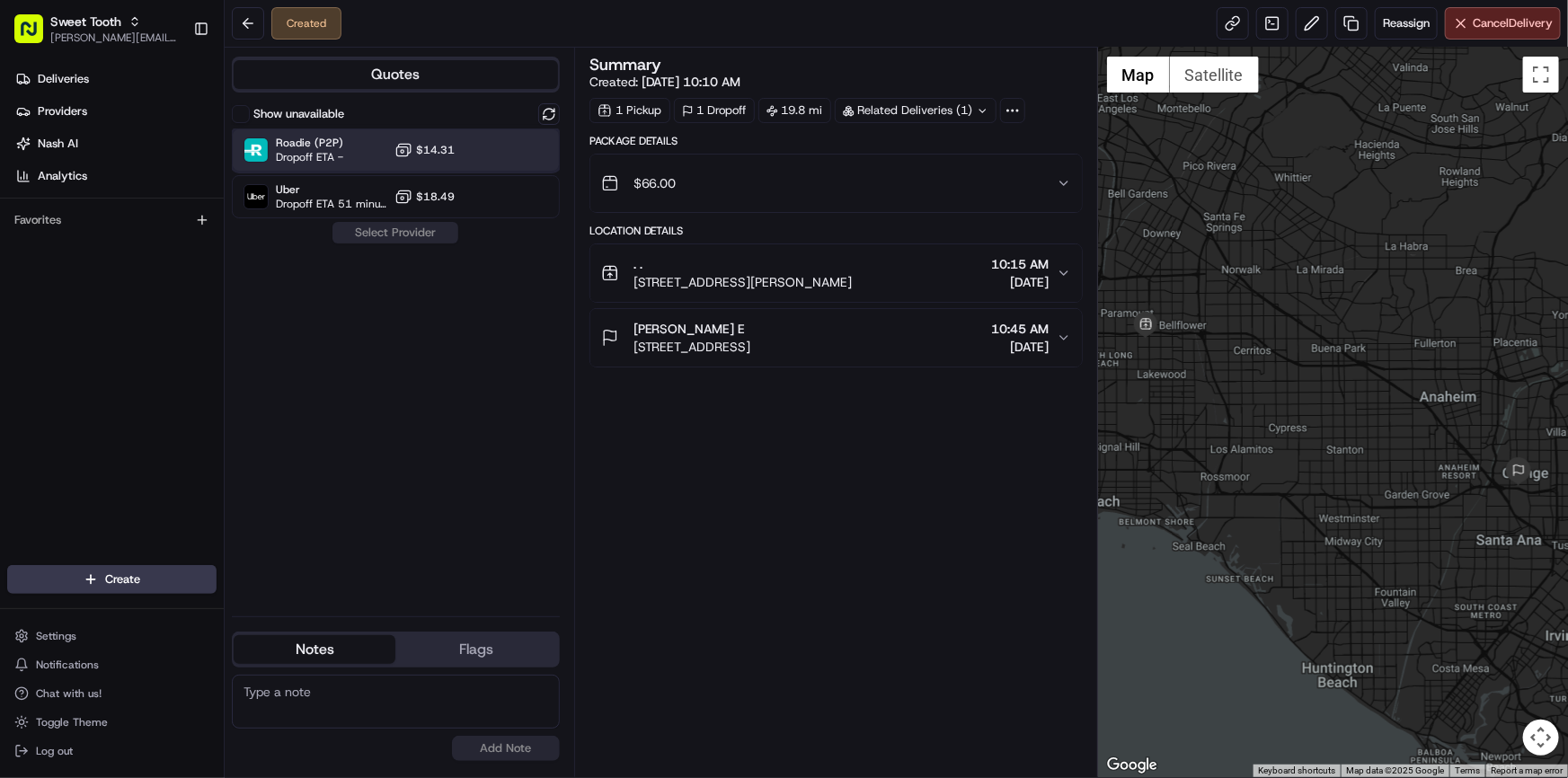
click at [343, 143] on div "Roadie (P2P) Dropoff ETA - $14.31" at bounding box center [396, 150] width 328 height 43
click at [395, 236] on button "Assign Provider" at bounding box center [395, 232] width 128 height 21
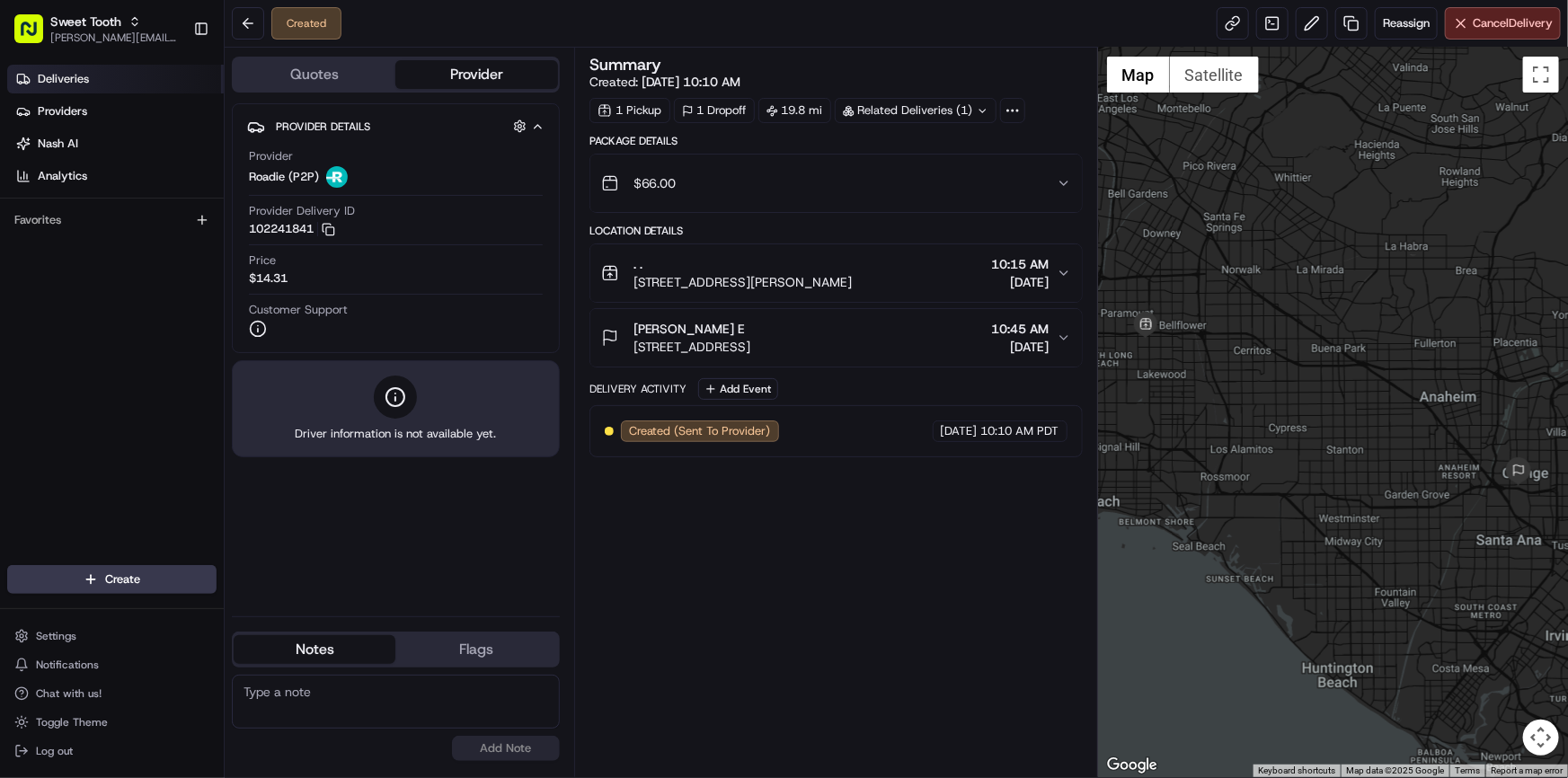
click at [79, 81] on span "Deliveries" at bounding box center [63, 79] width 52 height 17
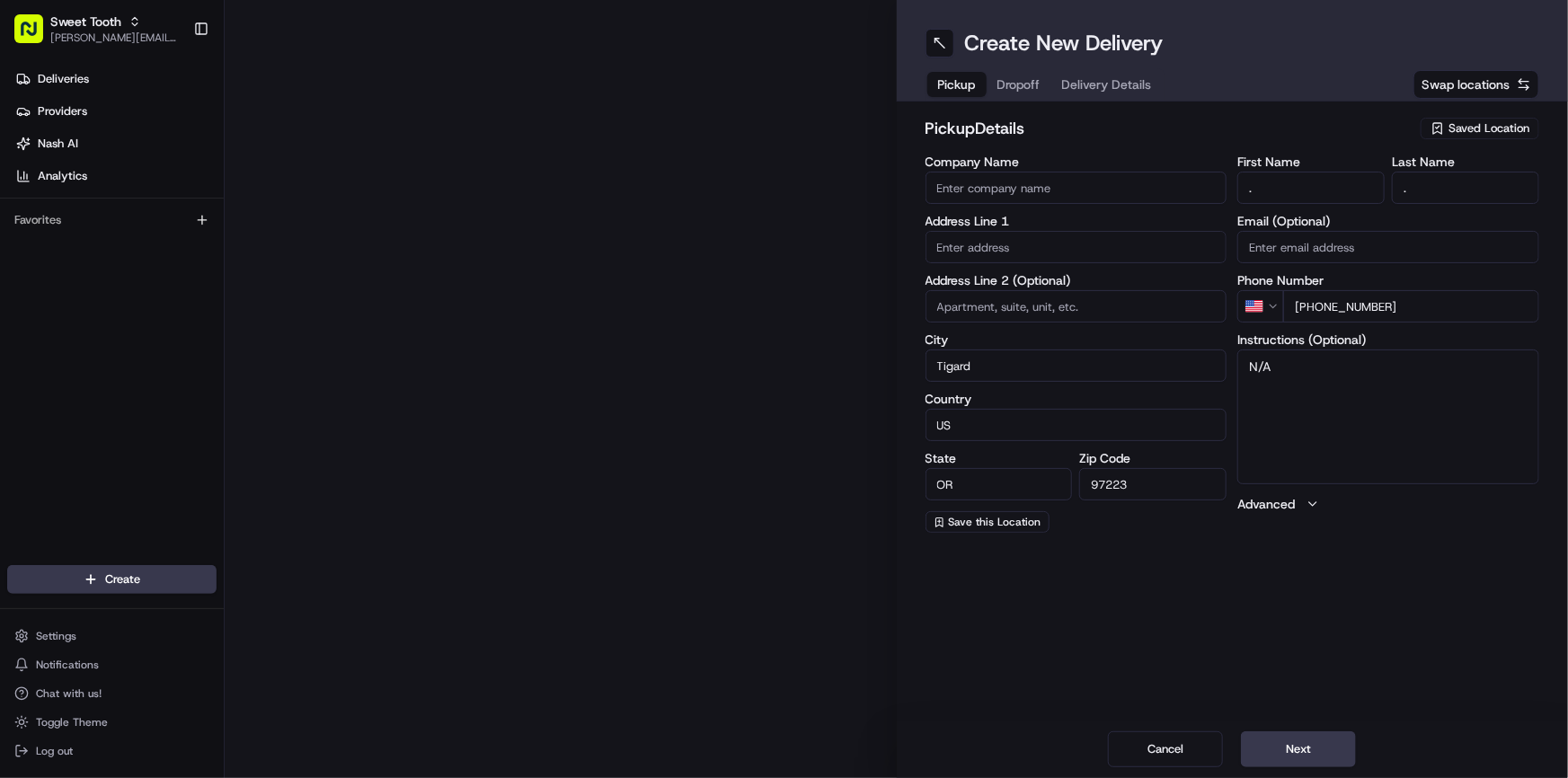
type input "[STREET_ADDRESS][PERSON_NAME]"
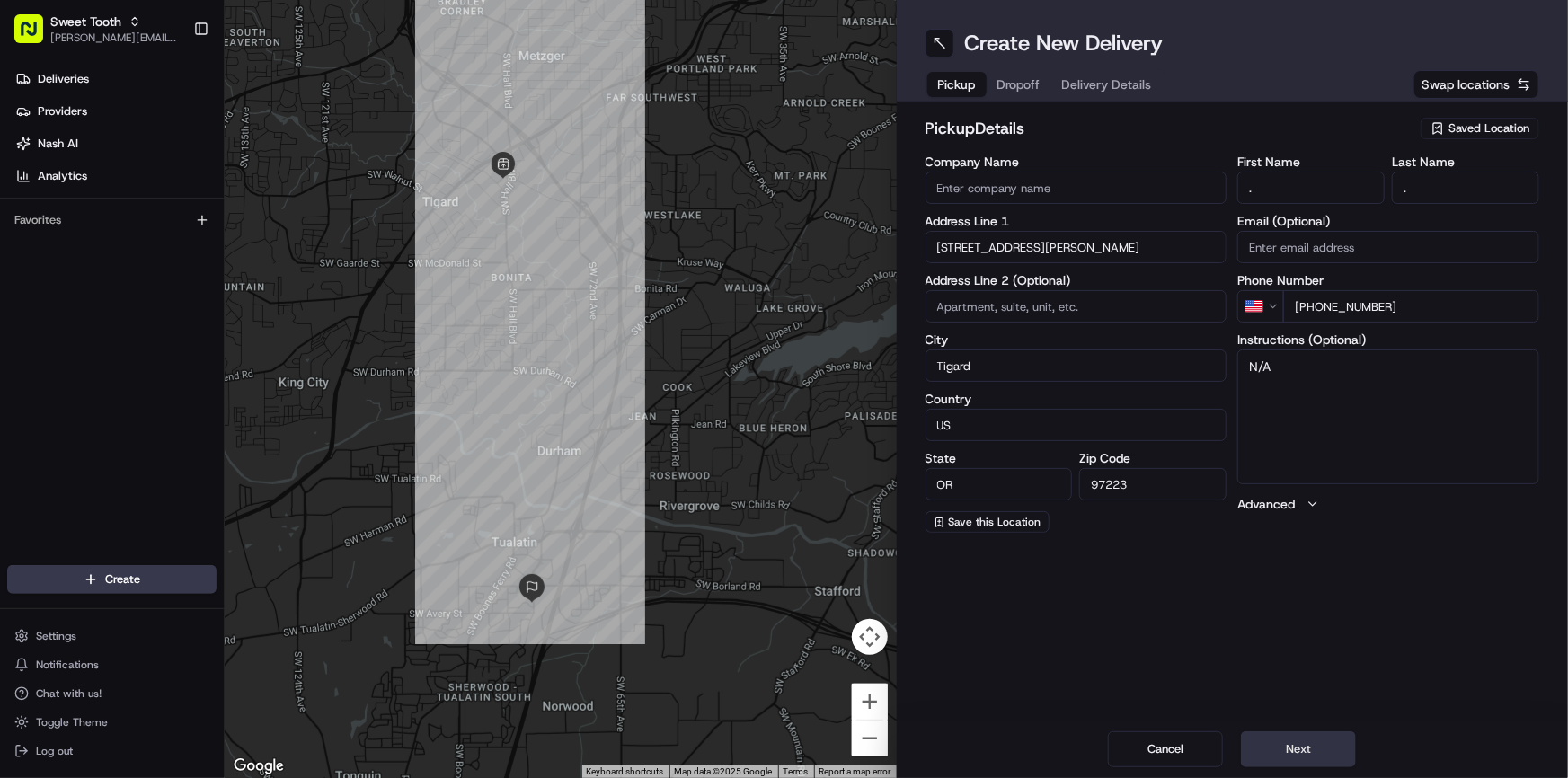
click at [1317, 737] on button "Next" at bounding box center [1298, 749] width 115 height 36
click at [1317, 743] on button "Next" at bounding box center [1298, 749] width 115 height 36
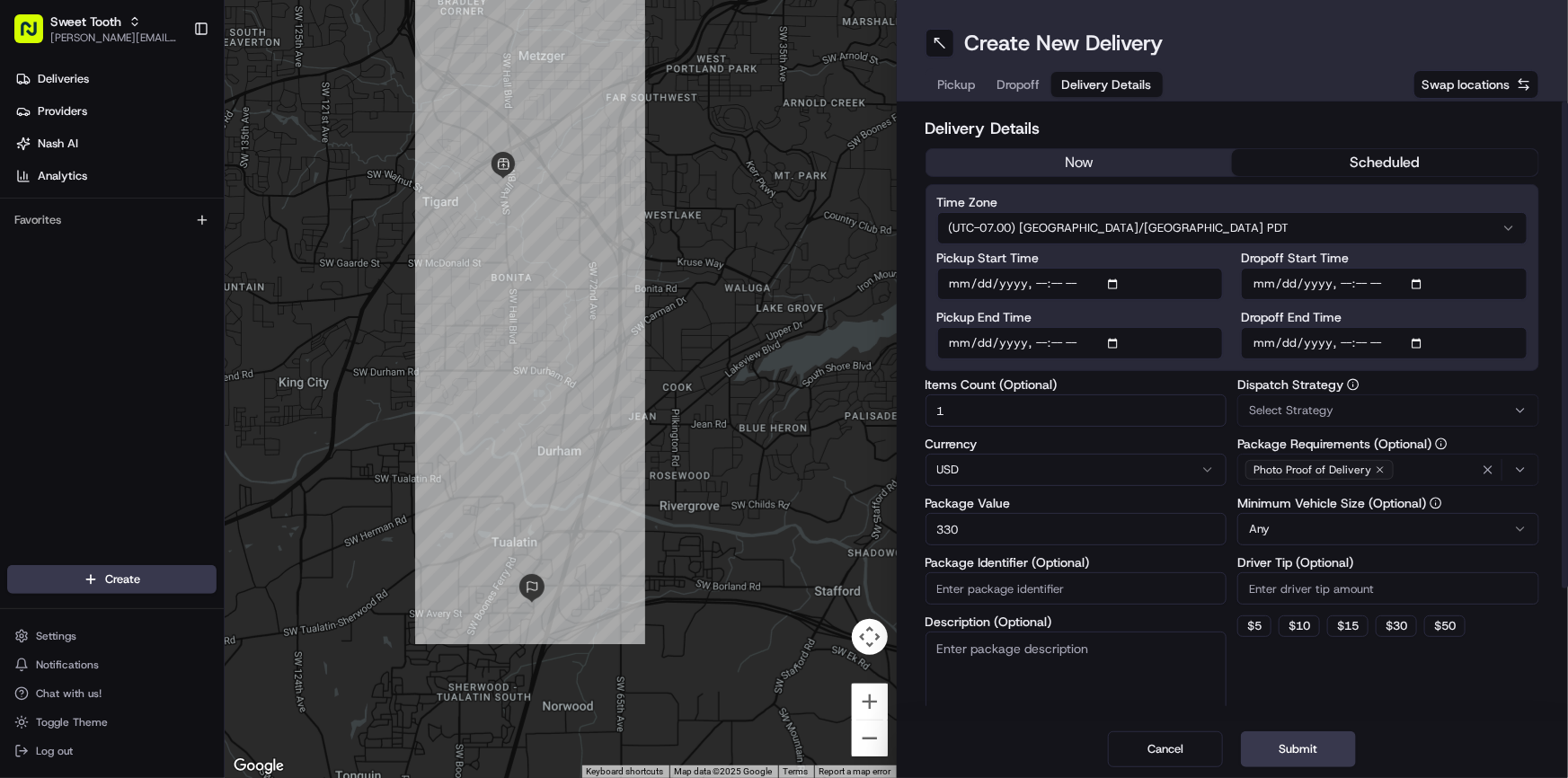
click at [1148, 166] on button "now" at bounding box center [1079, 162] width 306 height 27
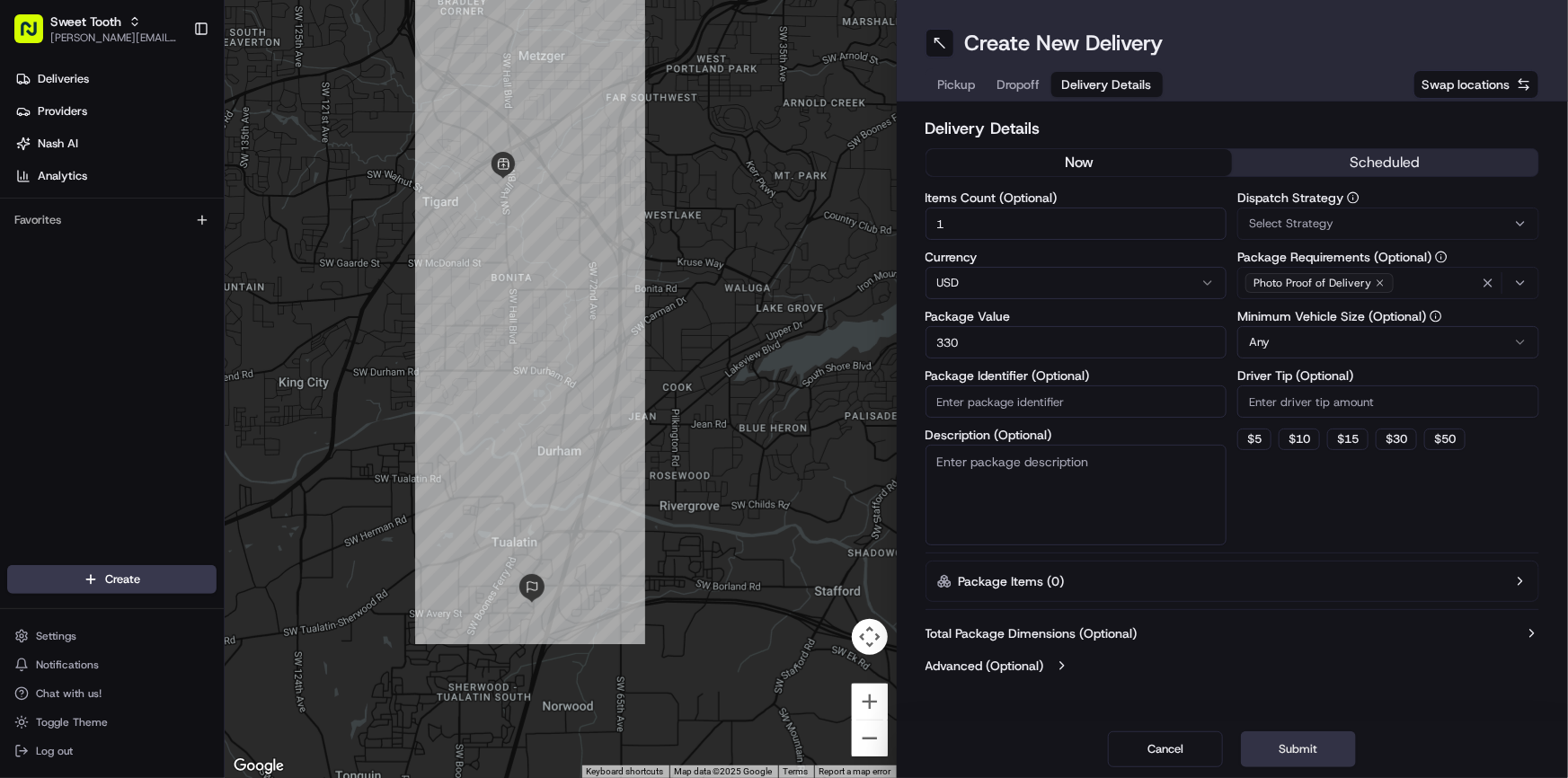
click at [1316, 751] on button "Submit" at bounding box center [1298, 749] width 115 height 36
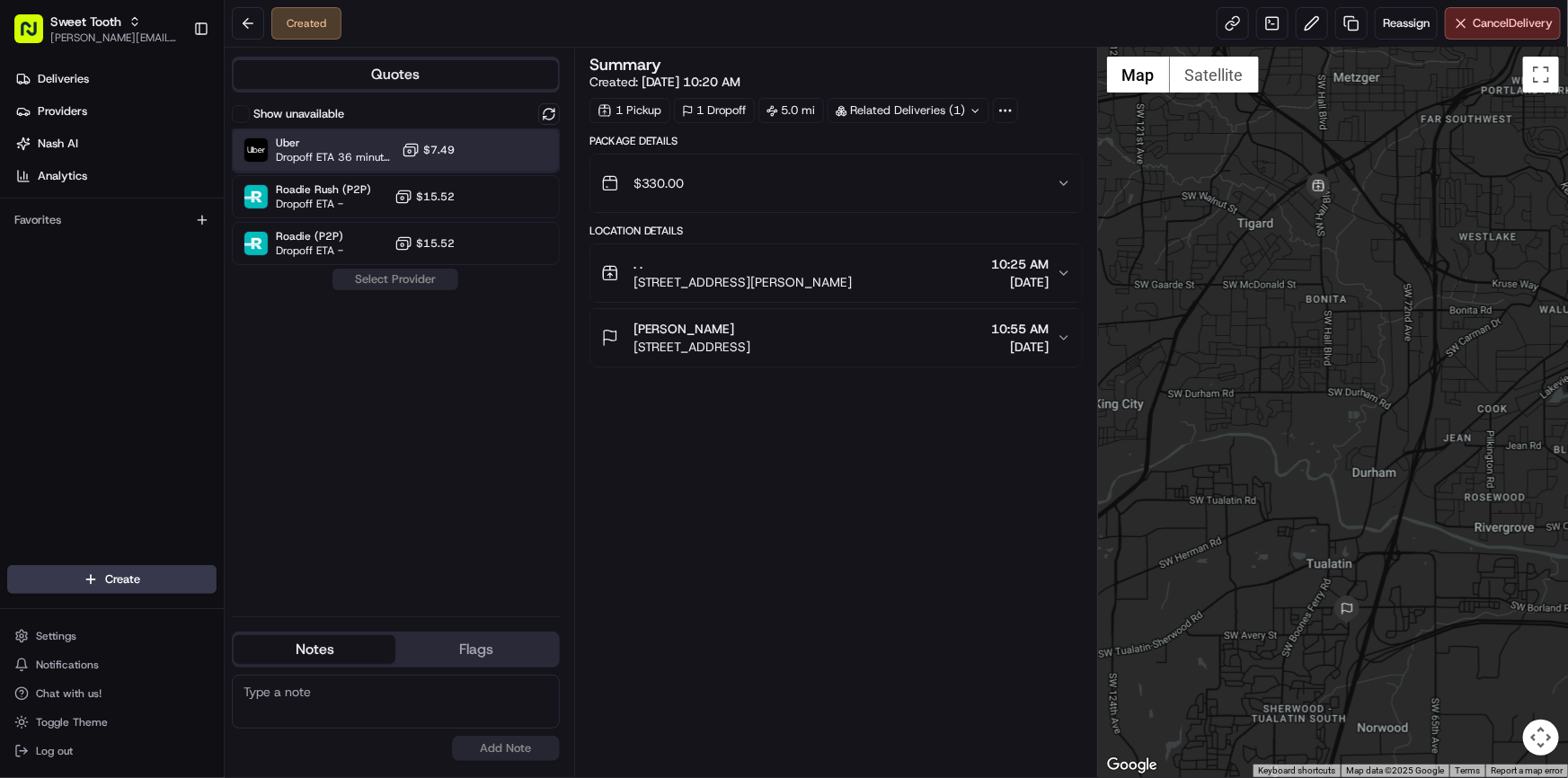
click at [368, 163] on span "Dropoff ETA 36 minutes" at bounding box center [335, 157] width 119 height 15
click at [416, 283] on button "Assign Provider" at bounding box center [395, 279] width 128 height 21
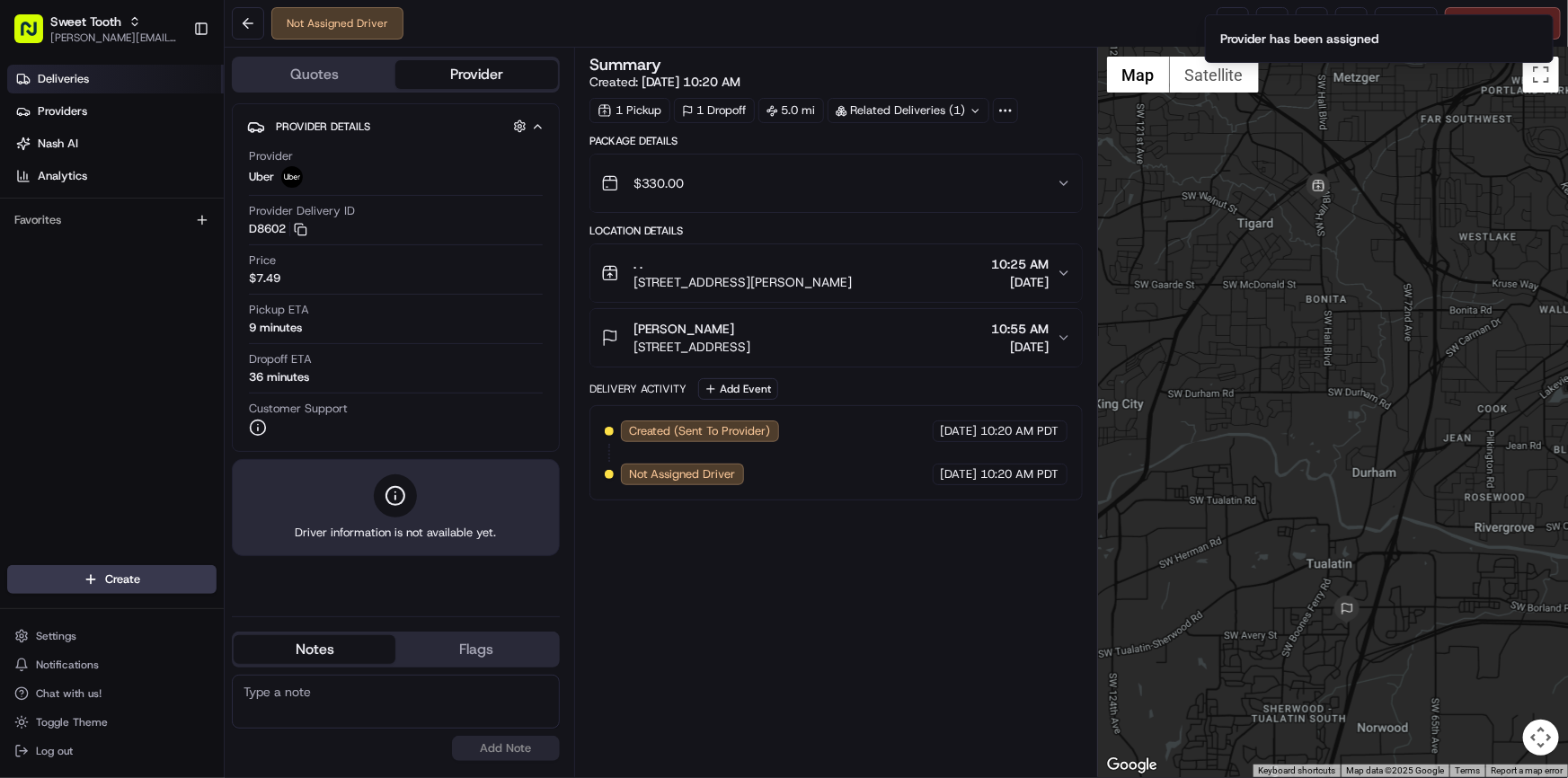
click at [81, 82] on span "Deliveries" at bounding box center [63, 79] width 52 height 17
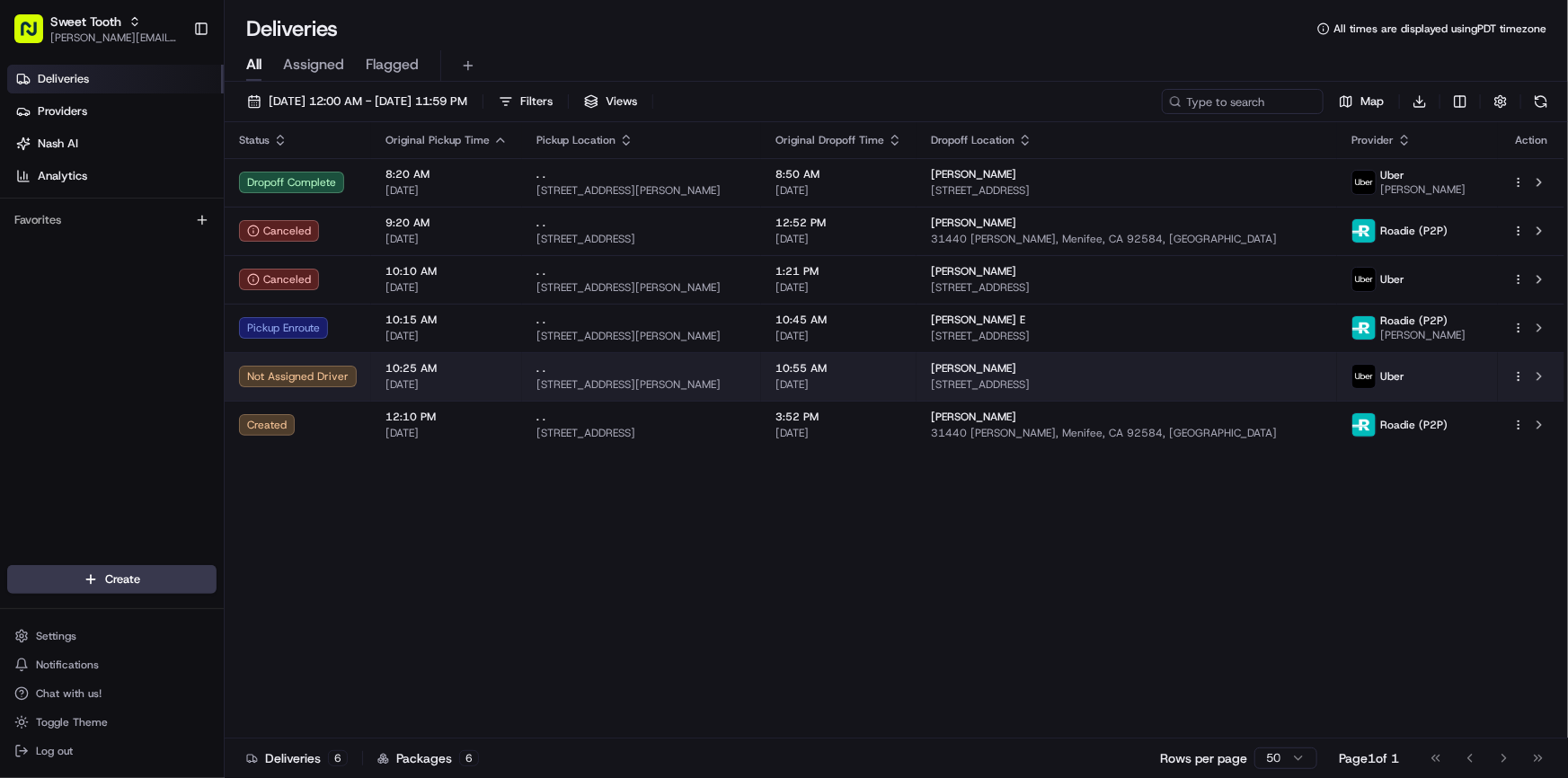
click at [337, 379] on div "Not Assigned Driver" at bounding box center [298, 375] width 118 height 21
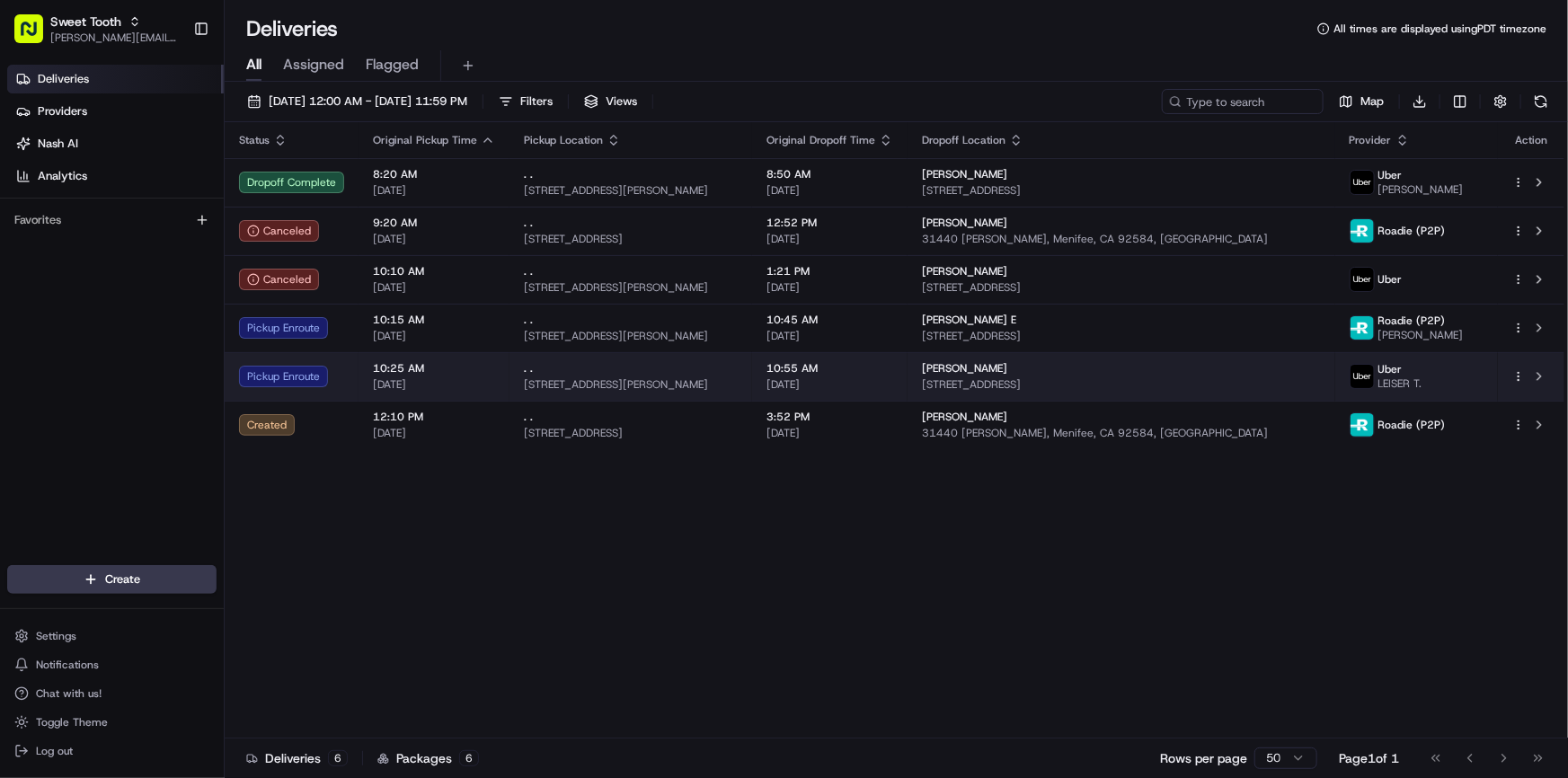
click at [336, 382] on div "Pickup Enroute" at bounding box center [292, 375] width 105 height 21
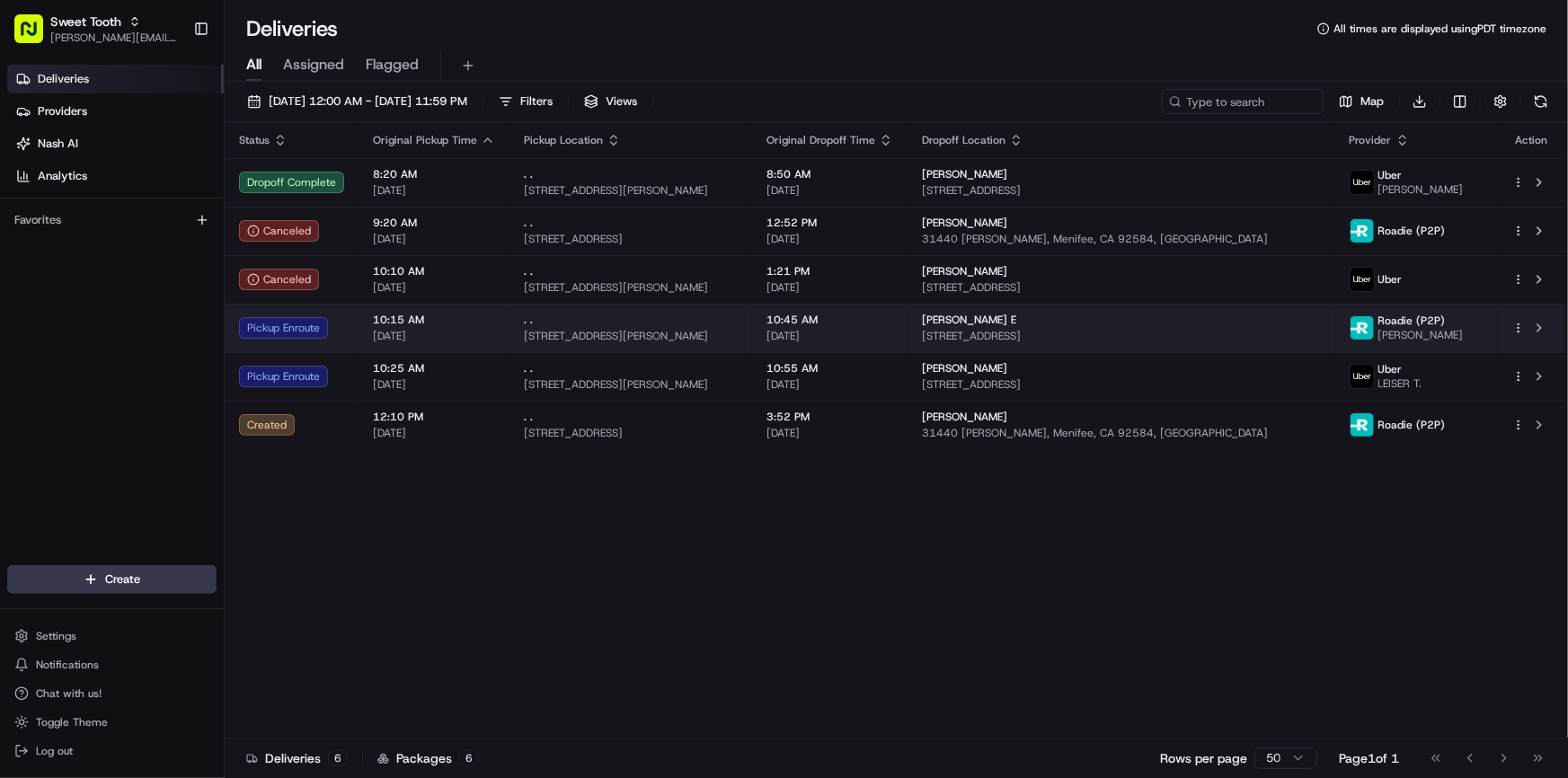
click at [320, 331] on div "Pickup Enroute" at bounding box center [292, 327] width 105 height 21
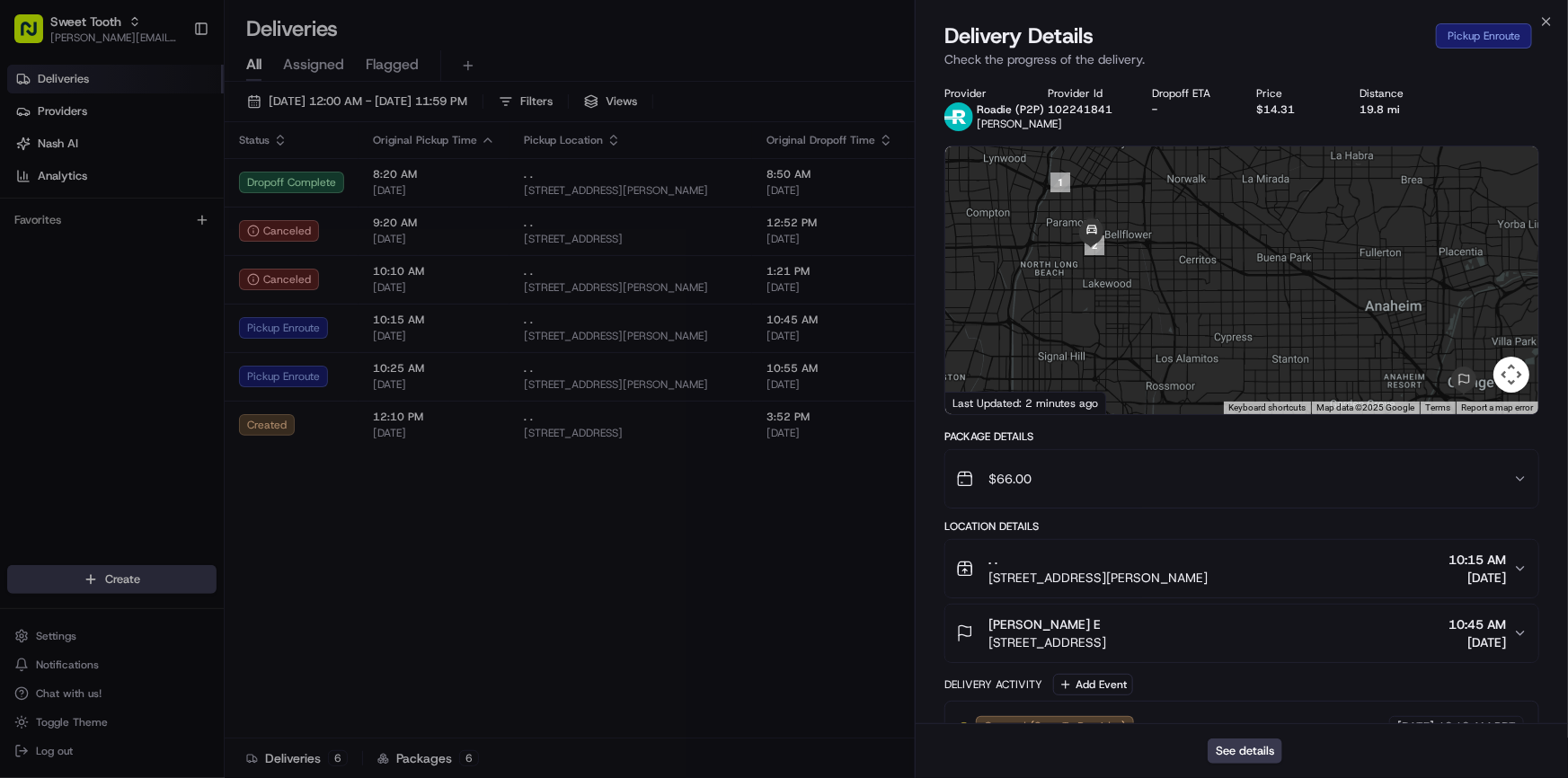
drag, startPoint x: 1089, startPoint y: 251, endPoint x: 1141, endPoint y: 309, distance: 77.9
click at [1139, 308] on div at bounding box center [1241, 280] width 593 height 268
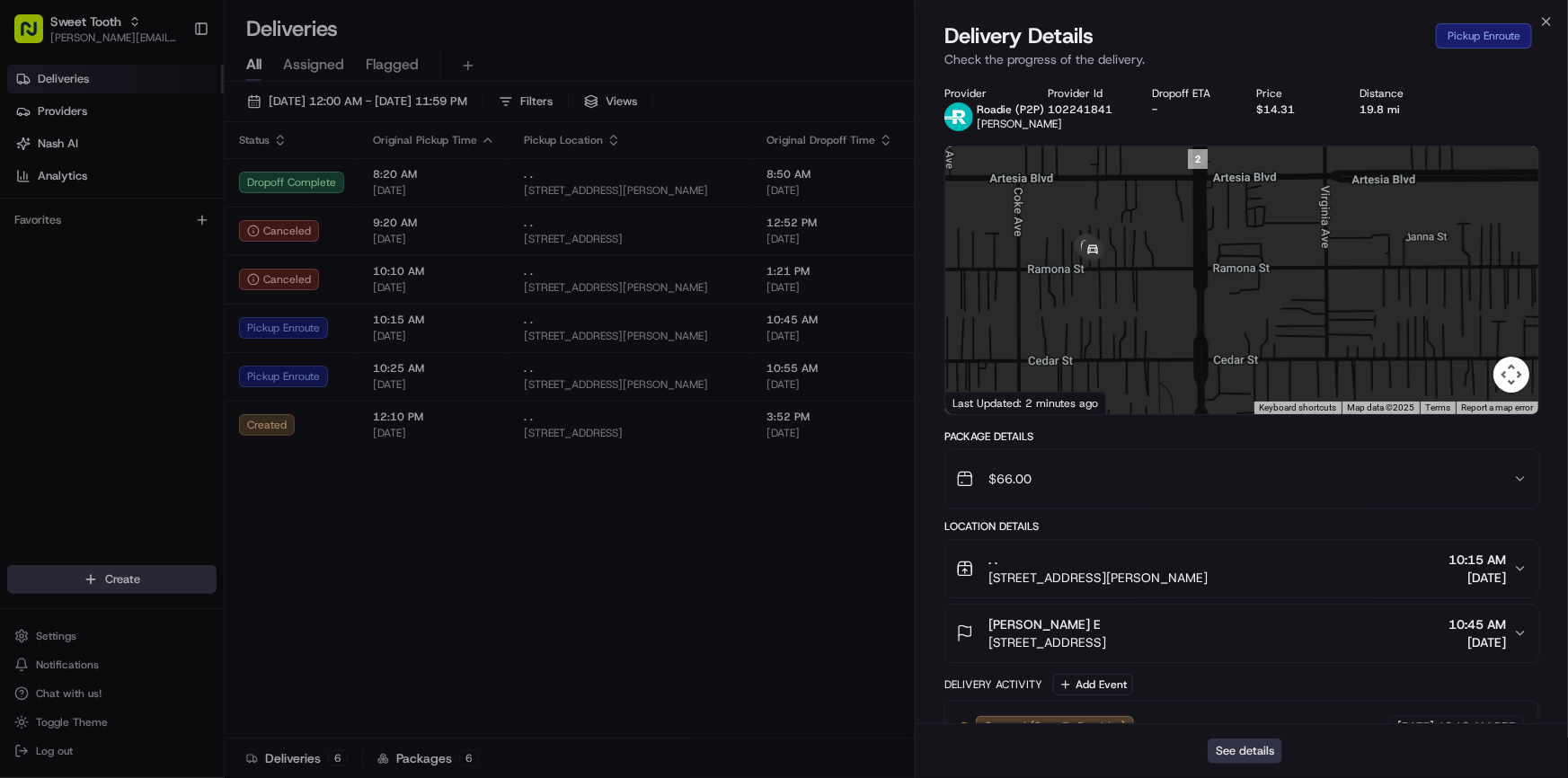
click at [1242, 751] on button "See details" at bounding box center [1244, 750] width 75 height 25
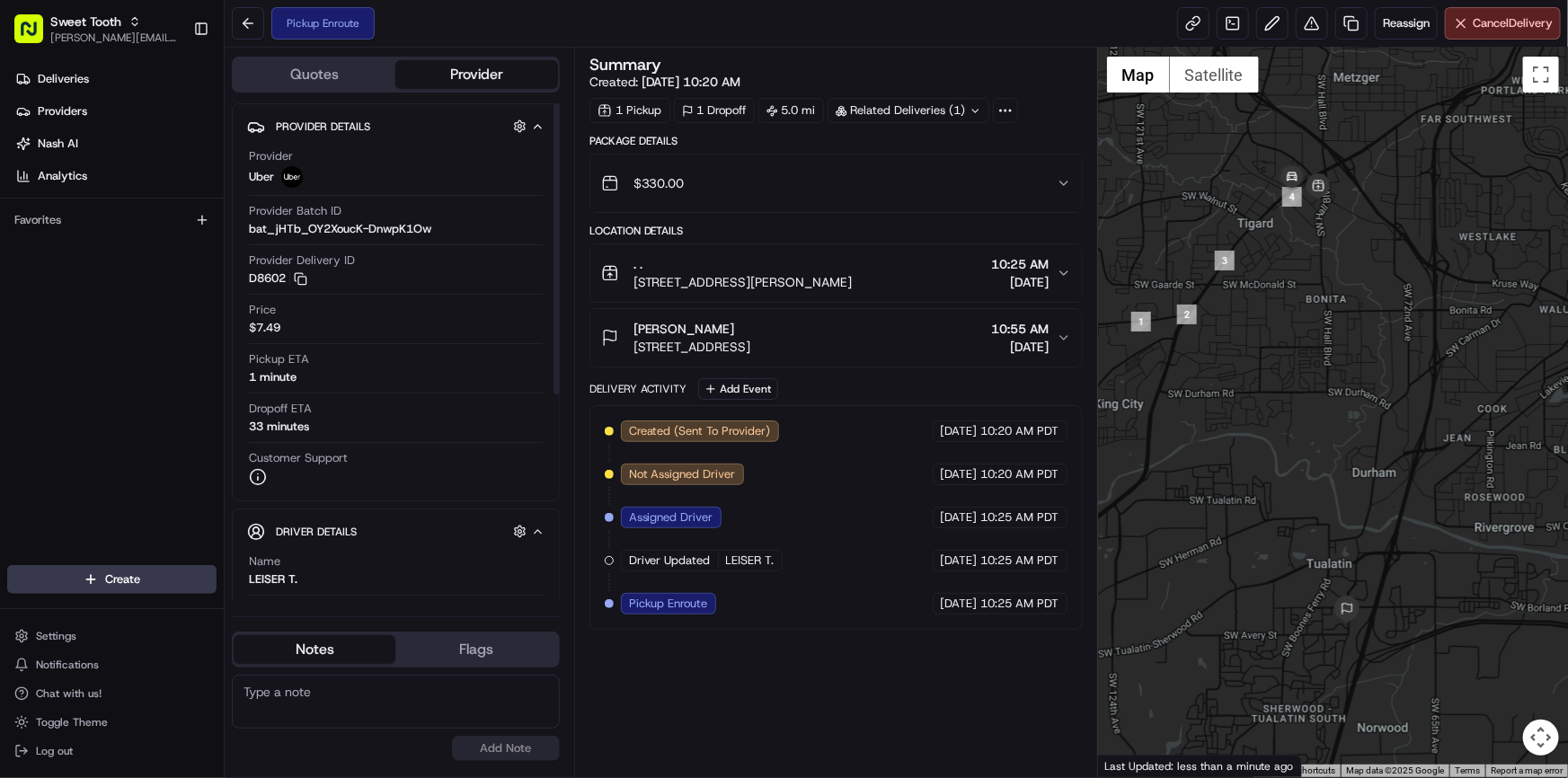
scroll to position [355, 0]
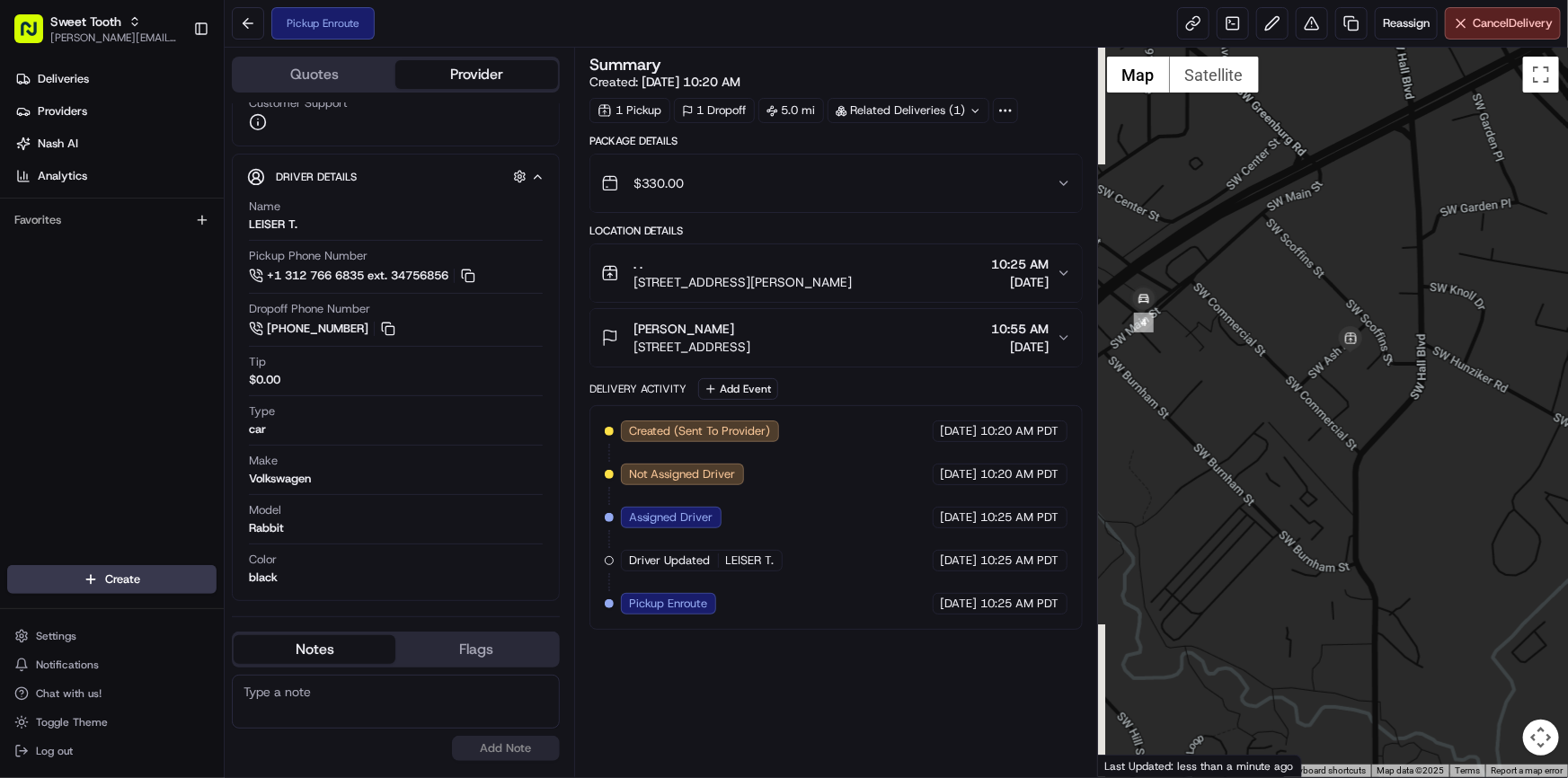
drag, startPoint x: 1252, startPoint y: 256, endPoint x: 1330, endPoint y: 272, distance: 79.6
click at [1330, 272] on div at bounding box center [1332, 412] width 470 height 729
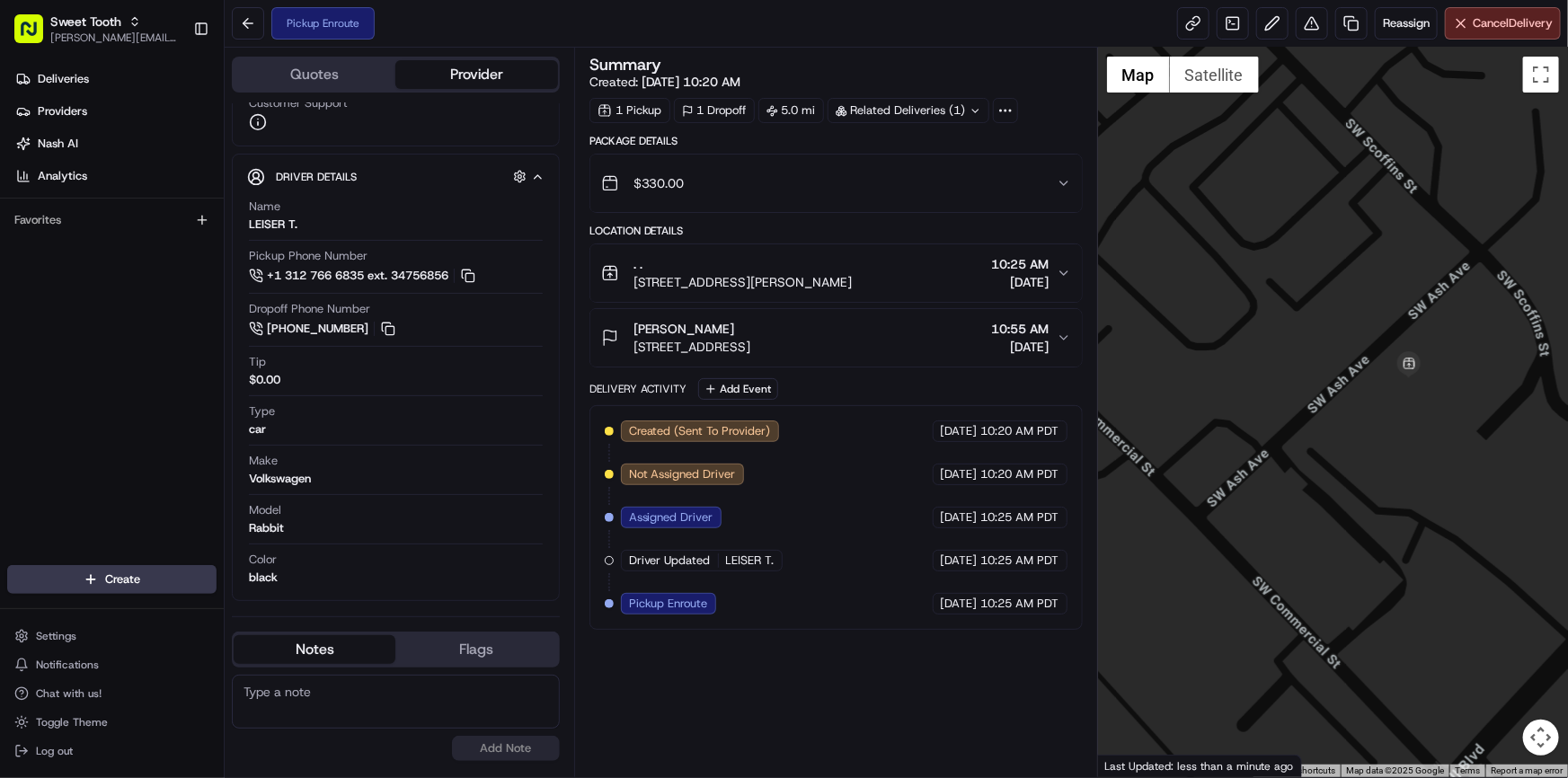
drag, startPoint x: 1382, startPoint y: 392, endPoint x: 1332, endPoint y: 403, distance: 51.2
click at [1333, 401] on div at bounding box center [1332, 412] width 470 height 729
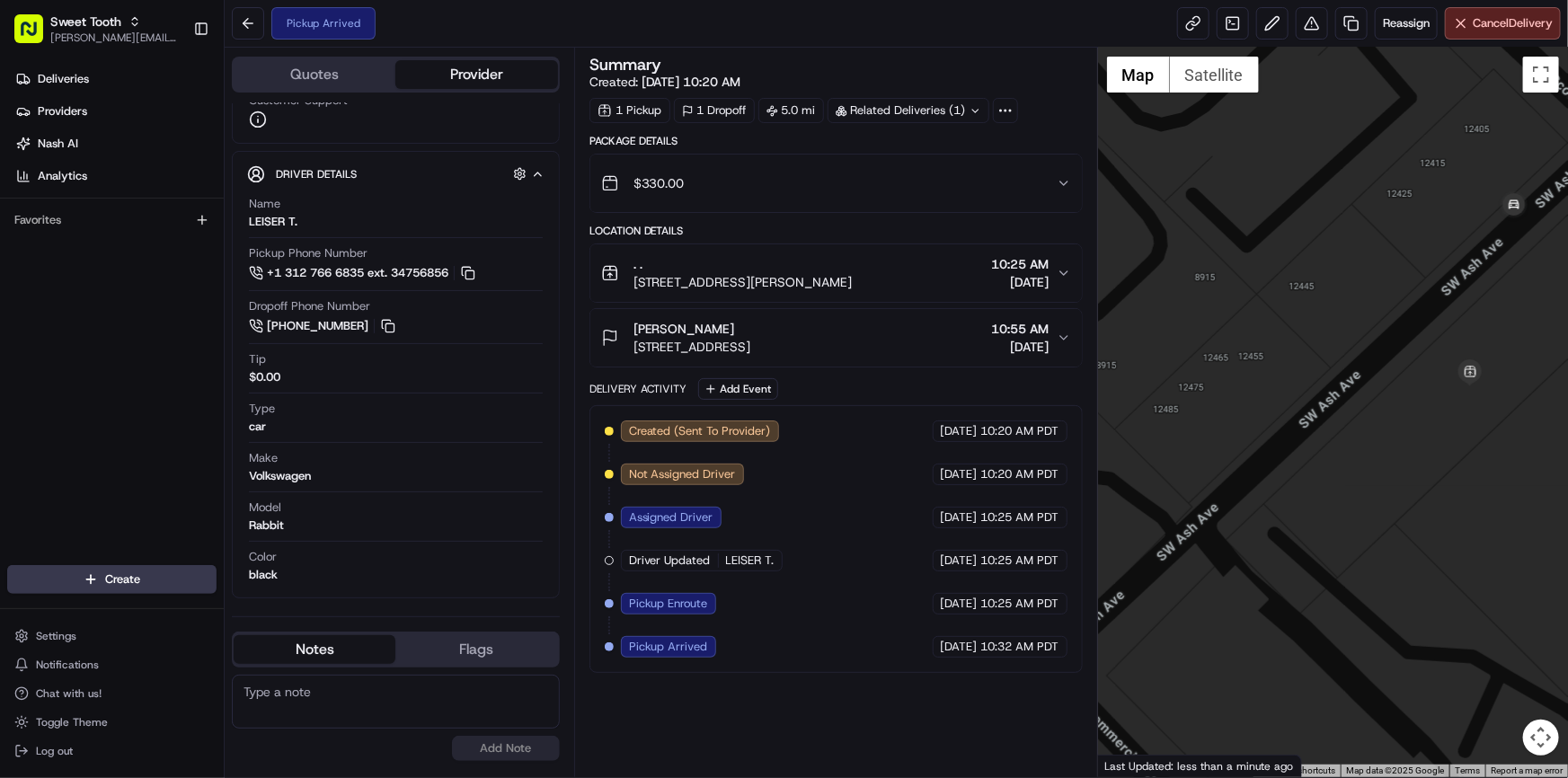
scroll to position [338, 0]
drag, startPoint x: 1400, startPoint y: 391, endPoint x: 1352, endPoint y: 414, distance: 53.2
click at [1359, 411] on div at bounding box center [1332, 412] width 470 height 729
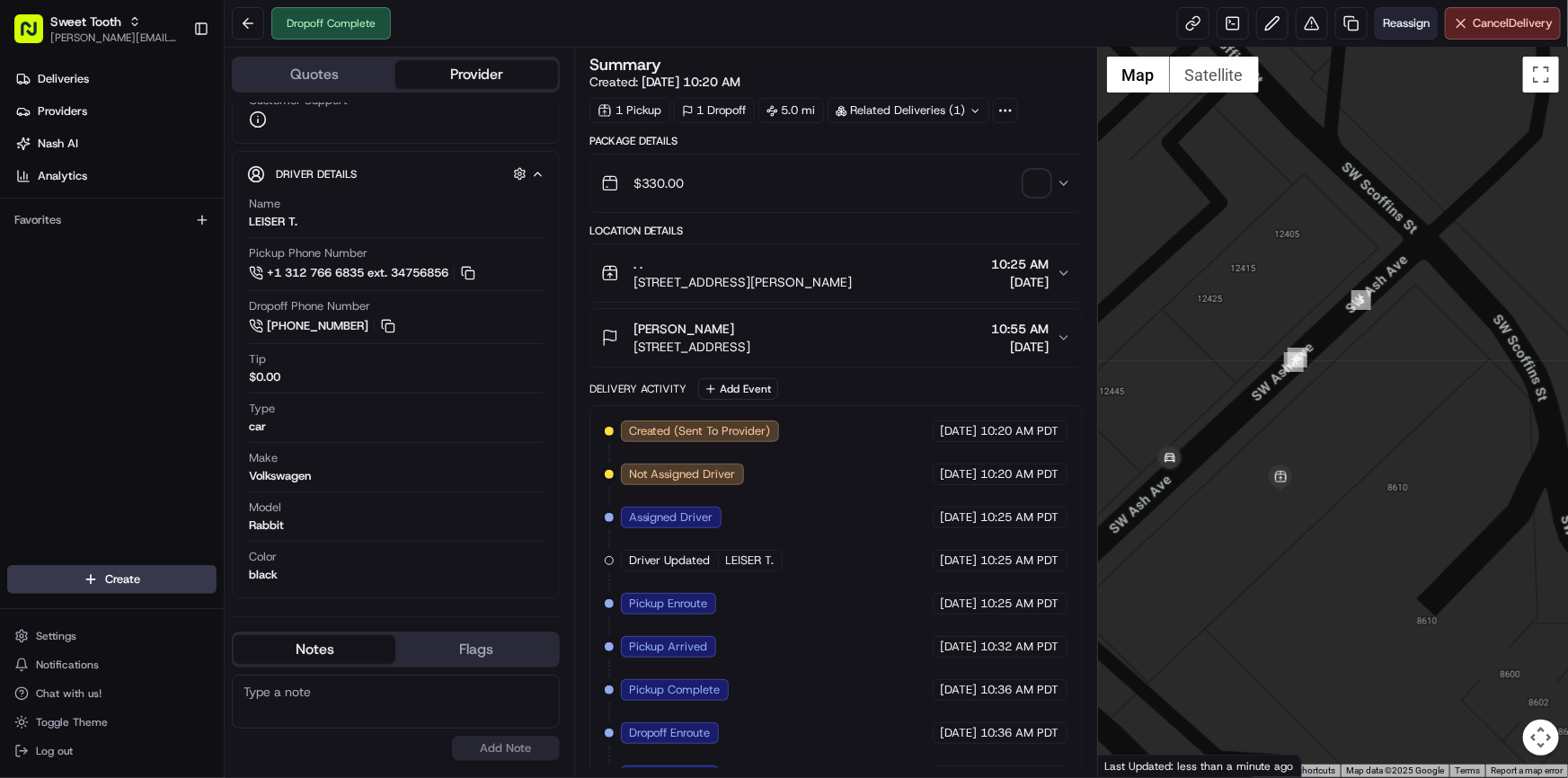
scroll to position [323, 0]
